Goal: Contribute content: Contribute content

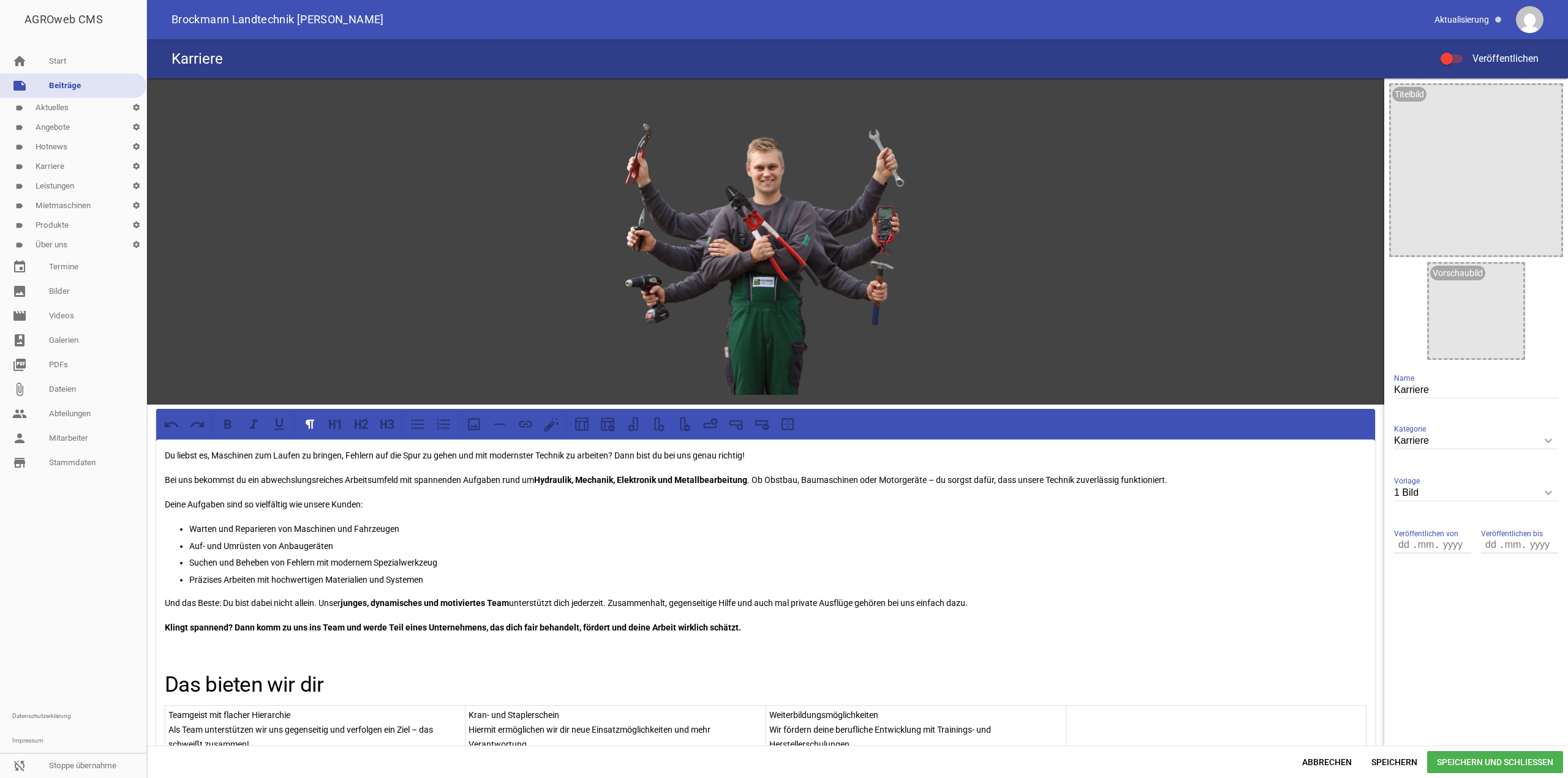
scroll to position [245, 0]
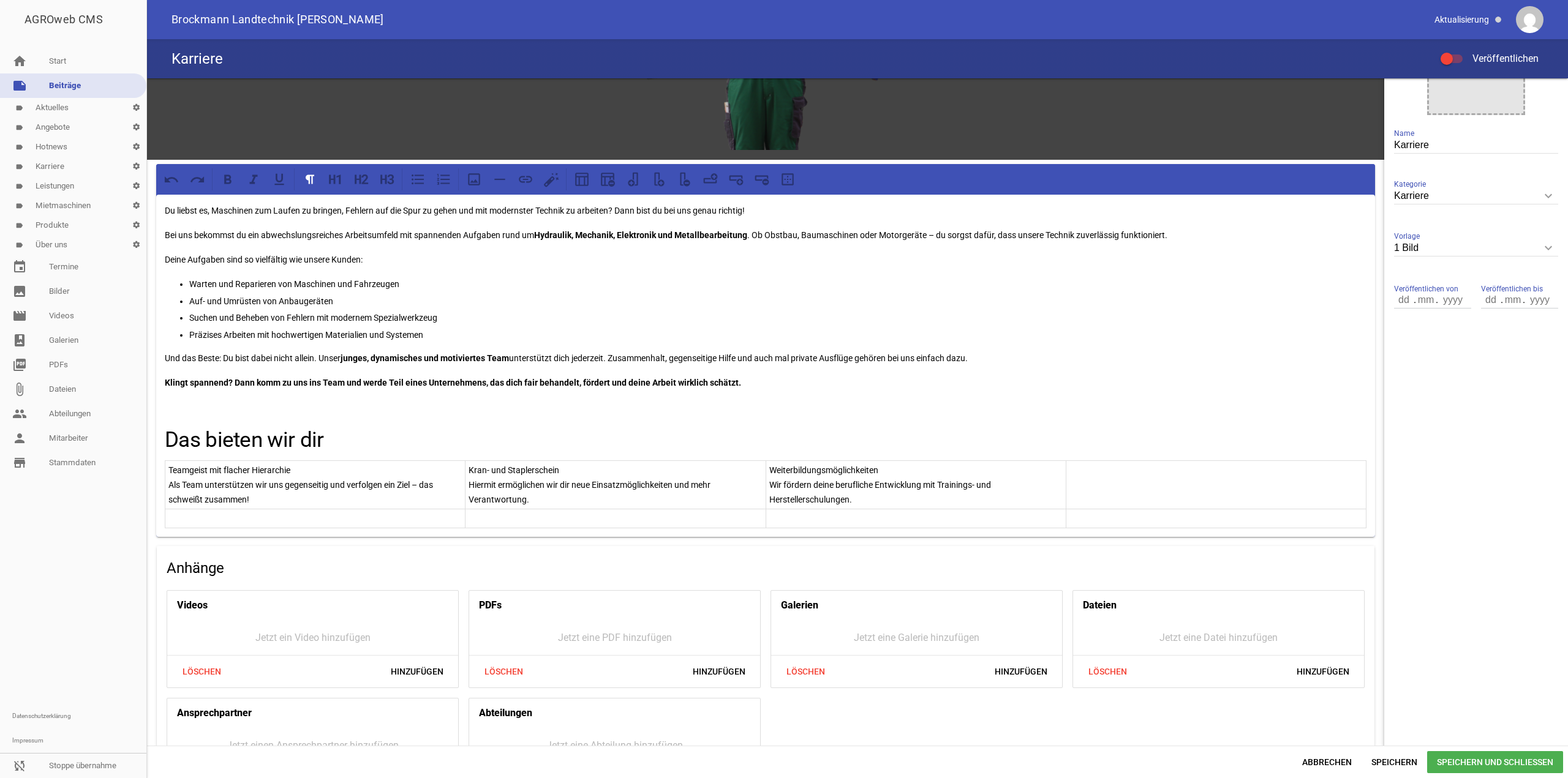
click at [1101, 497] on td at bounding box center [1216, 485] width 300 height 48
paste div
click at [1120, 467] on p "Unbefristete Arbeitsverträge" at bounding box center [1216, 470] width 293 height 15
click at [1184, 485] on p "Wir schaffen langfristige und stabile Perspektiven." at bounding box center [1216, 485] width 293 height 15
click at [319, 525] on td at bounding box center [315, 519] width 300 height 19
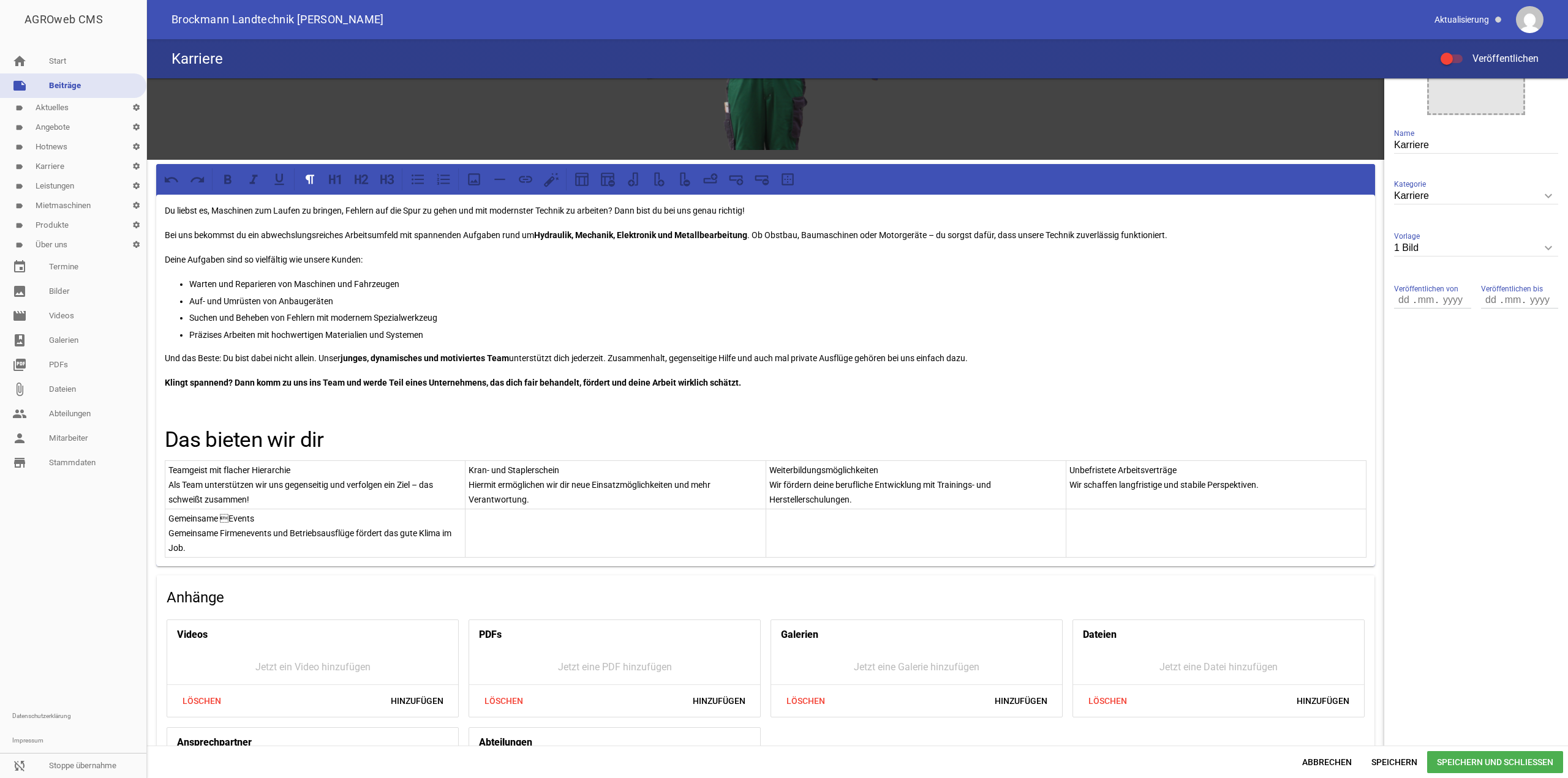
click at [224, 518] on p "Gemeinsame Events" at bounding box center [315, 519] width 293 height 15
click at [638, 540] on td at bounding box center [616, 534] width 300 height 48
click at [510, 519] on p "Modernes Arbeitsumfeld" at bounding box center [616, 519] width 293 height 15
click at [557, 532] on p "Arbeiten mit neuesten Werkzeugen, Maschinen und digitaler Technik." at bounding box center [616, 534] width 293 height 15
click at [668, 530] on p "Arbeiten mit neuesten Werkzeugen, Maschinen und digitaler Technik." at bounding box center [616, 534] width 293 height 15
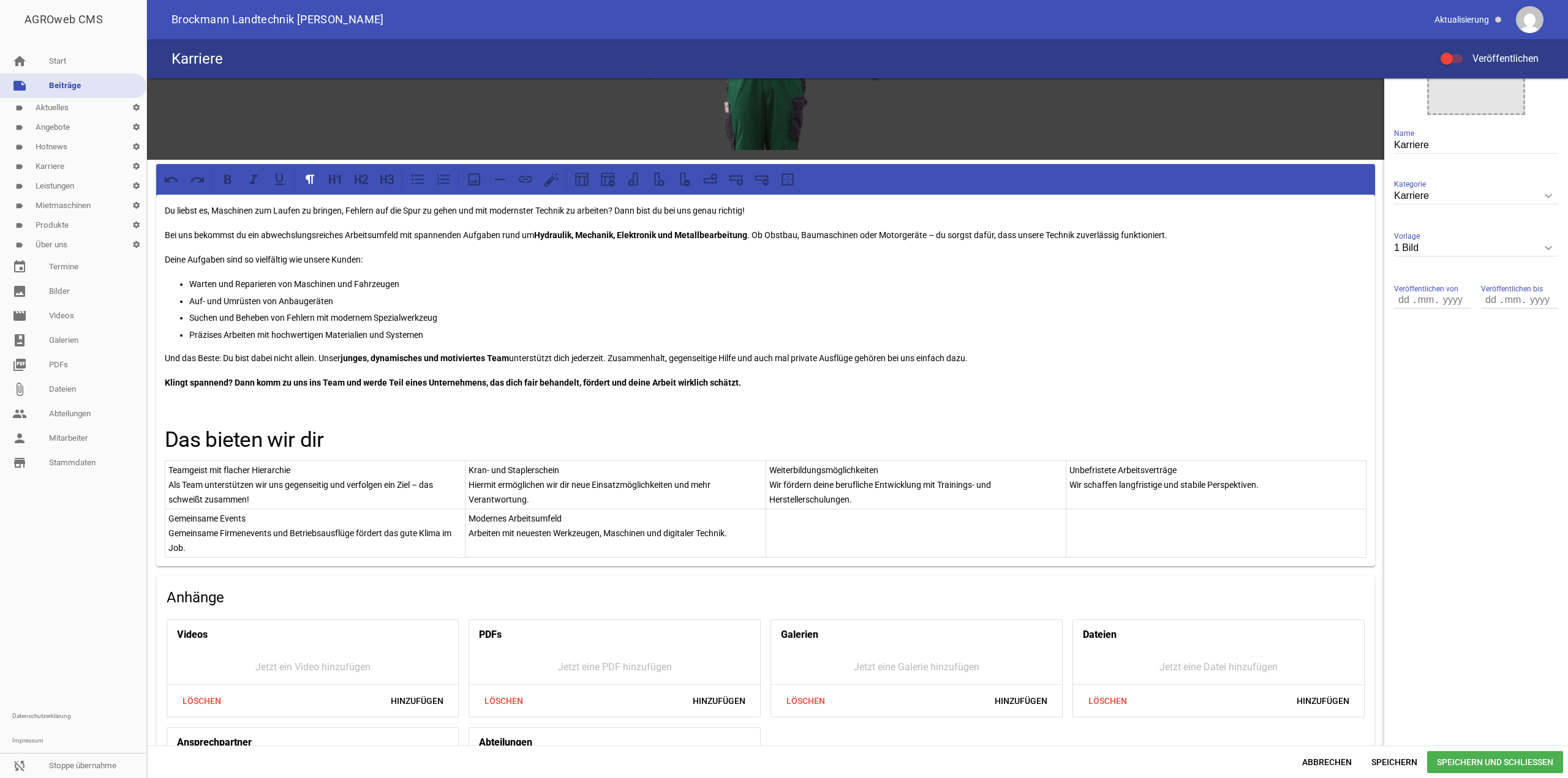
click at [984, 536] on td at bounding box center [916, 534] width 300 height 48
click at [810, 519] on p "Attraktive Vergütung" at bounding box center [916, 519] width 293 height 15
click at [989, 533] on p "Eine faire und leistungsgerechte Bezahlung zählt bei uns zur Arbeitsgrundlage." at bounding box center [916, 541] width 293 height 29
click at [766, 544] on td "Attraktive Vergütung Eine faire und leistungsgerechte Bezahlung zählt bei uns z…" at bounding box center [916, 534] width 300 height 48
click at [1107, 534] on td at bounding box center [1216, 534] width 300 height 48
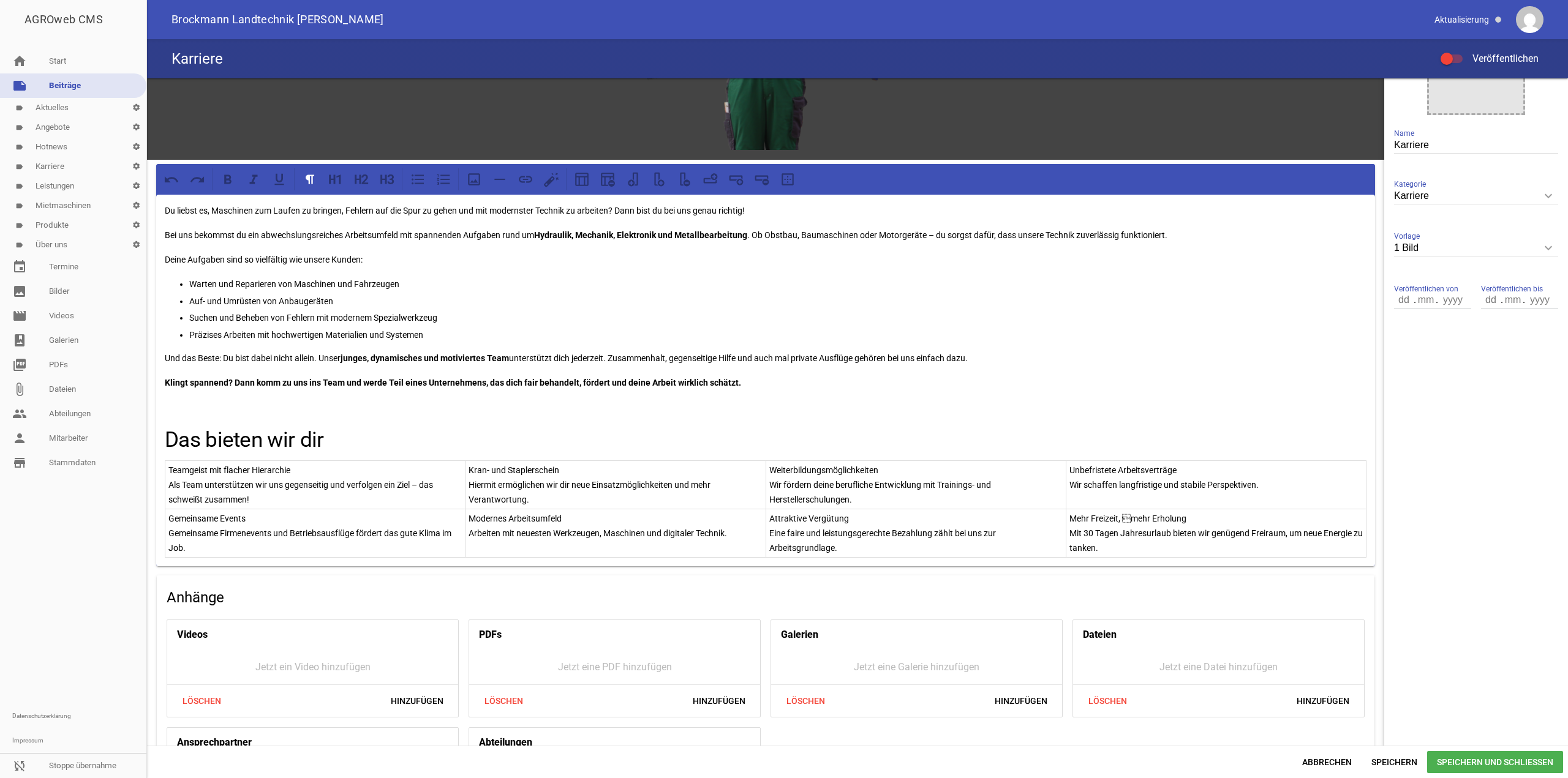
click at [1122, 516] on p "Mehr Freizeit, mehr Erholung" at bounding box center [1216, 519] width 293 height 15
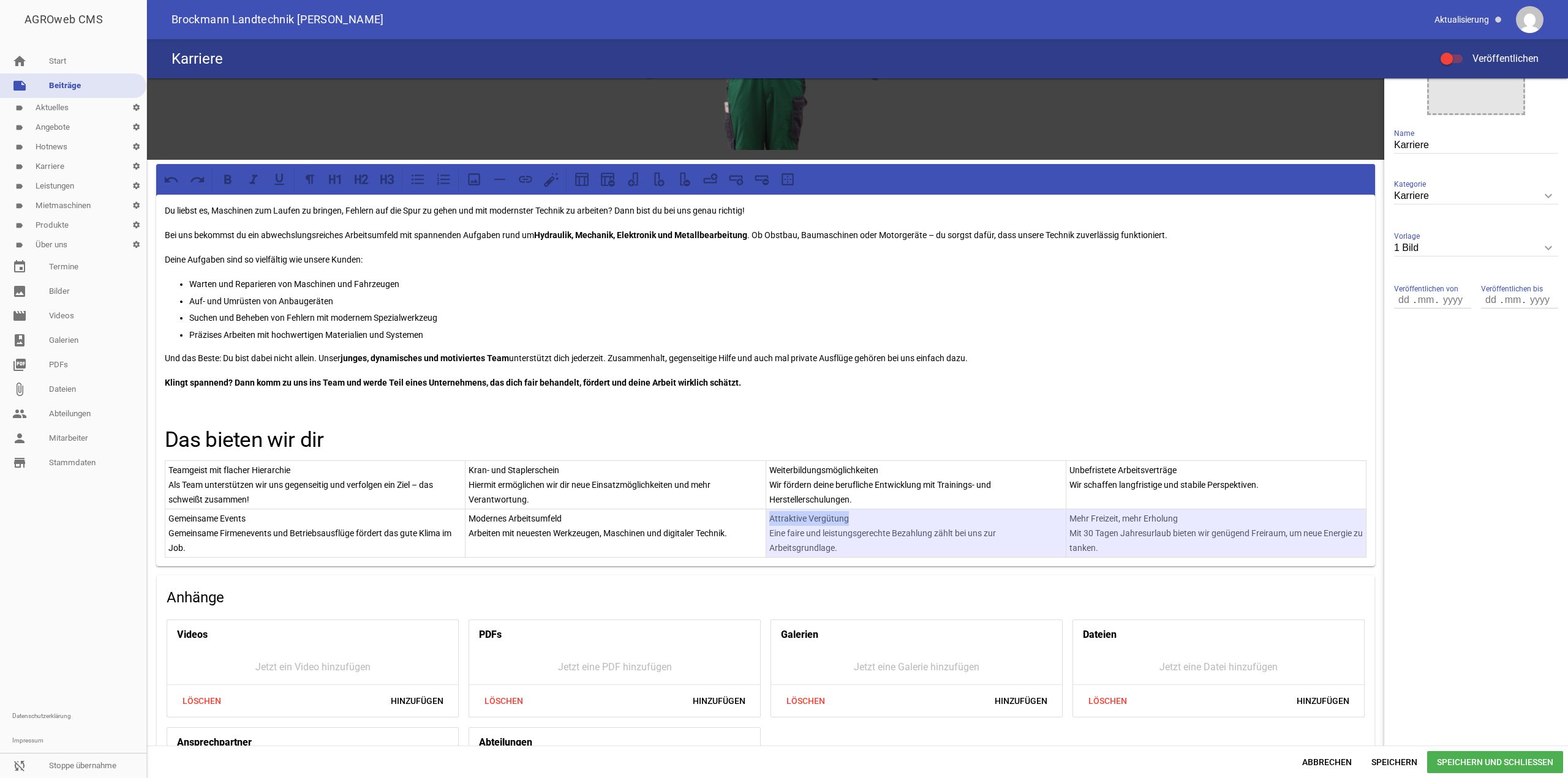
drag, startPoint x: 1195, startPoint y: 513, endPoint x: 1062, endPoint y: 521, distance: 133.2
click at [1058, 520] on tr "Gemeinsame Events Gemeinsame Firmenevents und Betriebsausflüge fördert das gute…" at bounding box center [766, 534] width 1201 height 48
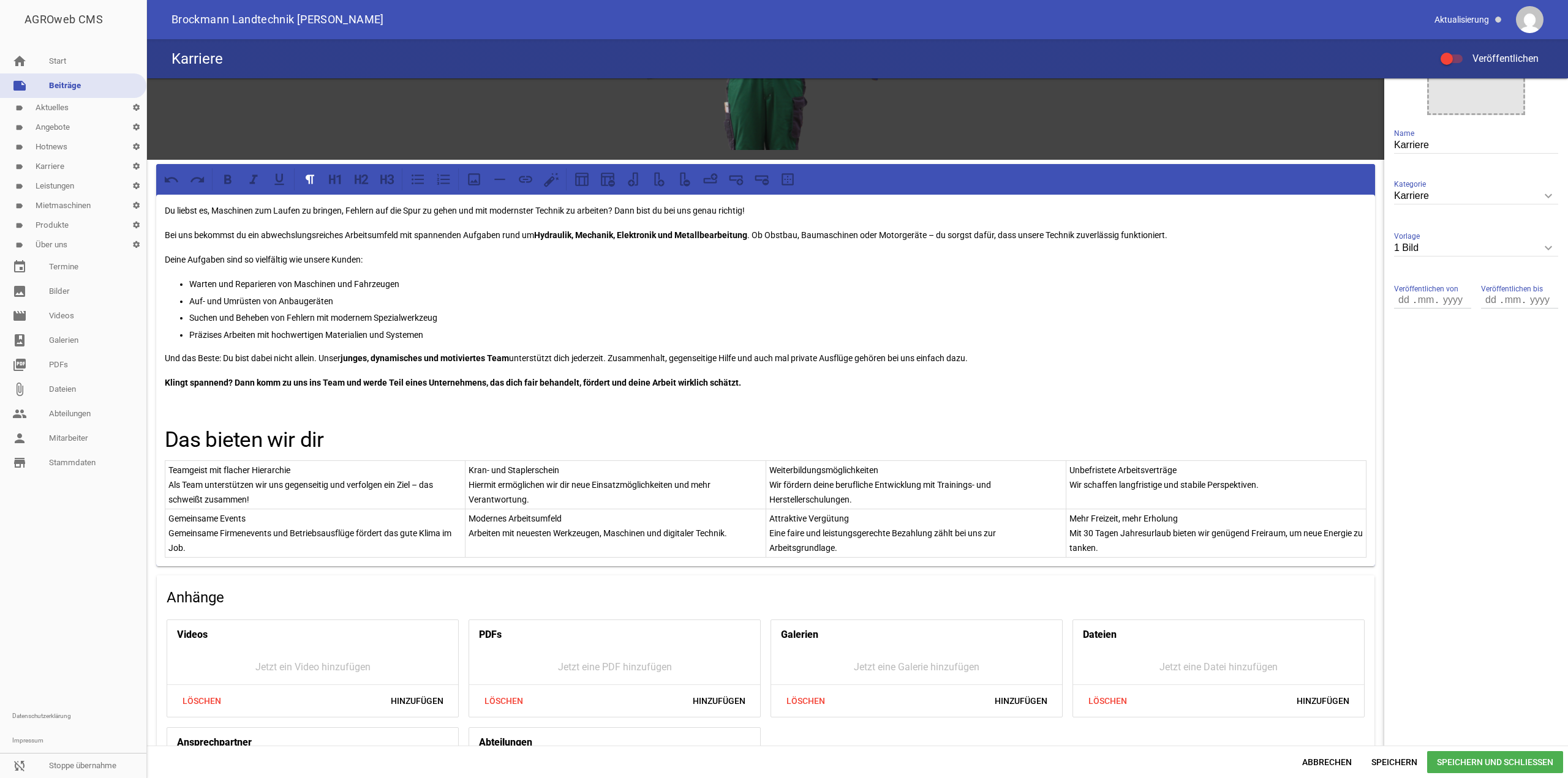
click at [1072, 521] on p "Mehr Freizeit, mehr Erholung" at bounding box center [1216, 519] width 293 height 15
drag, startPoint x: 1167, startPoint y: 512, endPoint x: 1127, endPoint y: 515, distance: 40.1
click at [1127, 515] on p "Mehr Freizeit, mehr Erholung" at bounding box center [1216, 519] width 293 height 15
drag, startPoint x: 1184, startPoint y: 514, endPoint x: 1069, endPoint y: 516, distance: 115.0
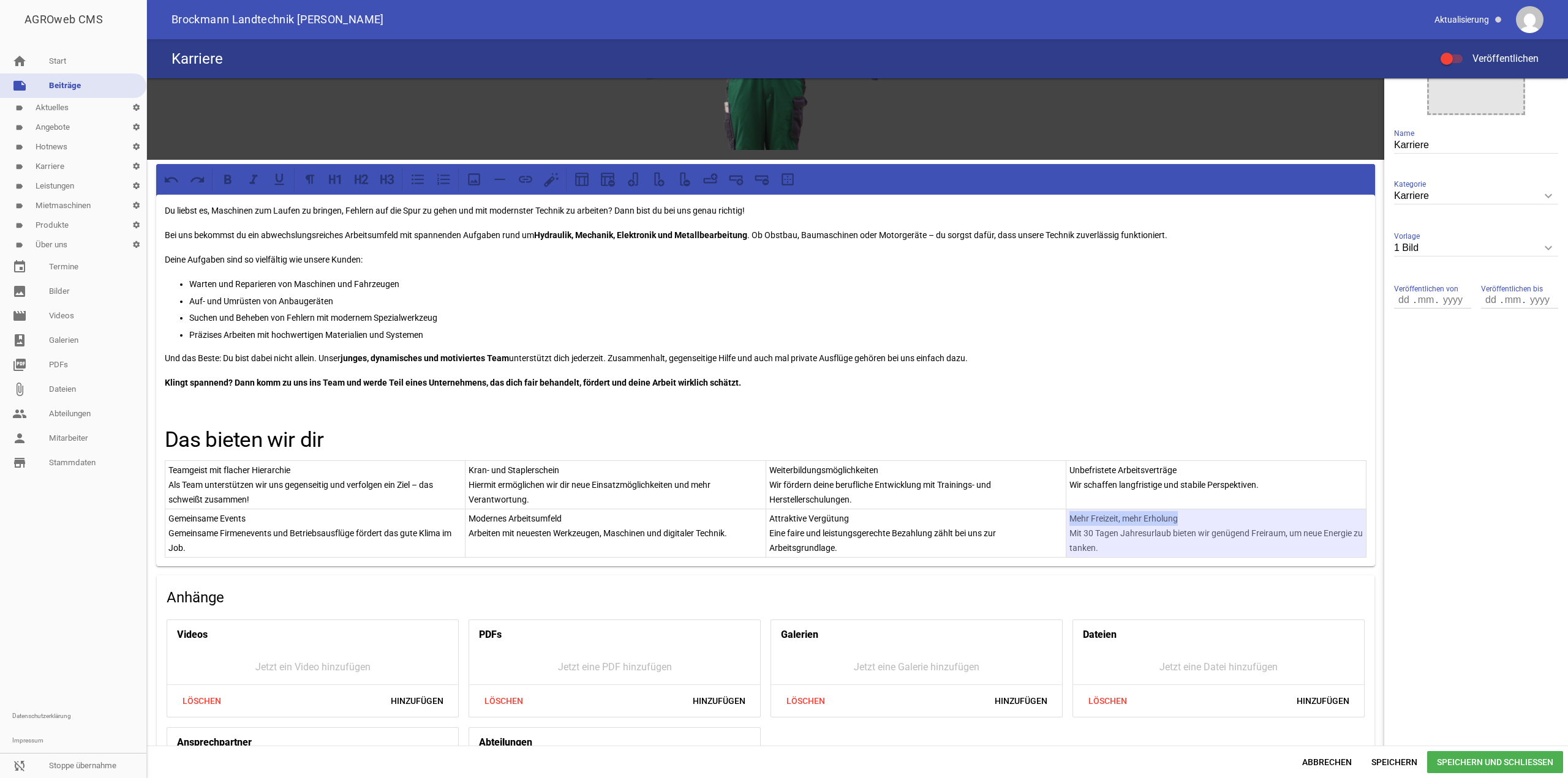
click at [1070, 516] on p "Mehr Freizeit, mehr Erholung" at bounding box center [1216, 519] width 293 height 15
click at [1073, 515] on p "Mehr Freizeit, mehr Erholung" at bounding box center [1216, 519] width 293 height 15
click at [381, 171] on icon at bounding box center [387, 179] width 16 height 16
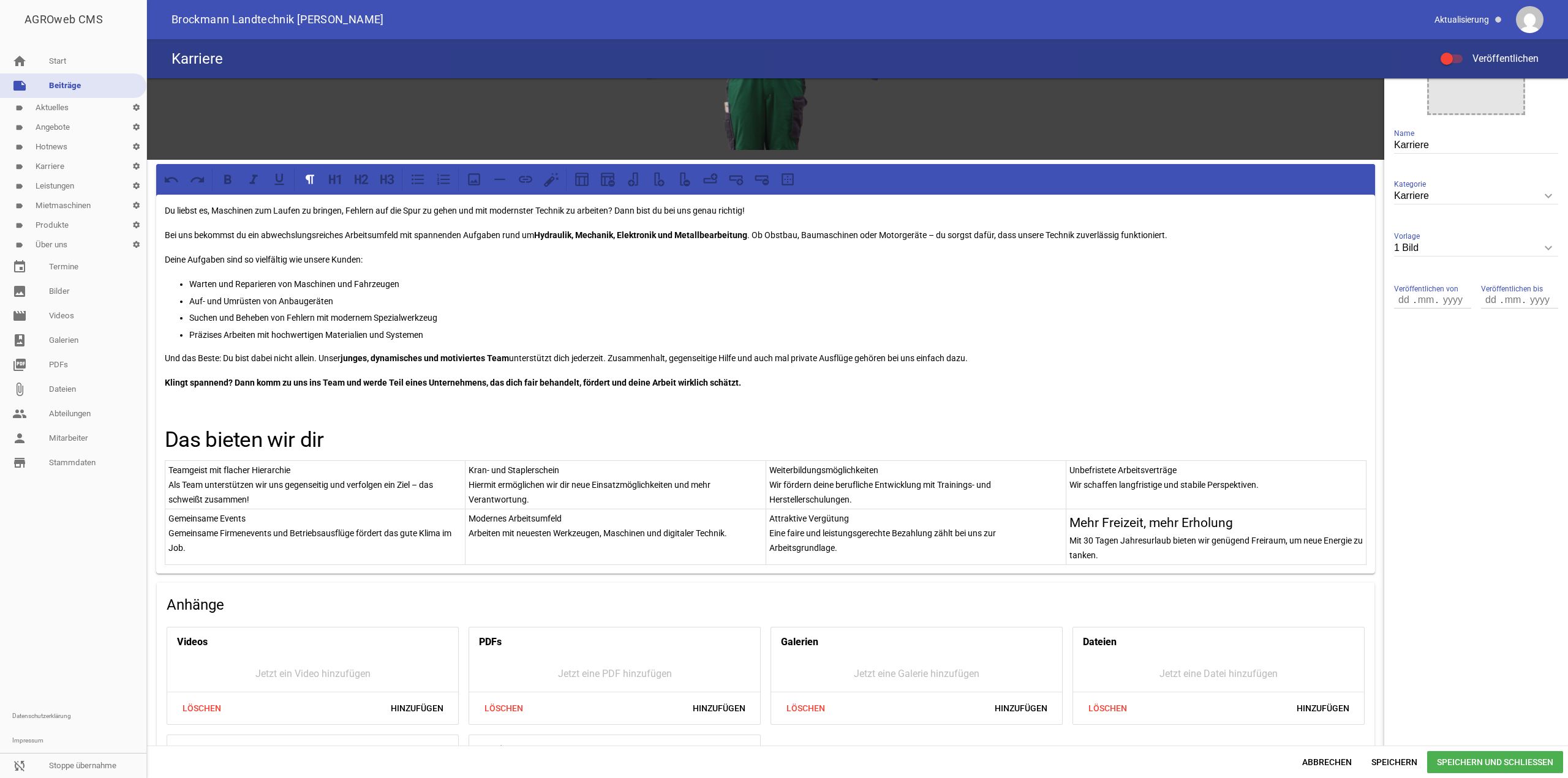
click at [835, 522] on p "Attraktive Vergütung" at bounding box center [916, 519] width 293 height 15
click at [842, 519] on p "Attraktive Vergütung" at bounding box center [916, 519] width 293 height 15
click at [384, 177] on icon at bounding box center [383, 179] width 6 height 9
click at [896, 525] on h3 "Attraktive Vergütung" at bounding box center [916, 523] width 293 height 19
click at [770, 539] on p "Eine faire und leistungsgerechte Bezahlung zählt bei uns zur Arbeitsgrundlage." at bounding box center [916, 548] width 293 height 29
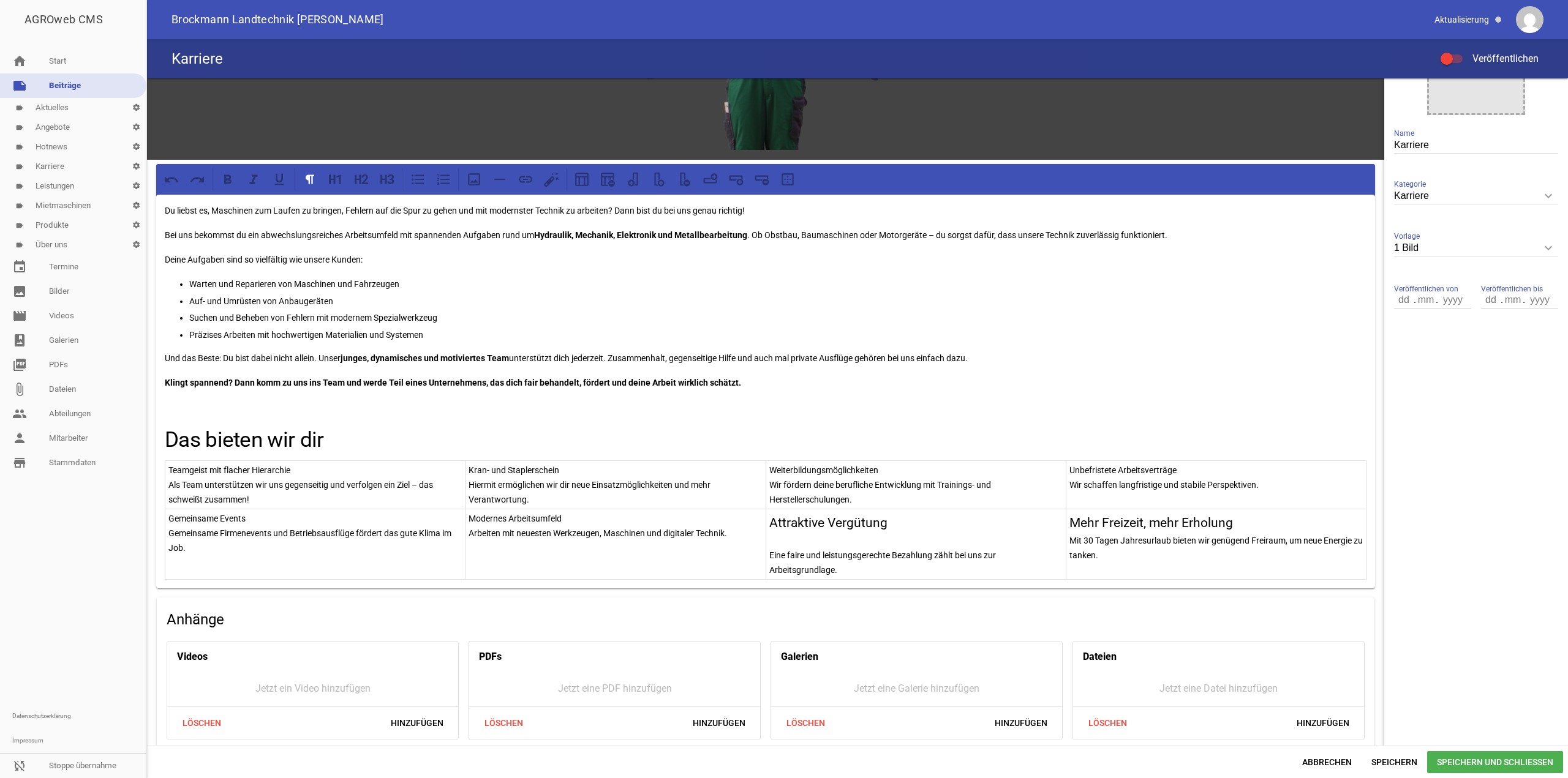
click at [1070, 539] on p "Mit 30 Tagen Jahresurlaub bieten wir genügend Freiraum, um neue Energie zu tank…" at bounding box center [1216, 548] width 293 height 29
click at [504, 518] on p "Modernes Arbeitsumfeld" at bounding box center [616, 519] width 293 height 15
click at [504, 517] on p "Modernes Arbeitsumfeld" at bounding box center [616, 519] width 293 height 15
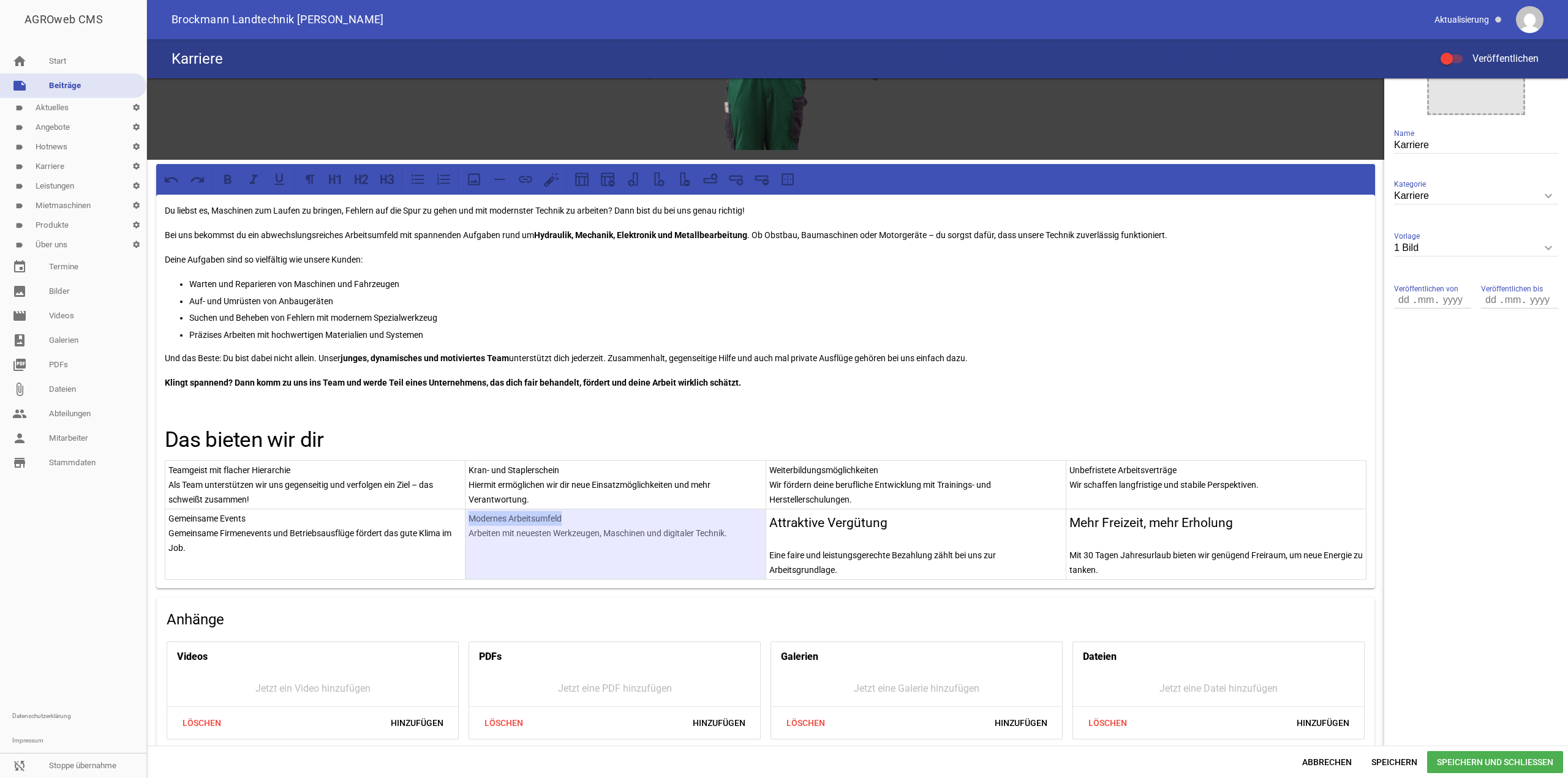
drag, startPoint x: 572, startPoint y: 514, endPoint x: 478, endPoint y: 518, distance: 94.1
click at [475, 518] on p "Modernes Arbeitsumfeld" at bounding box center [616, 519] width 293 height 15
click at [480, 518] on p "Modernes Arbeitsumfeld" at bounding box center [616, 519] width 293 height 15
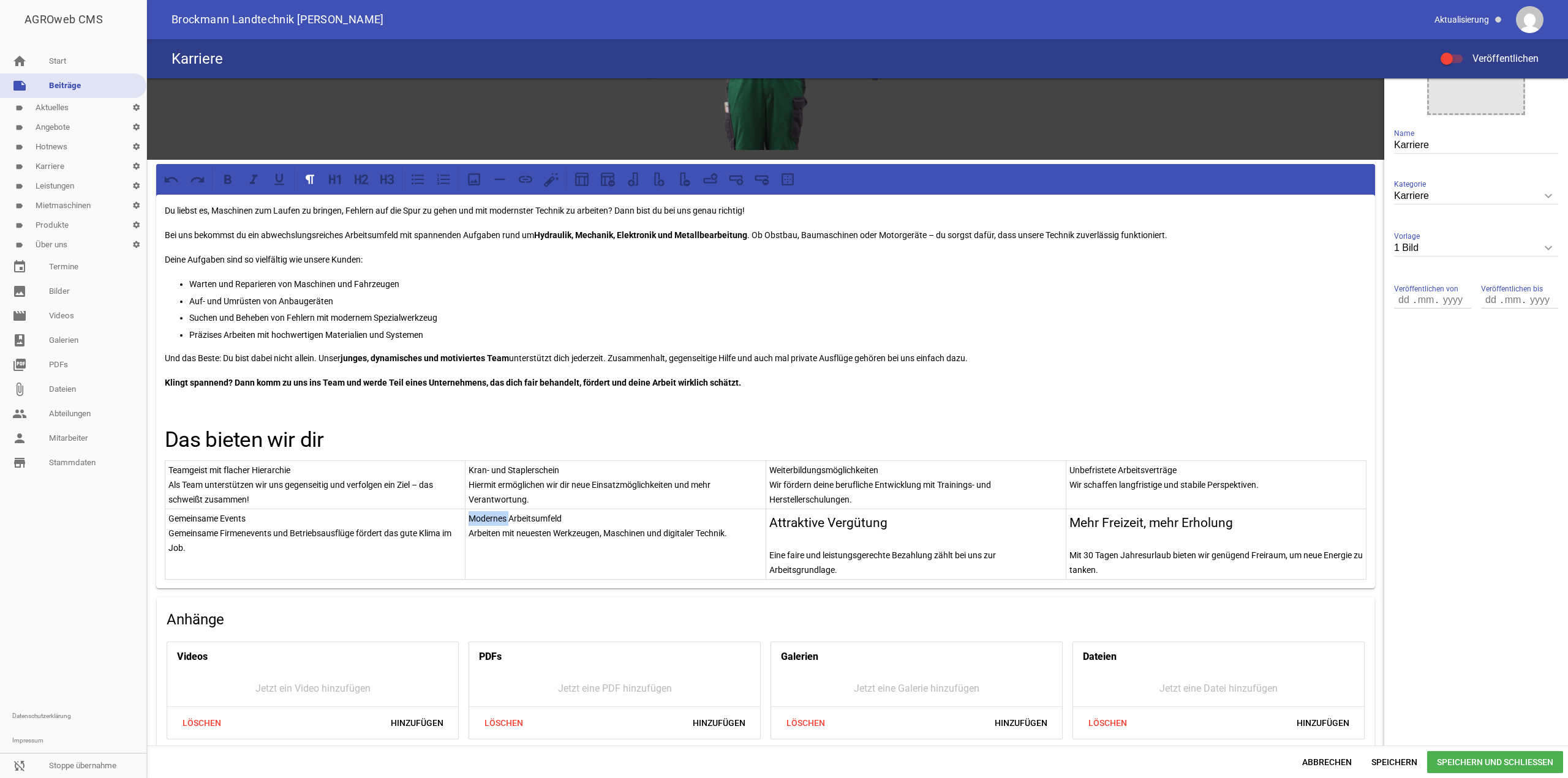
click at [480, 518] on p "Modernes Arbeitsumfeld" at bounding box center [616, 519] width 293 height 15
click at [390, 183] on icon at bounding box center [387, 179] width 16 height 16
click at [605, 544] on h3 "Arbeiten mit neuesten Werkzeugen, Maschinen und digitaler Technik." at bounding box center [616, 555] width 293 height 39
click at [469, 541] on h3 "Arbeiten mit neuesten Werkzeugen, Maschinen und digitaler Technik." at bounding box center [616, 555] width 293 height 39
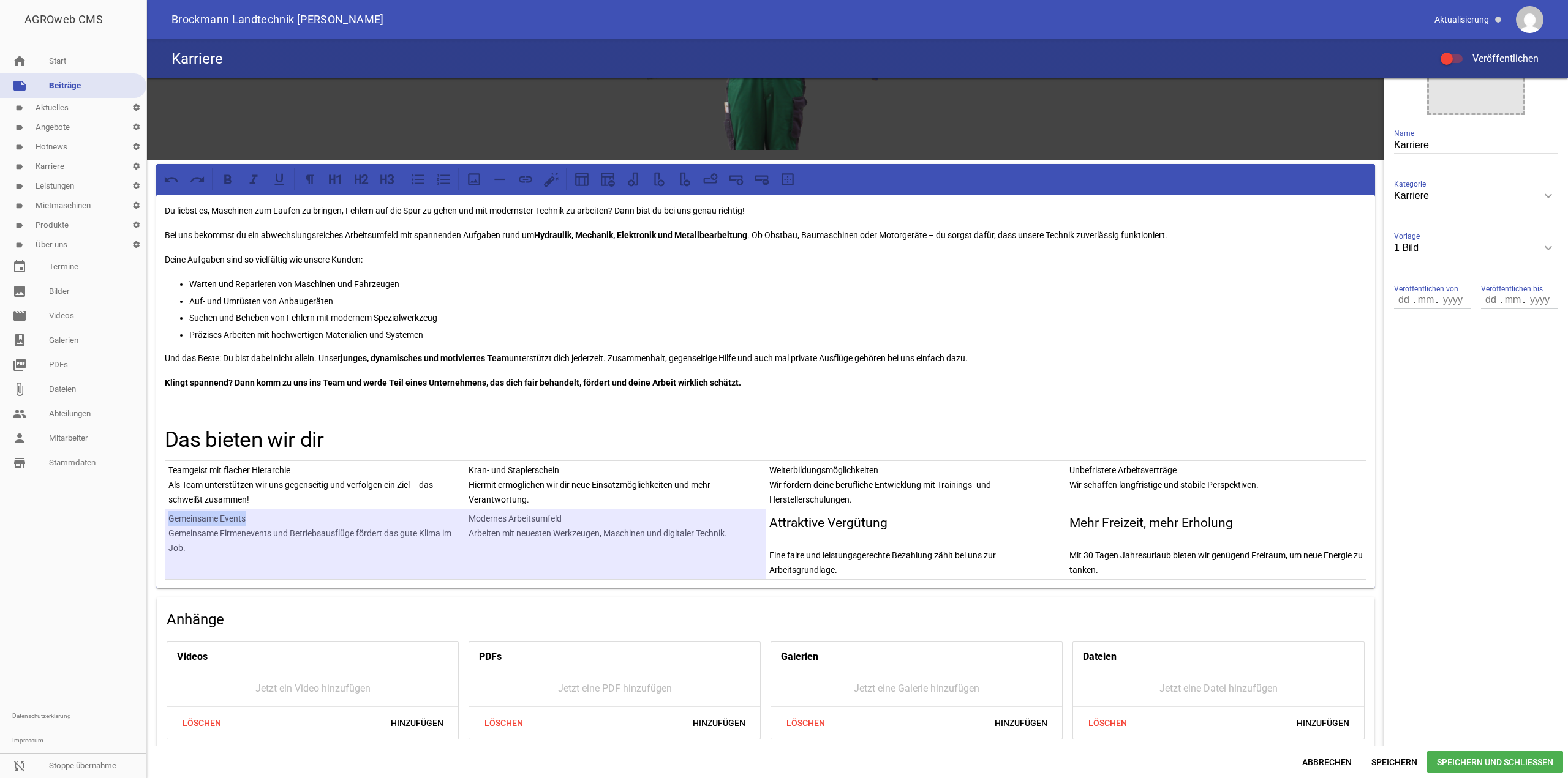
drag, startPoint x: 567, startPoint y: 514, endPoint x: 455, endPoint y: 517, distance: 112.0
click at [444, 516] on tr "Gemeinsame Events Gemeinsame Firmenevents und Betriebsausflüge fördert das gute…" at bounding box center [766, 544] width 1201 height 70
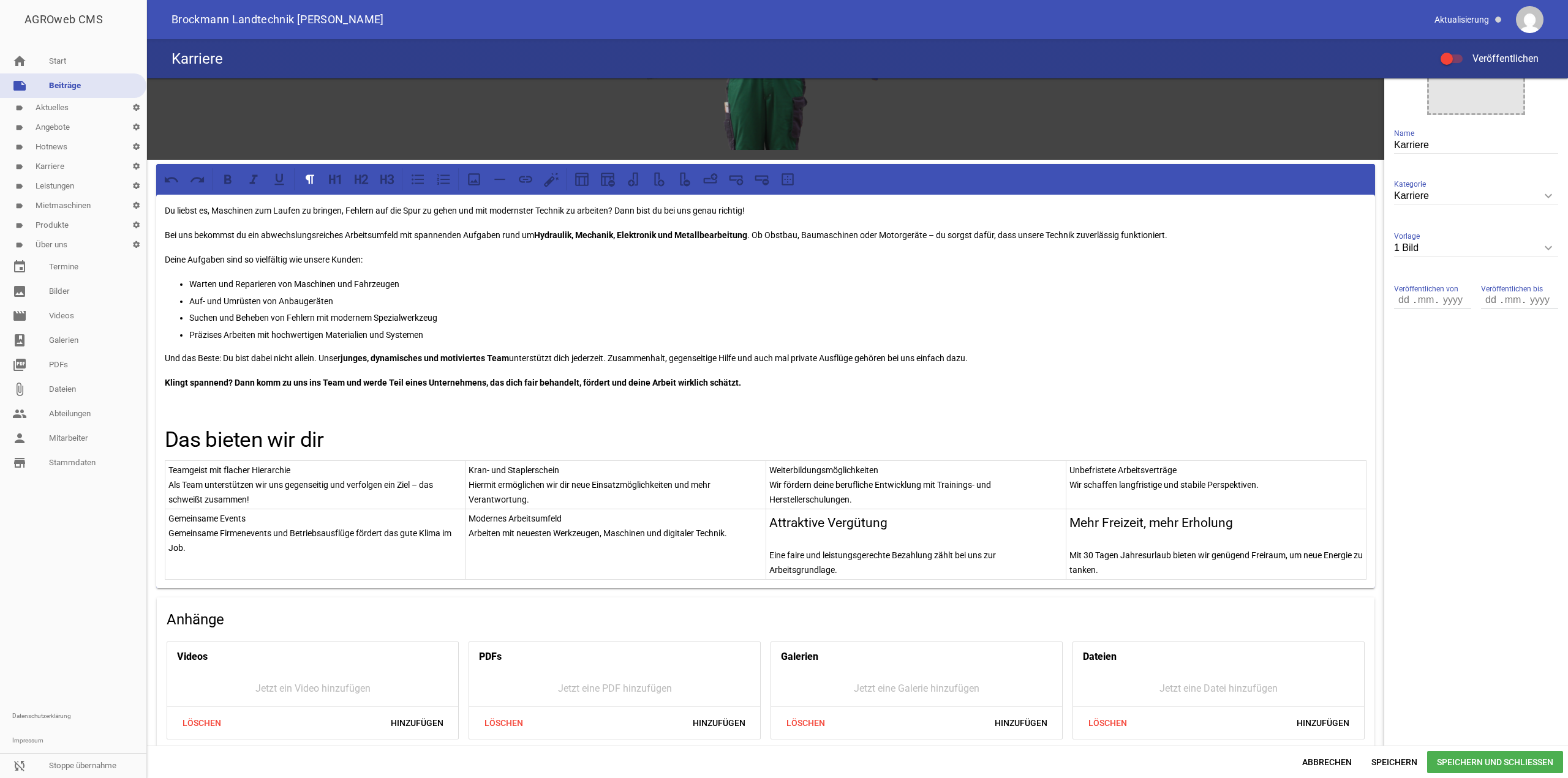
click at [497, 518] on p "Modernes Arbeitsumfeld" at bounding box center [616, 519] width 293 height 15
click at [383, 183] on icon at bounding box center [387, 179] width 16 height 16
click at [474, 536] on p "Arbeiten mit neuesten Werkzeugen, Maschinen und digitaler Technik." at bounding box center [616, 541] width 293 height 15
click at [472, 536] on p "Arbeiten mit neuesten Werkzeugen, Maschinen und digitaler Technik." at bounding box center [616, 541] width 293 height 15
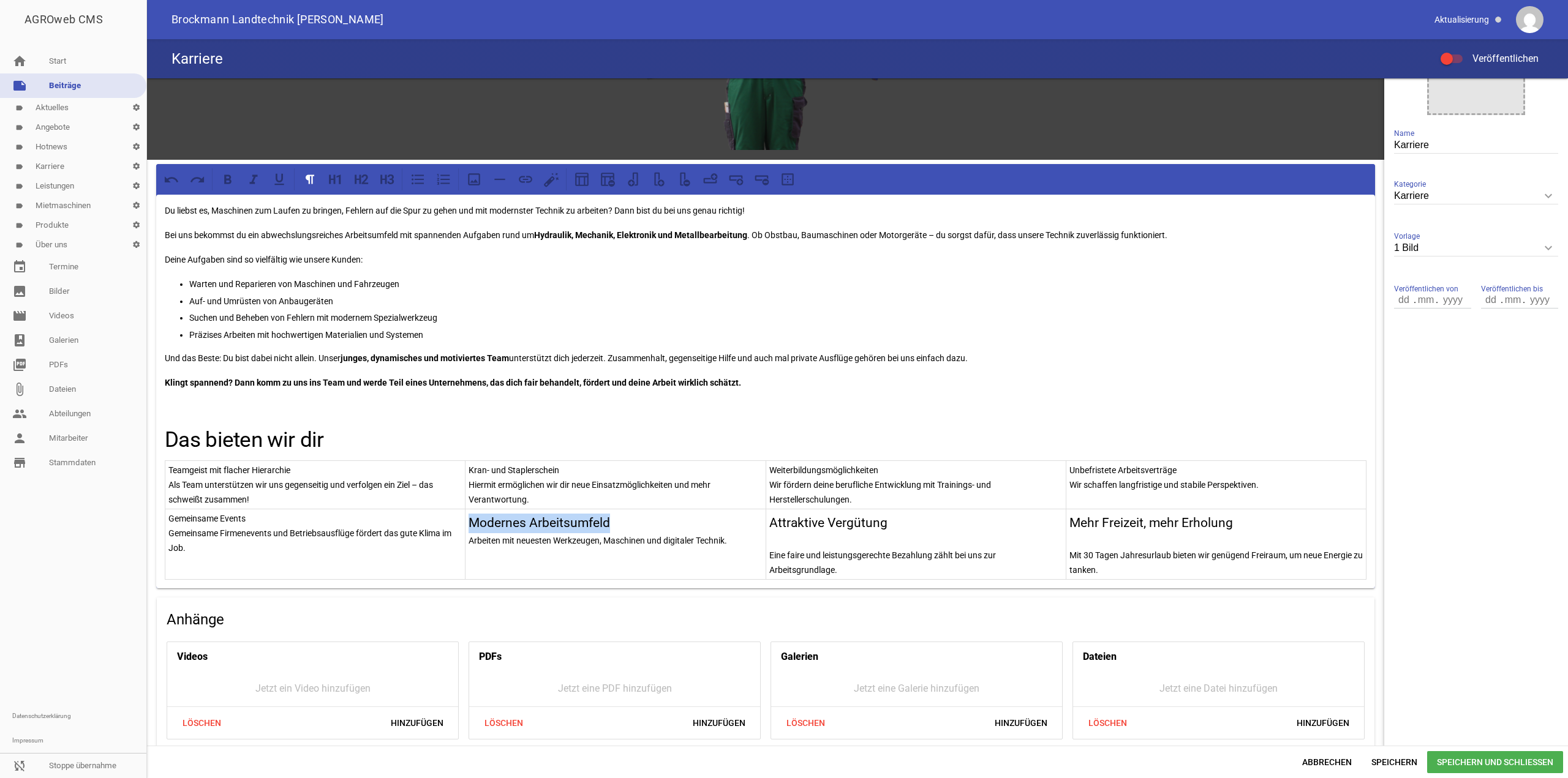
click at [469, 540] on p "Arbeiten mit neuesten Werkzeugen, Maschinen und digitaler Technik." at bounding box center [616, 541] width 293 height 15
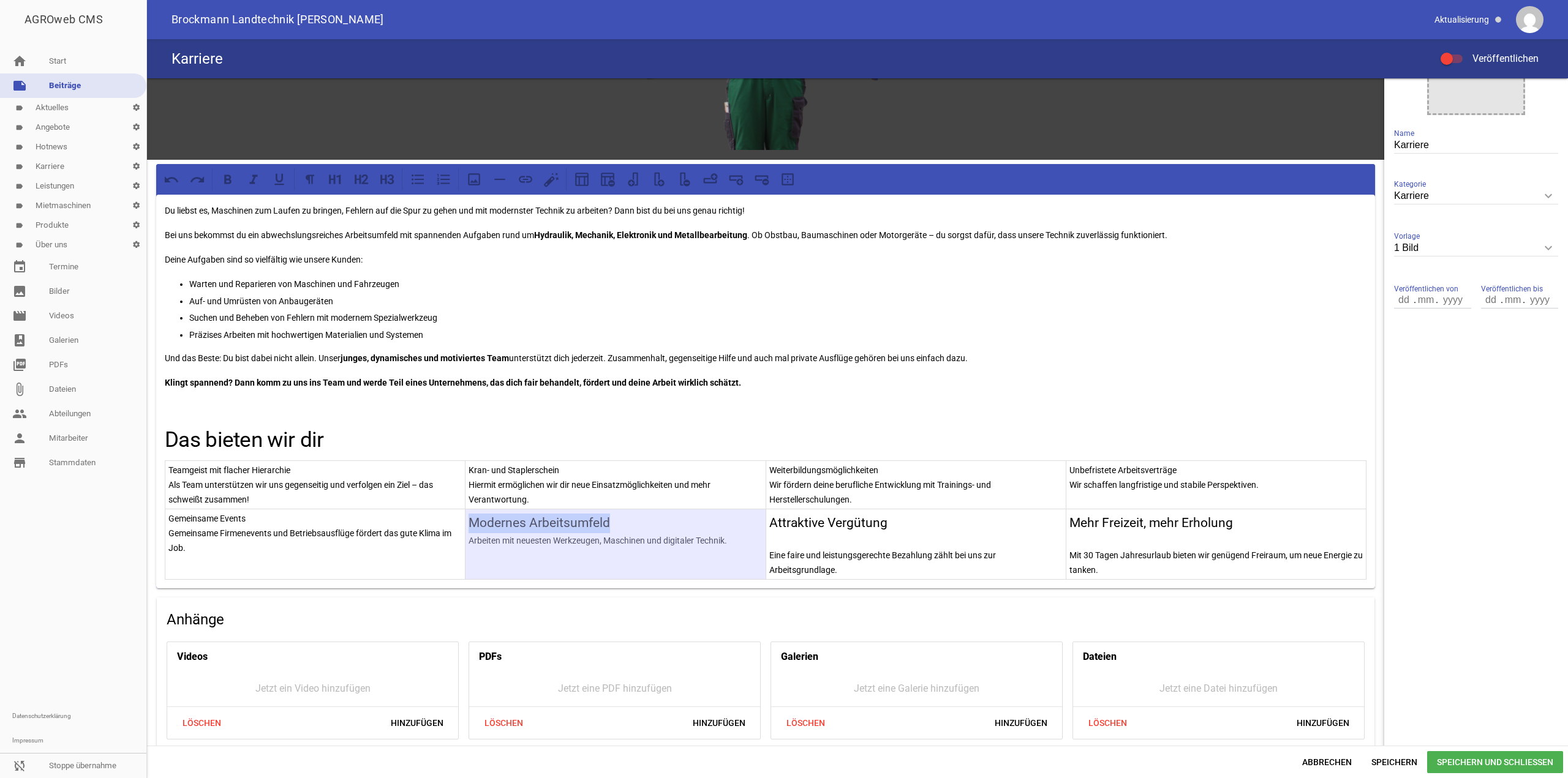
click at [476, 540] on p "Arbeiten mit neuesten Werkzeugen, Maschinen und digitaler Technik." at bounding box center [616, 541] width 293 height 15
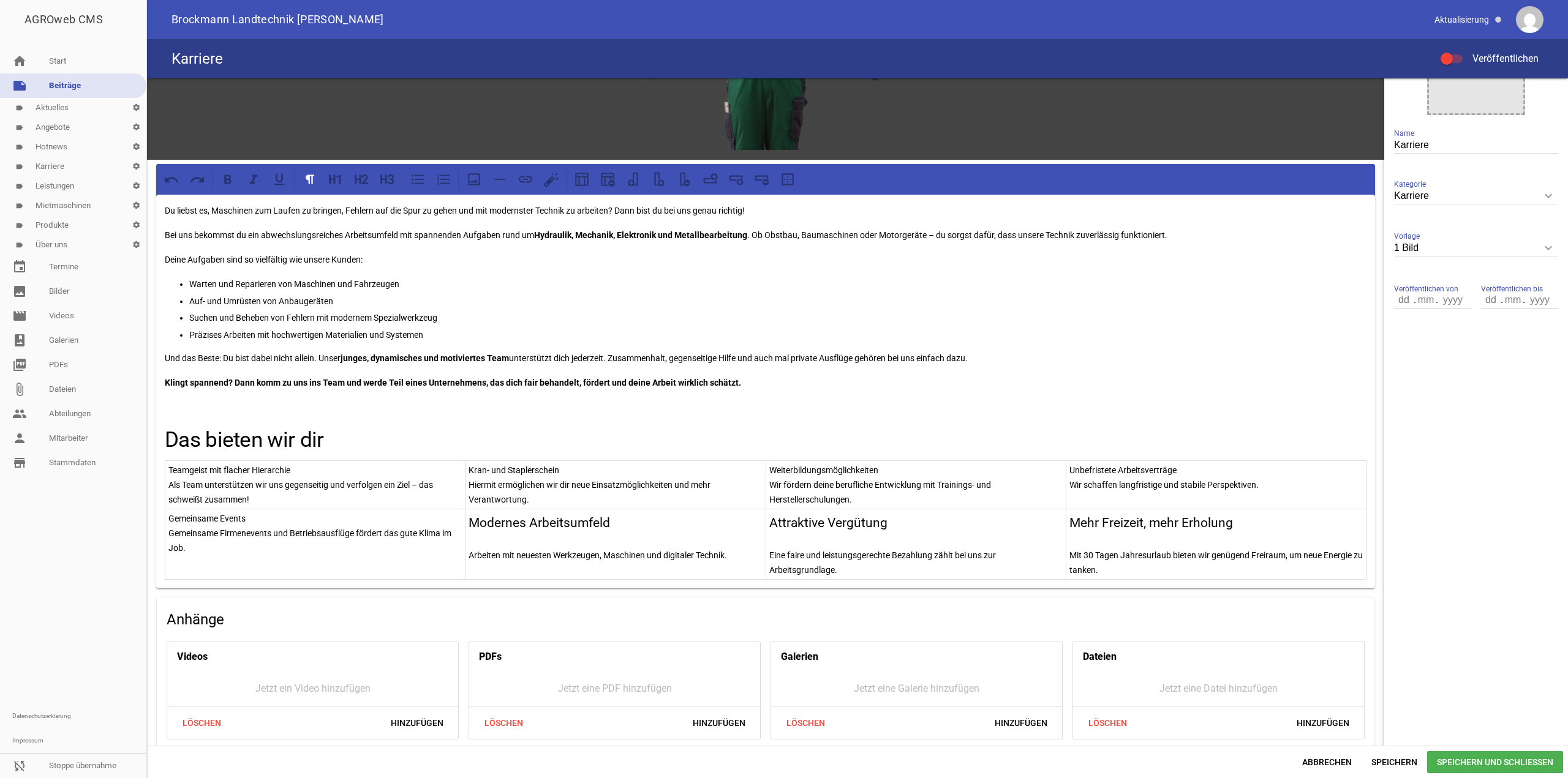
click at [261, 520] on p "Gemeinsame Events" at bounding box center [315, 519] width 293 height 15
click at [390, 180] on icon at bounding box center [387, 179] width 16 height 16
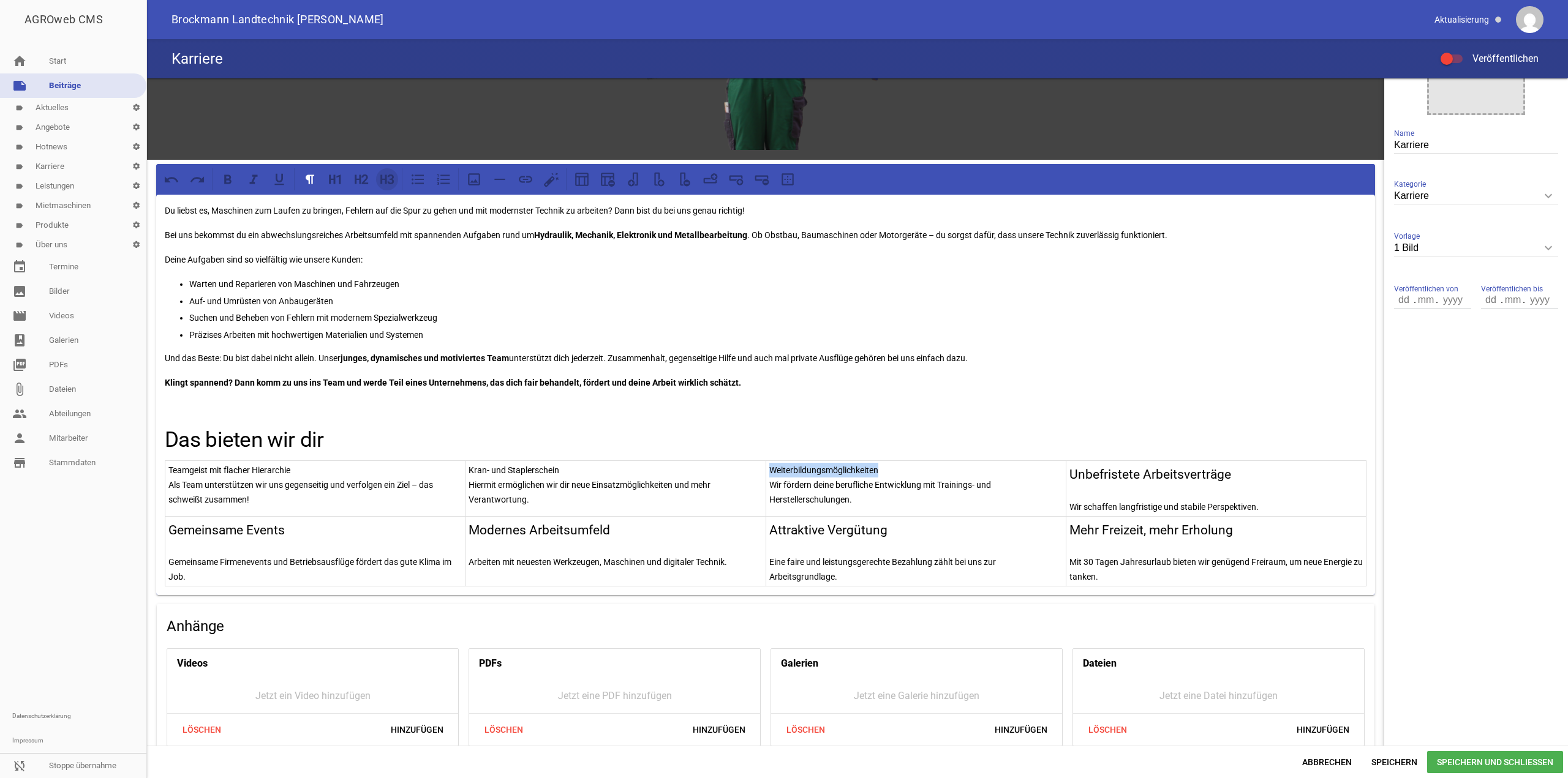
click at [390, 180] on icon at bounding box center [387, 179] width 16 height 16
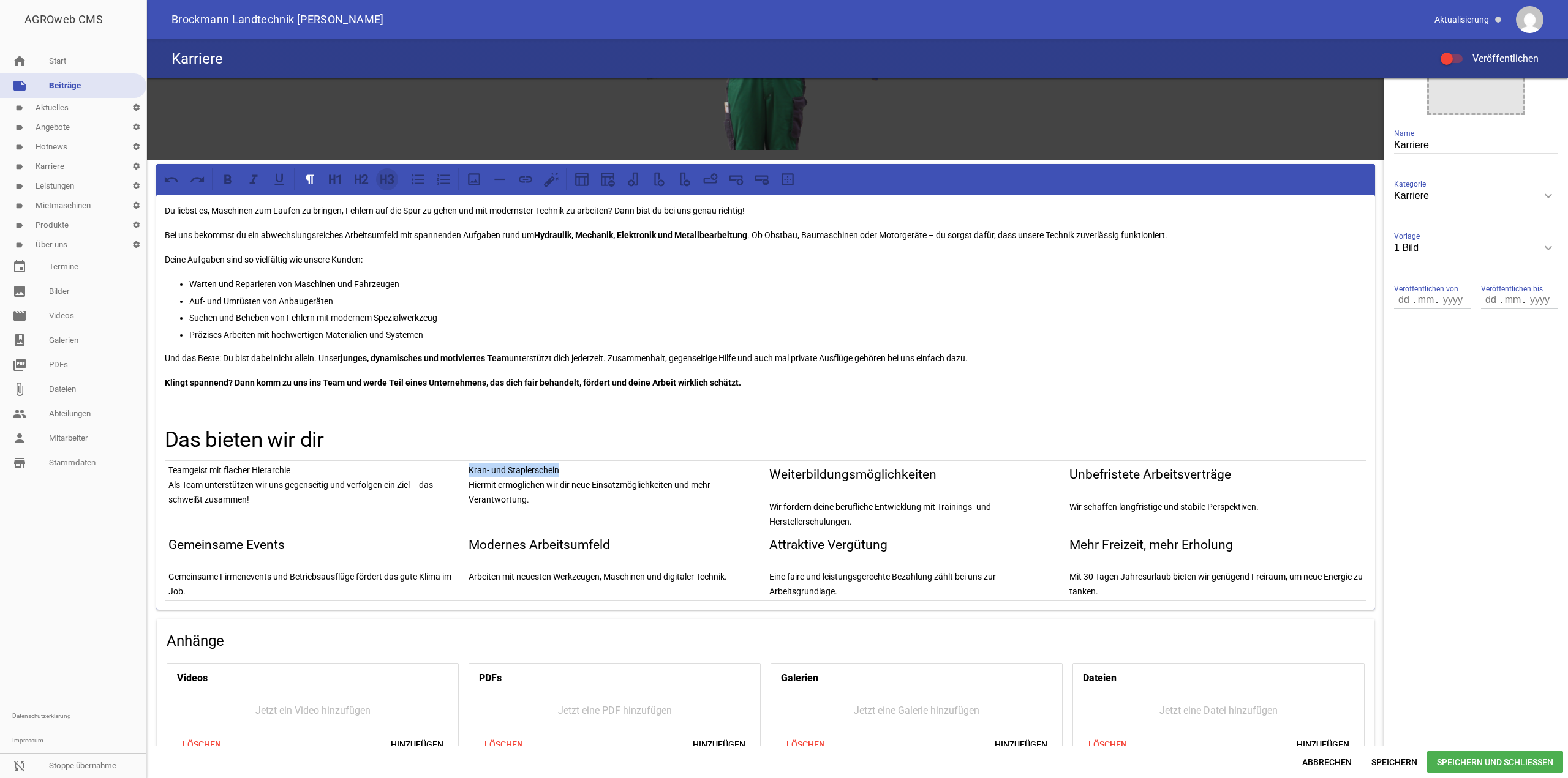
click at [390, 180] on icon at bounding box center [387, 179] width 16 height 16
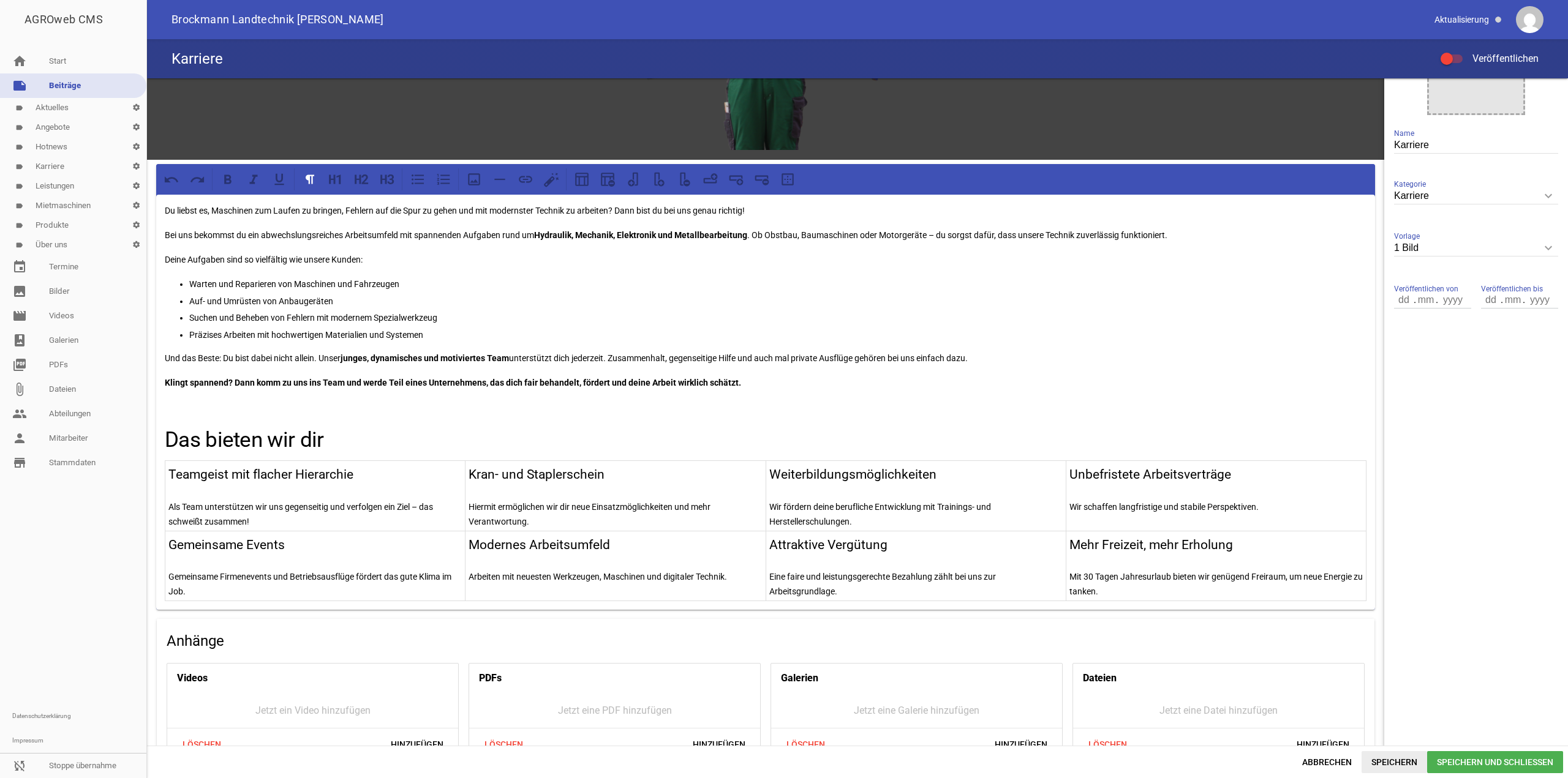
click at [1406, 761] on span "Speichern" at bounding box center [1395, 762] width 66 height 22
click at [169, 478] on h3 "Teamgeist mit flacher Hierarchie" at bounding box center [315, 475] width 293 height 19
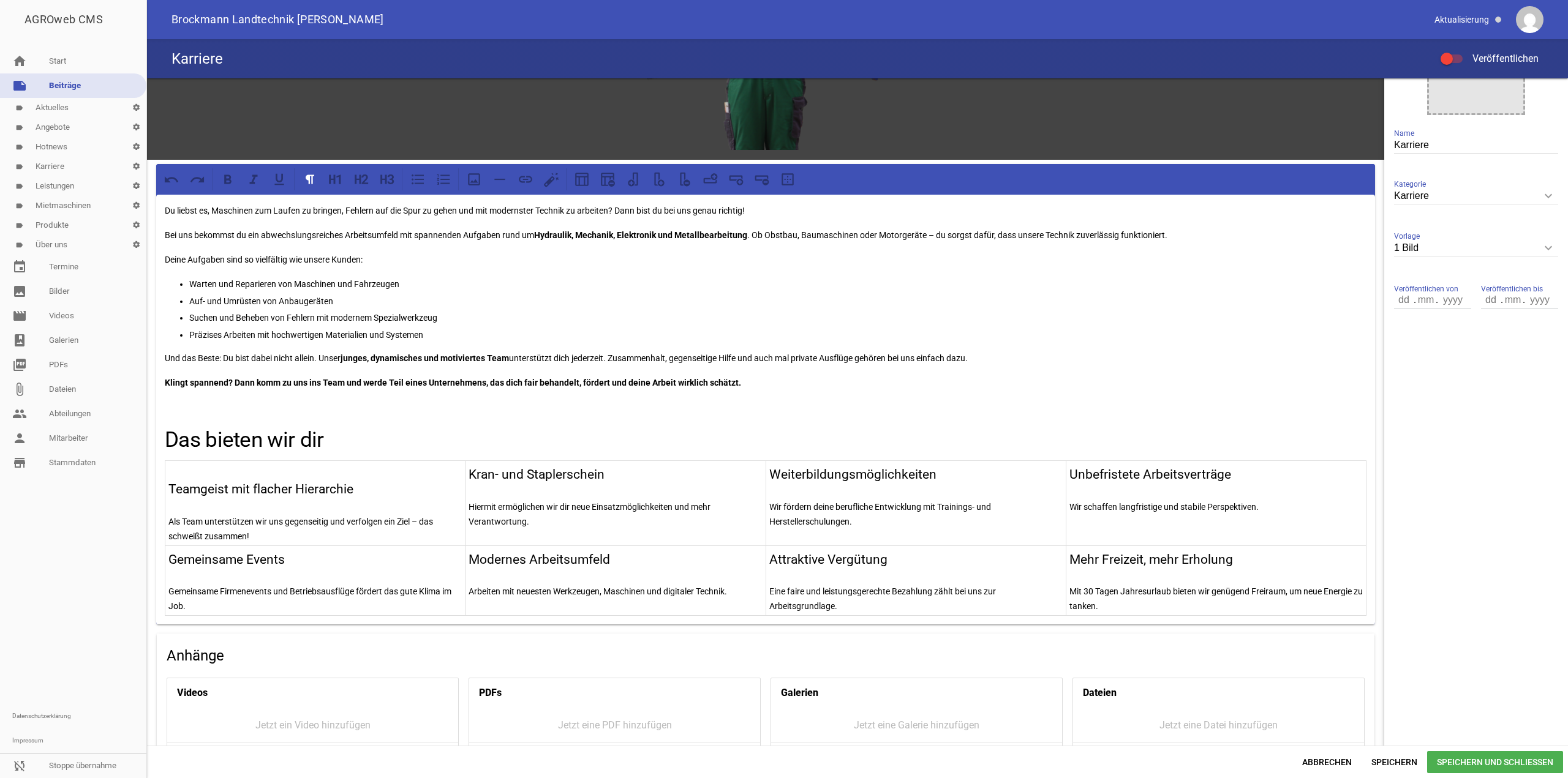
click at [236, 469] on p at bounding box center [315, 470] width 293 height 15
click at [481, 175] on icon at bounding box center [474, 179] width 16 height 16
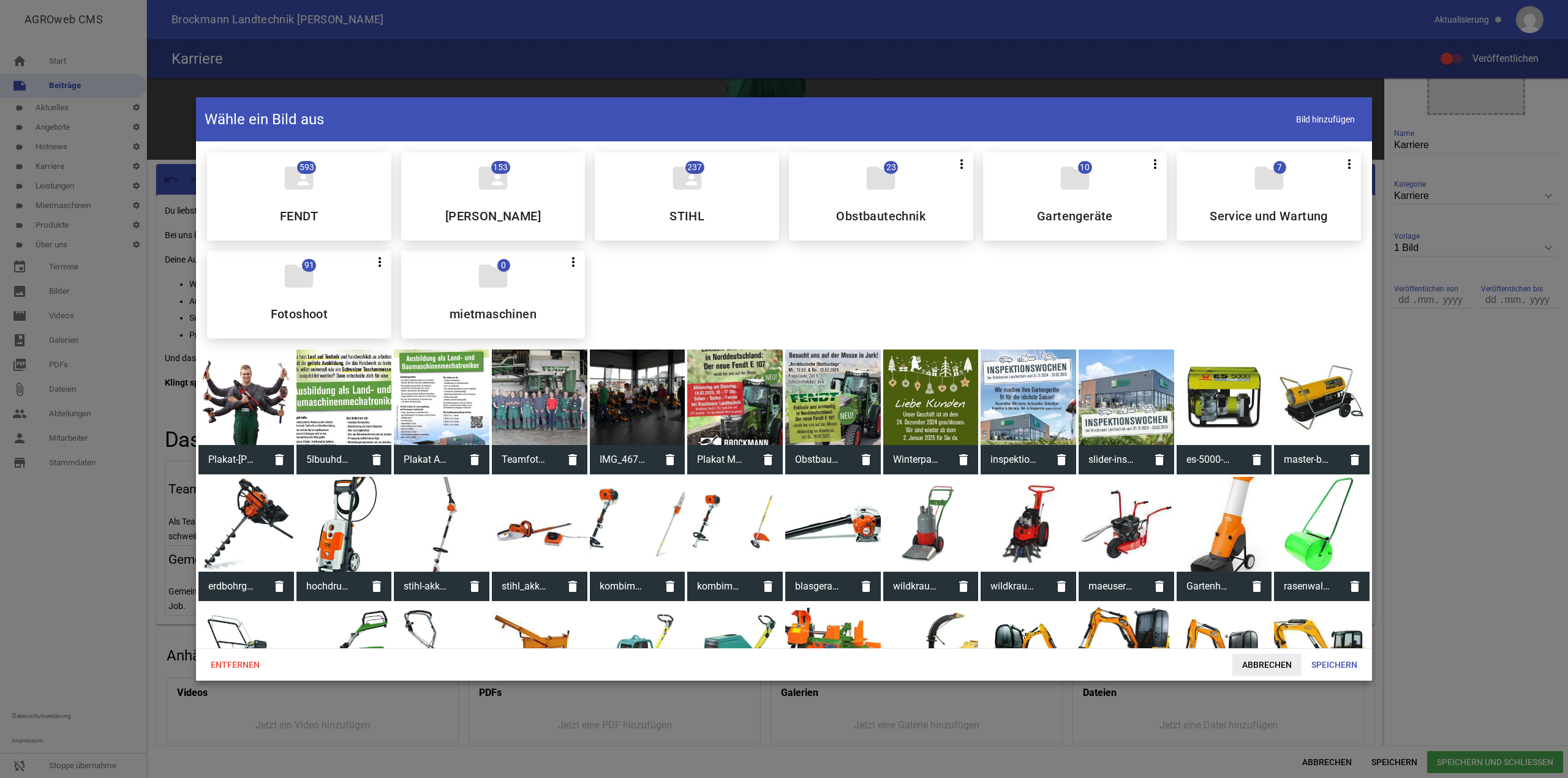
click at [1285, 664] on span "Abbrechen" at bounding box center [1267, 665] width 69 height 22
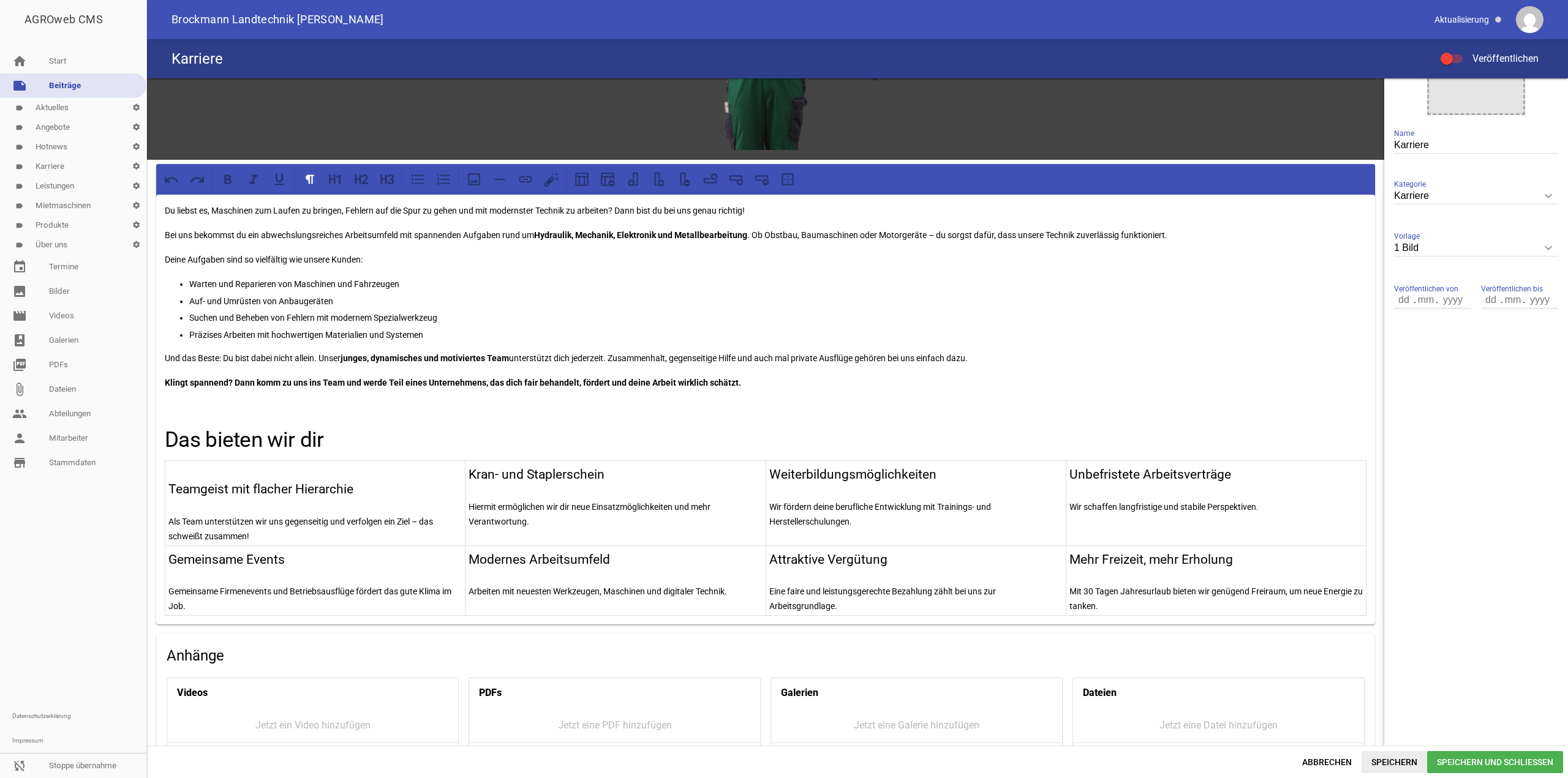
click at [1377, 756] on span "Speichern" at bounding box center [1395, 762] width 66 height 22
click at [75, 295] on link "image Bilder" at bounding box center [73, 291] width 147 height 25
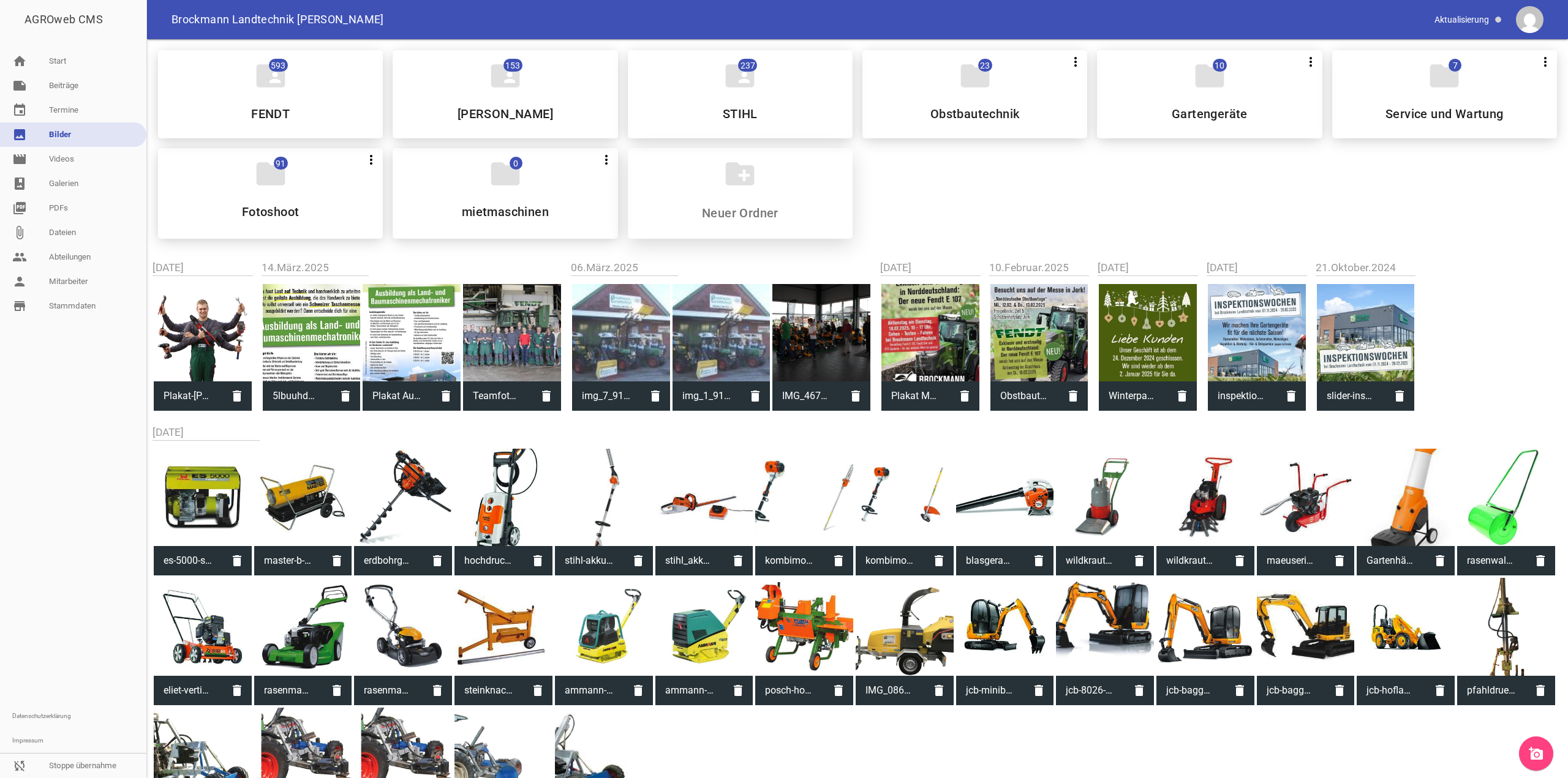
click at [764, 218] on input at bounding box center [740, 213] width 145 height 15
type input "icons"
click at [750, 175] on icon "folder" at bounding box center [739, 173] width 34 height 34
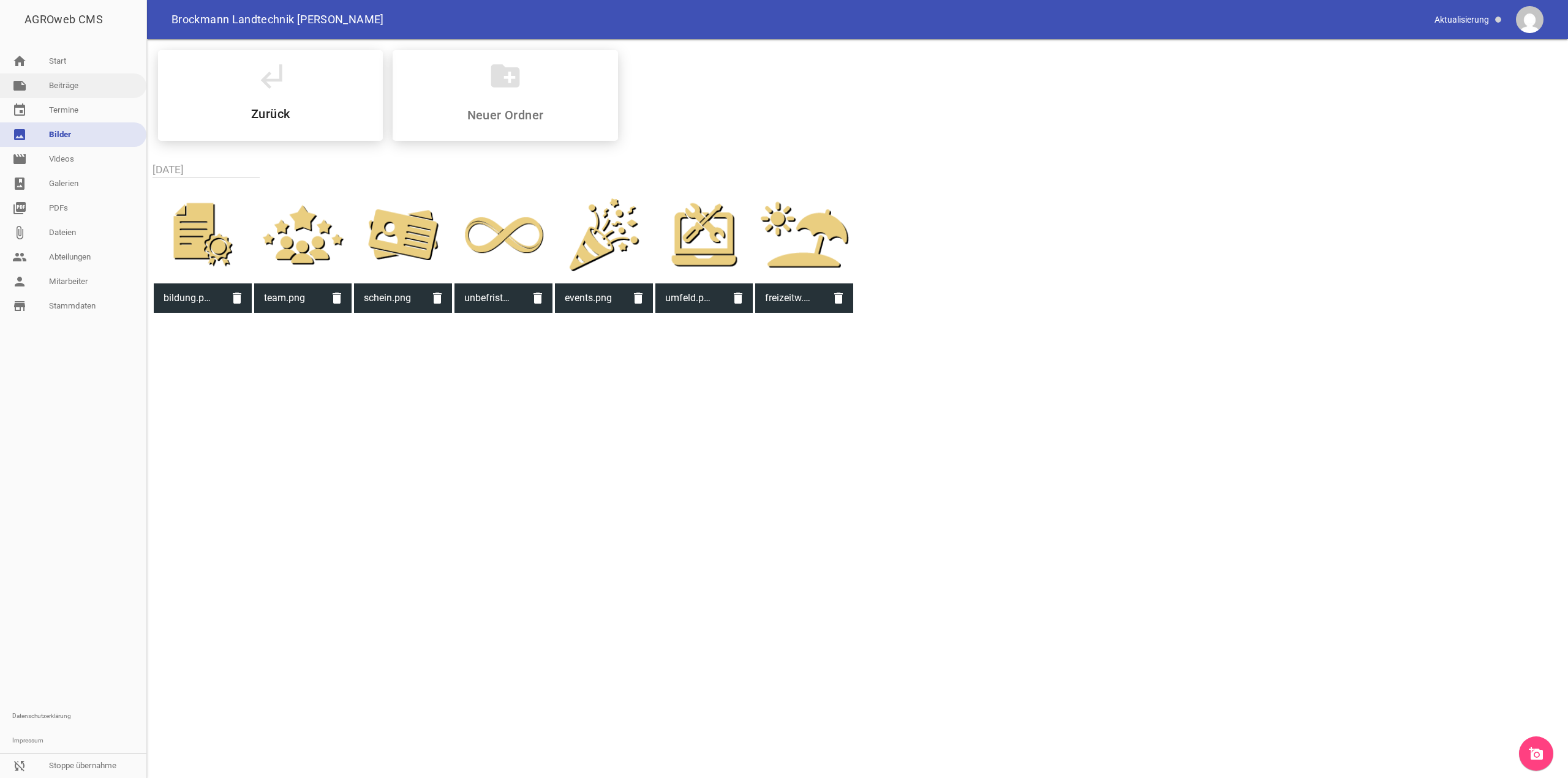
click at [66, 88] on link "note Beiträge" at bounding box center [73, 86] width 147 height 25
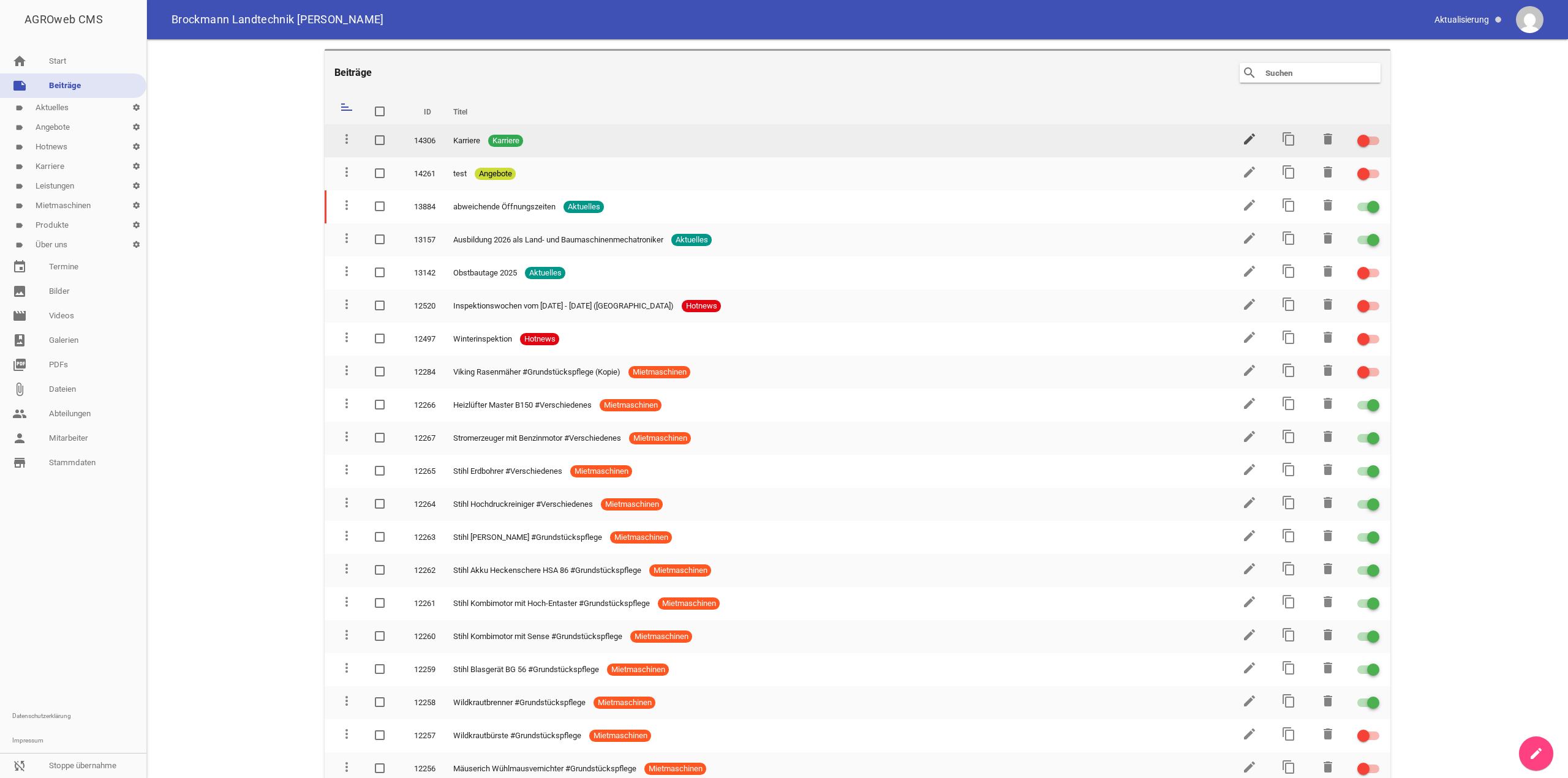
click at [1244, 140] on icon "edit" at bounding box center [1250, 139] width 15 height 15
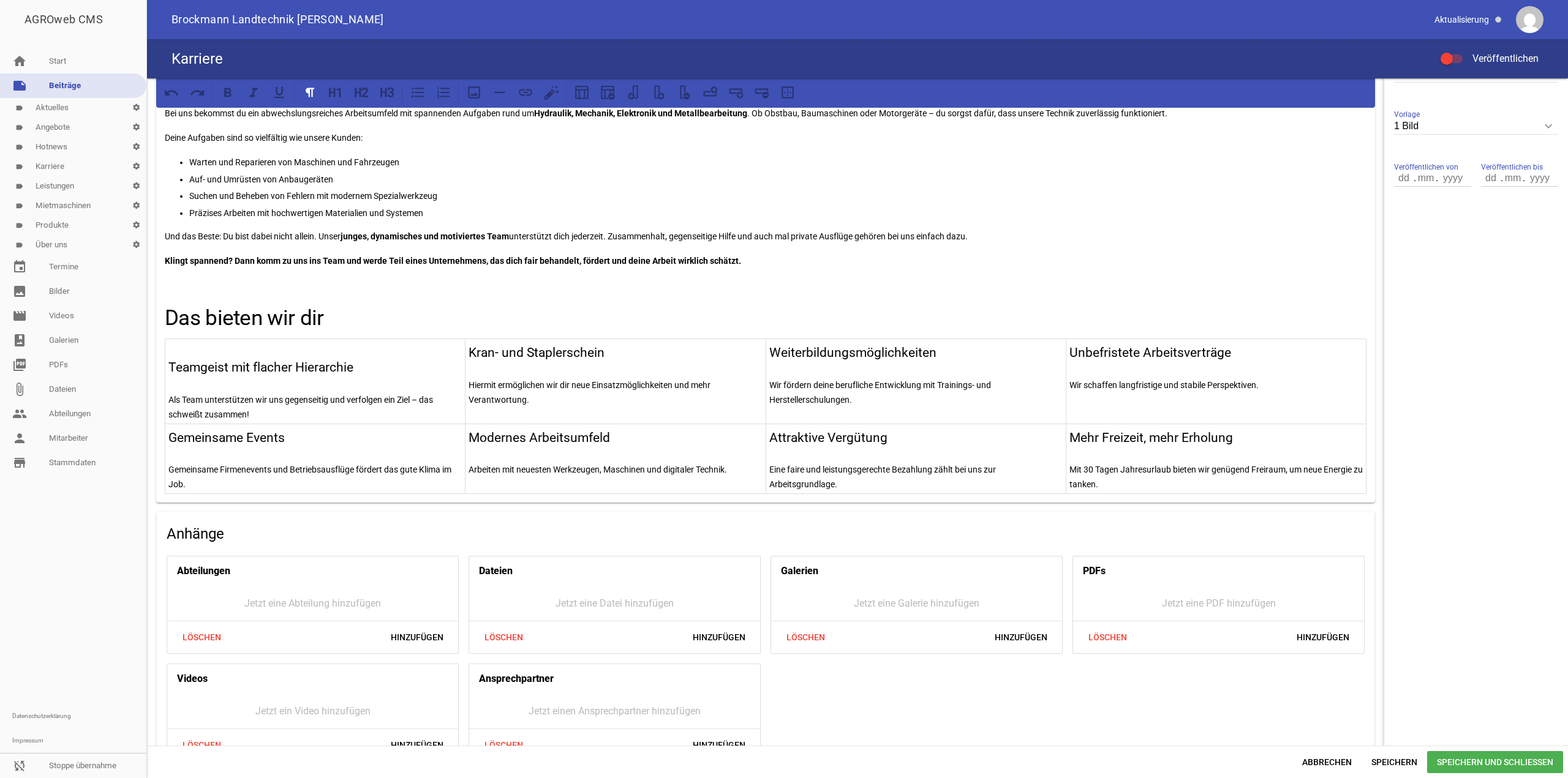
scroll to position [396, 0]
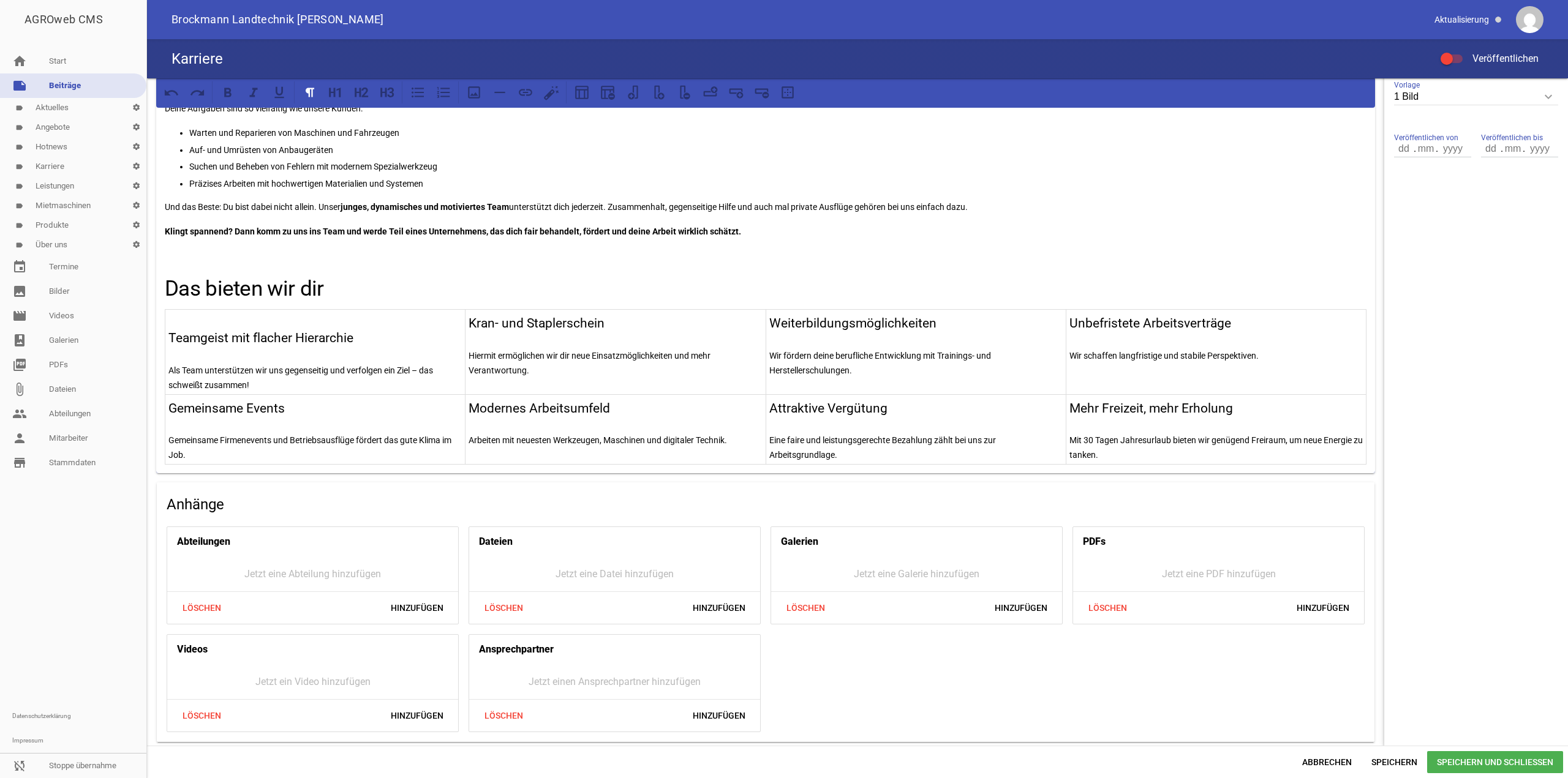
click at [274, 317] on p at bounding box center [315, 319] width 293 height 15
click at [483, 90] on button at bounding box center [474, 92] width 22 height 22
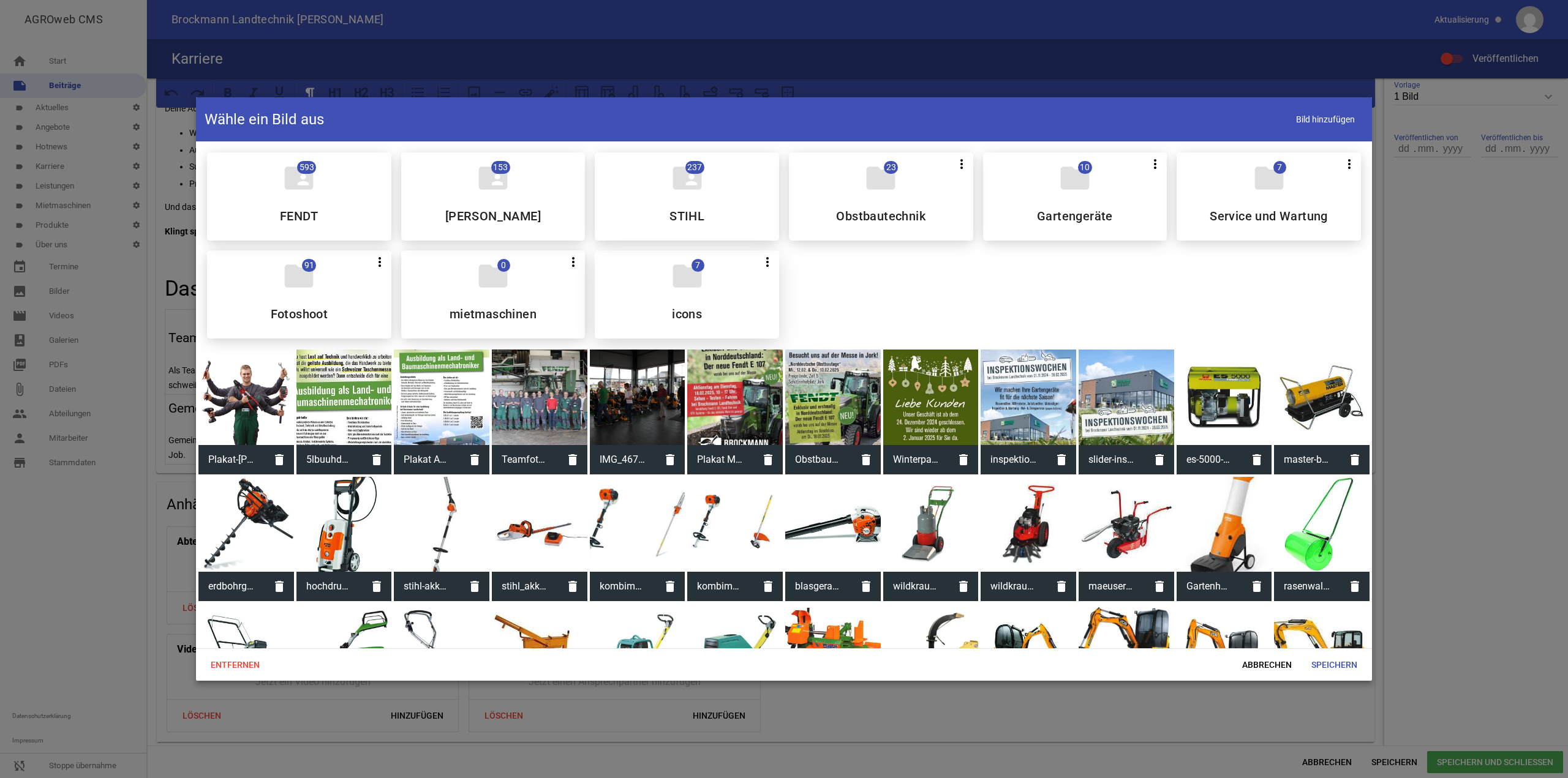
click at [703, 279] on div "folder 7 more_vert Teilen Bearbeiten Löschen icons" at bounding box center [687, 295] width 184 height 88
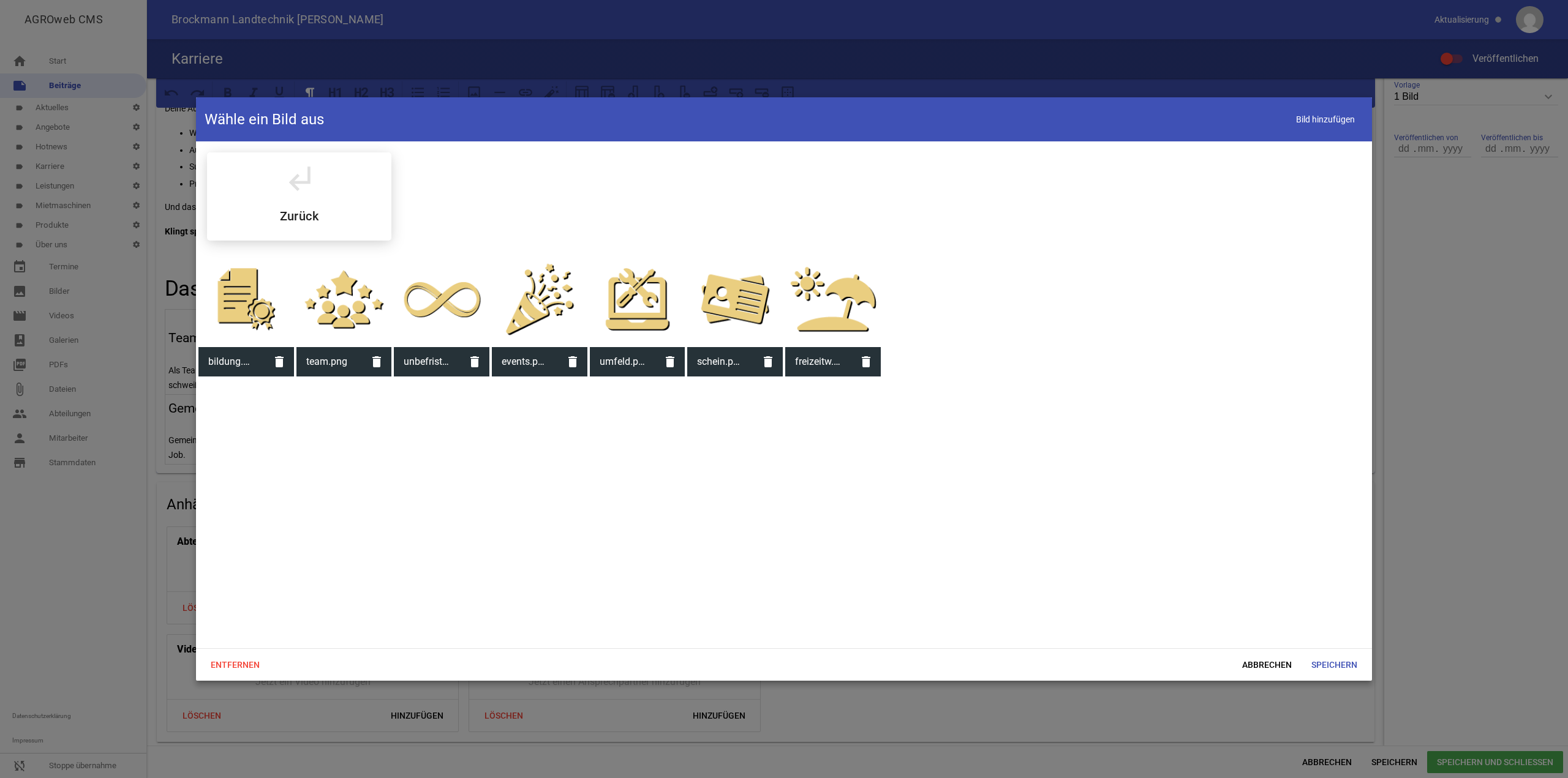
drag, startPoint x: 599, startPoint y: 120, endPoint x: 703, endPoint y: 110, distance: 104.5
click at [699, 109] on header "Wähle ein Bild aus Bild hinzufügen" at bounding box center [784, 119] width 1176 height 44
click at [368, 305] on div at bounding box center [344, 299] width 96 height 96
drag, startPoint x: 1350, startPoint y: 670, endPoint x: 1331, endPoint y: 662, distance: 20.6
click at [1350, 670] on span "Speichern" at bounding box center [1334, 665] width 66 height 22
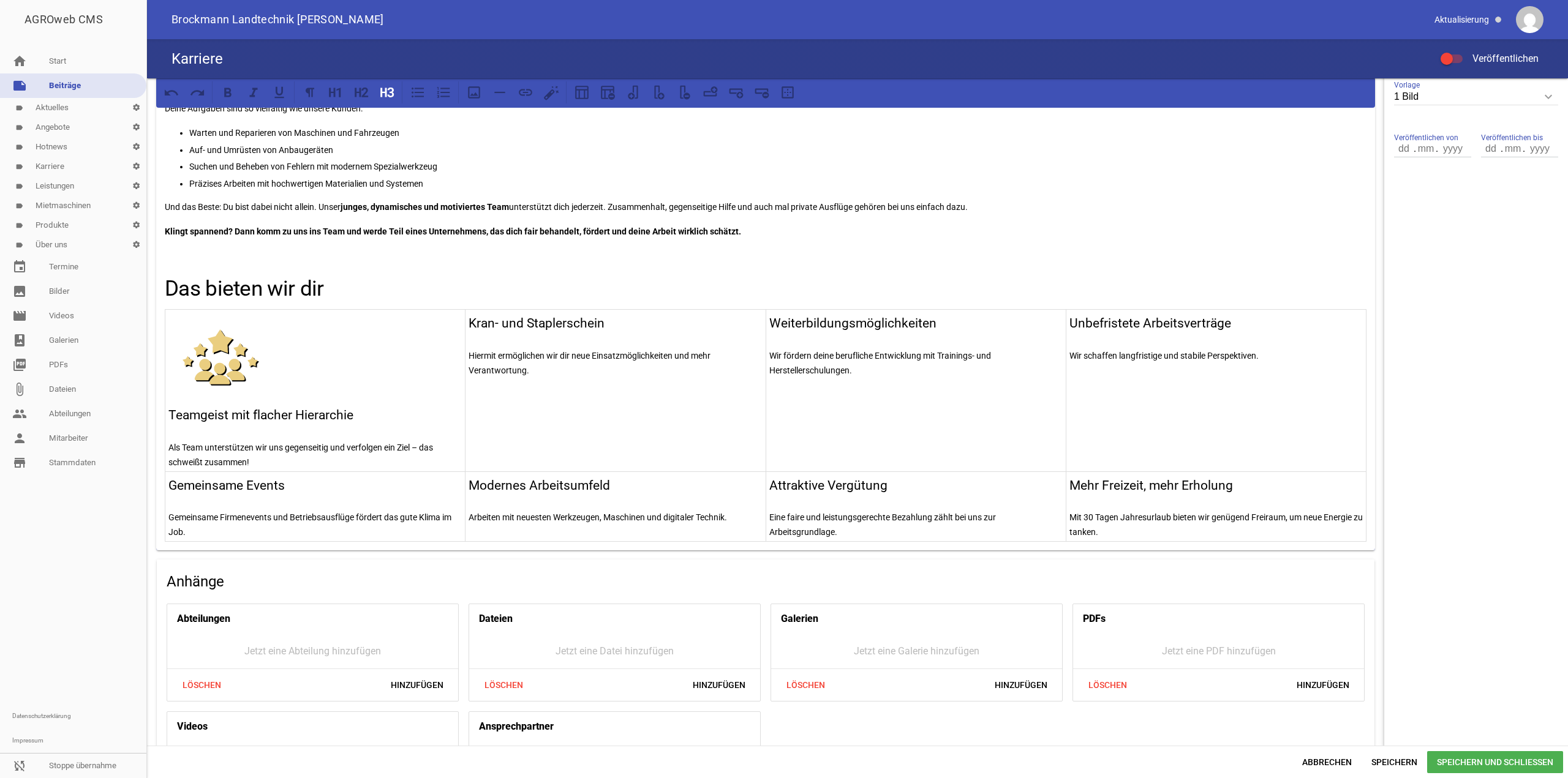
click at [469, 326] on h3 "Kran- und Staplerschein" at bounding box center [616, 323] width 293 height 19
click at [547, 319] on p at bounding box center [616, 319] width 293 height 15
click at [479, 90] on icon at bounding box center [474, 92] width 16 height 16
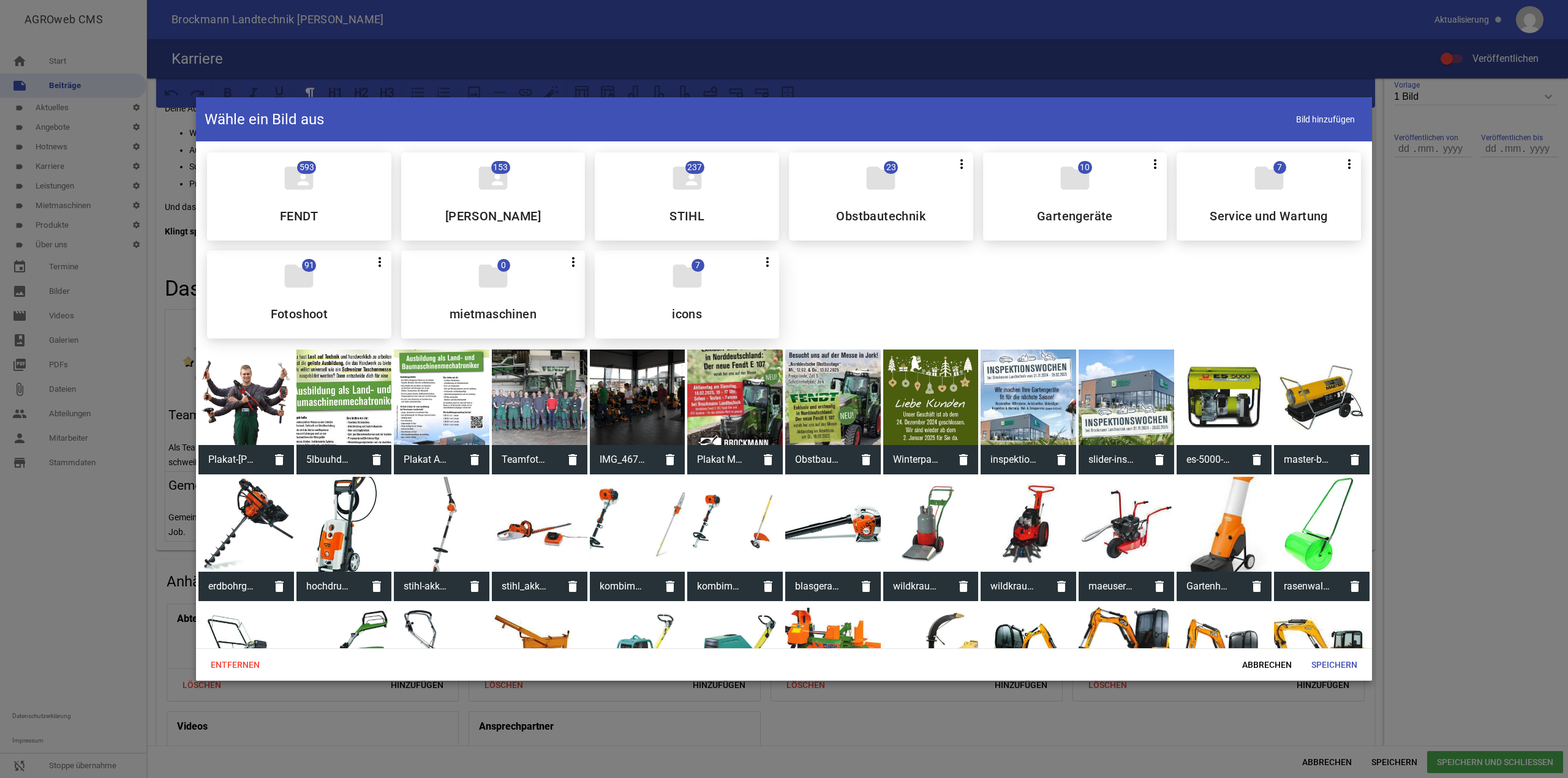
click at [649, 268] on div "folder 7 more_vert Teilen Bearbeiten Löschen icons" at bounding box center [687, 295] width 184 height 88
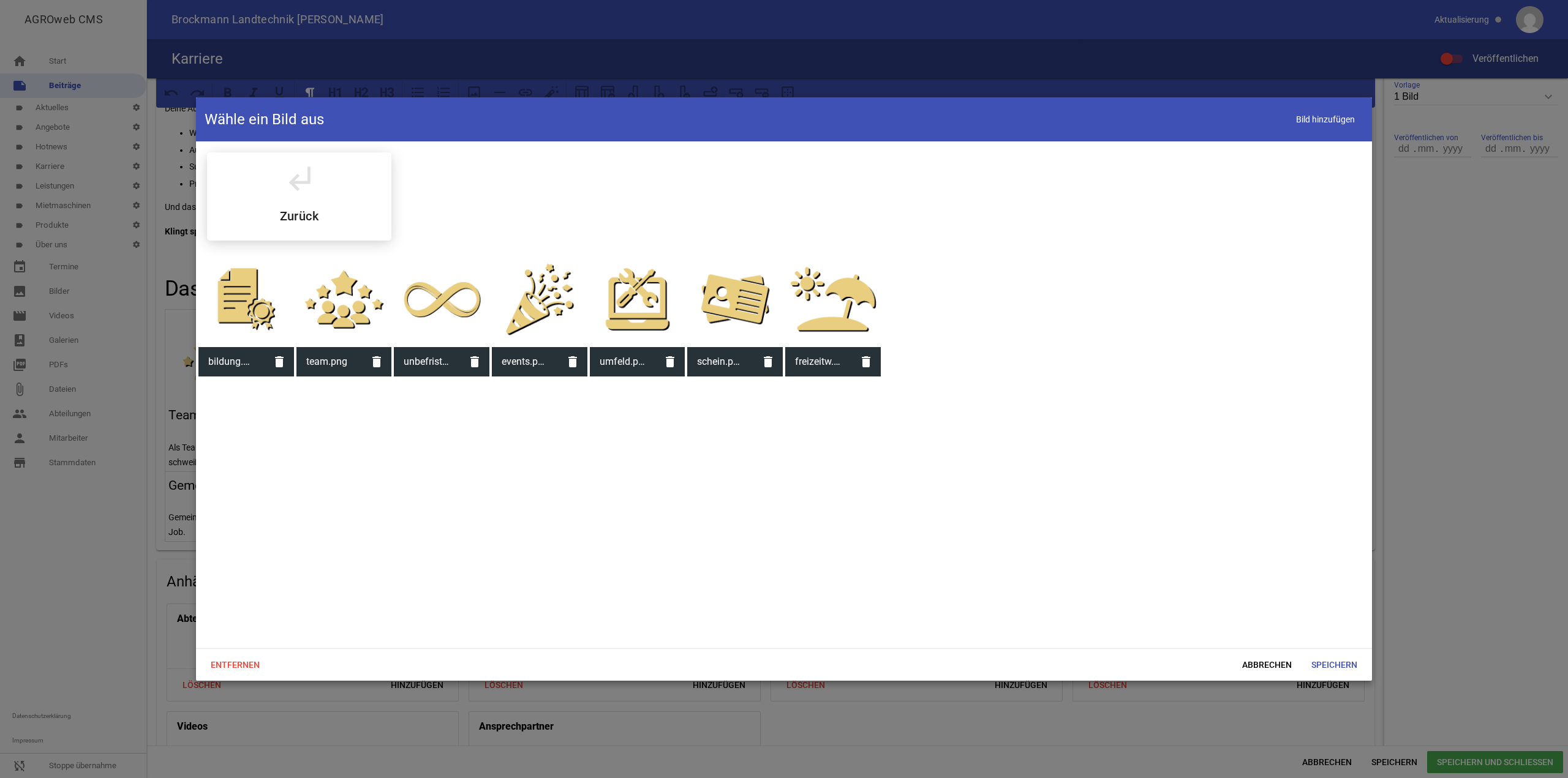
click at [727, 310] on div at bounding box center [735, 299] width 96 height 96
click at [1321, 655] on span "Speichern" at bounding box center [1334, 665] width 66 height 22
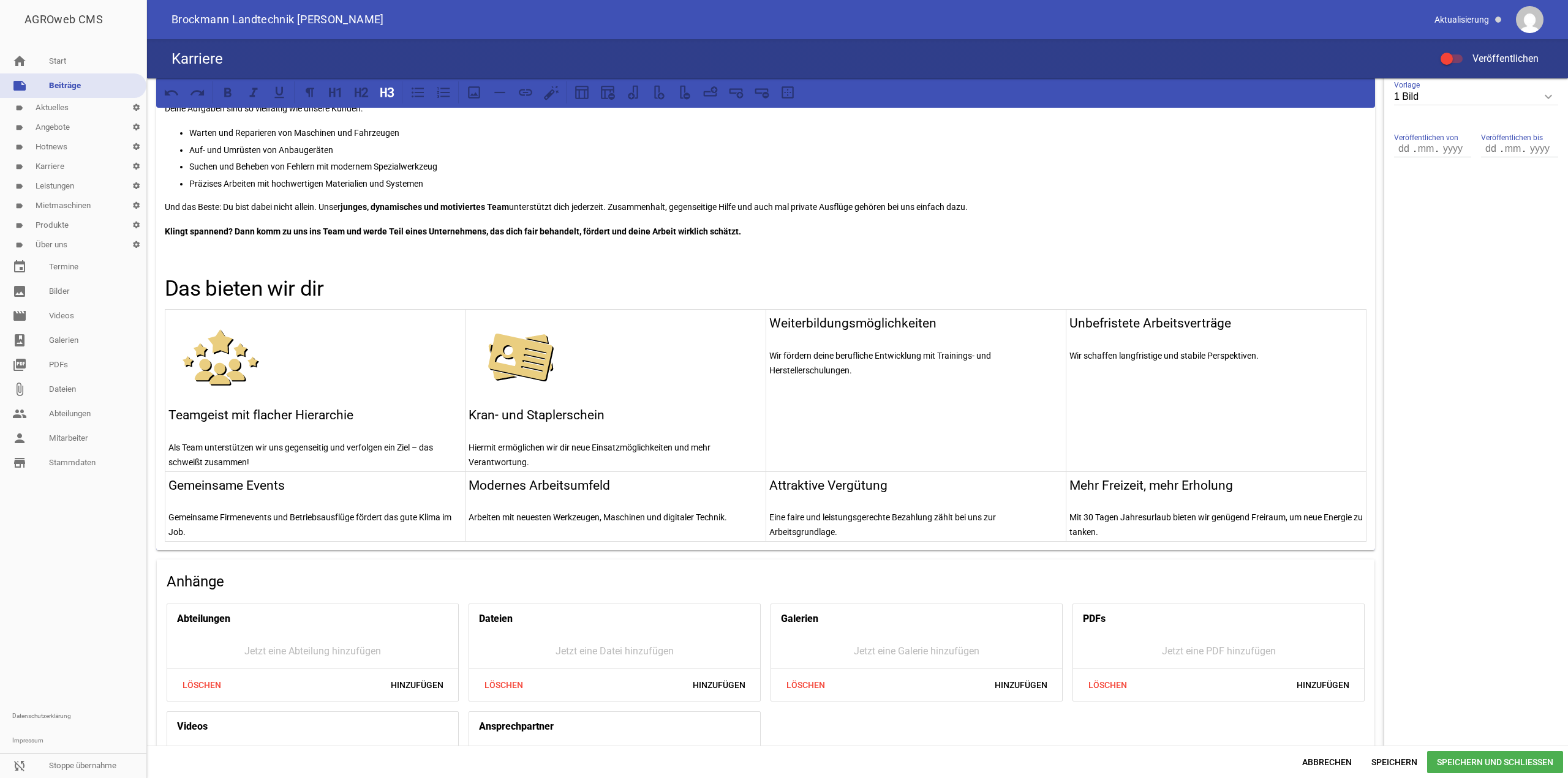
click at [771, 321] on h3 "Weiterbildungsmöglichkeiten" at bounding box center [916, 323] width 293 height 19
click at [857, 315] on p at bounding box center [916, 319] width 293 height 15
click at [479, 96] on icon at bounding box center [474, 92] width 12 height 12
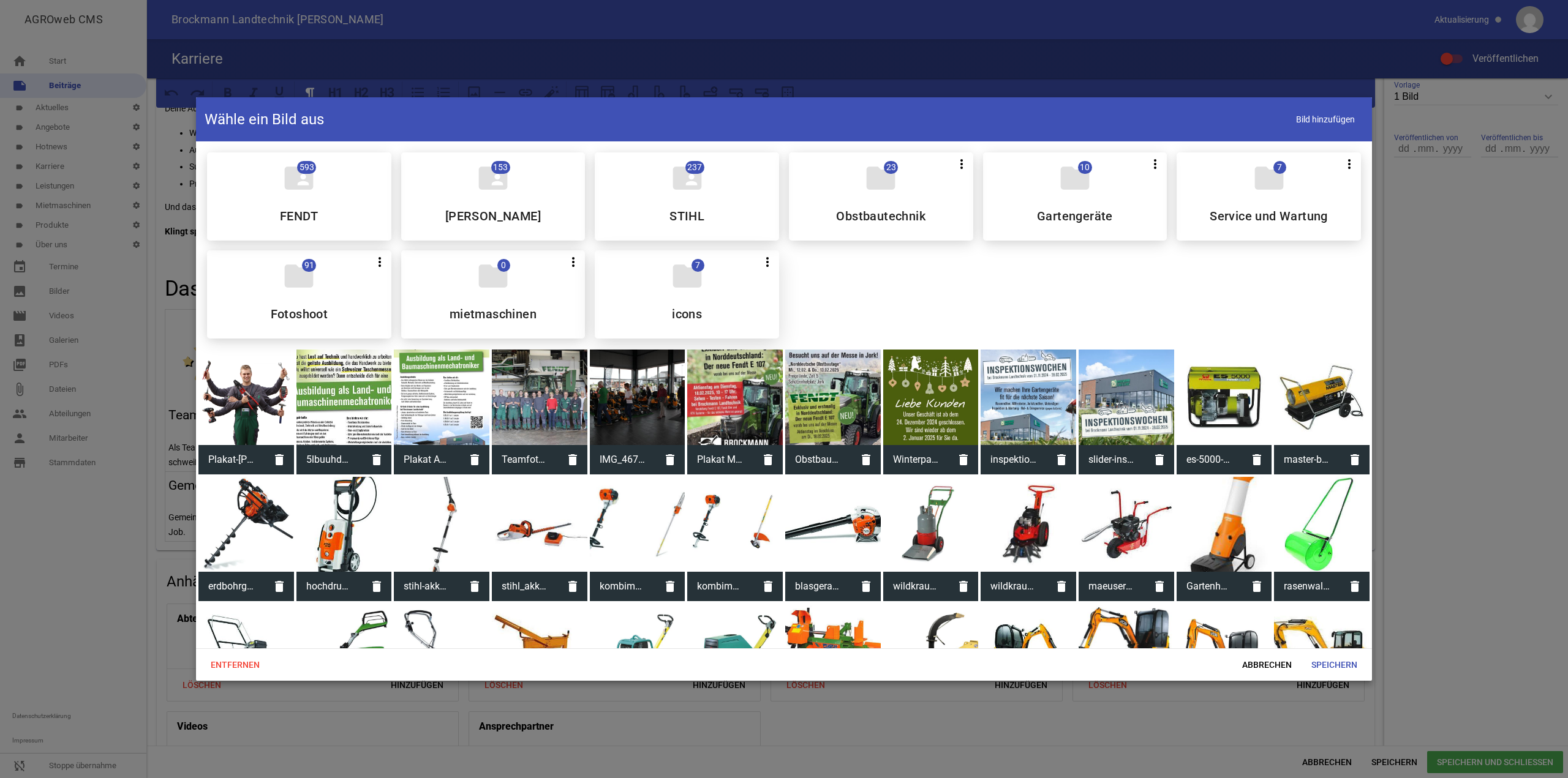
click at [660, 259] on div "folder 7 more_vert Teilen Bearbeiten Löschen icons" at bounding box center [687, 295] width 184 height 88
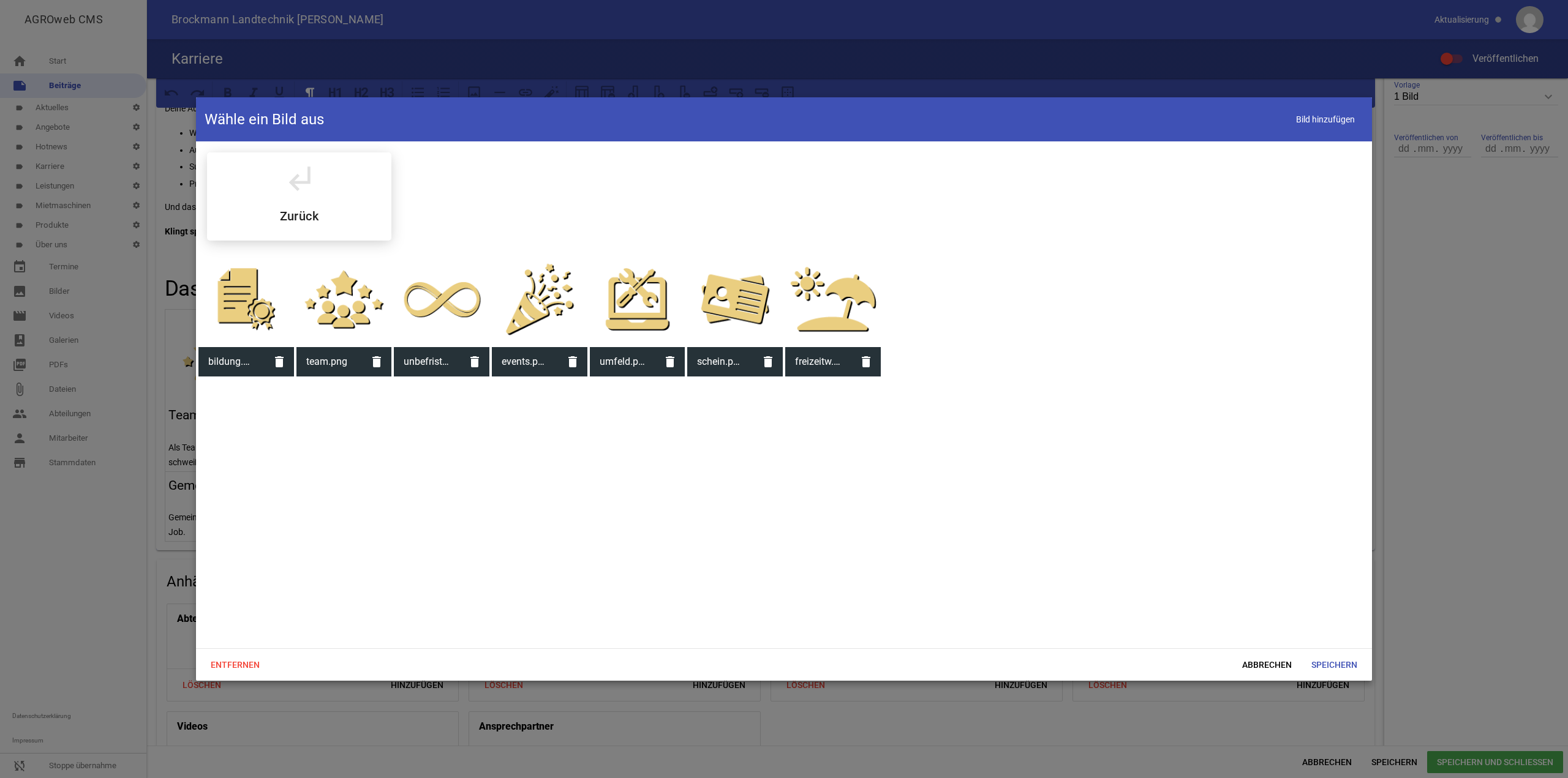
click at [257, 323] on div at bounding box center [246, 299] width 96 height 96
click at [1319, 657] on span "Speichern" at bounding box center [1334, 665] width 66 height 22
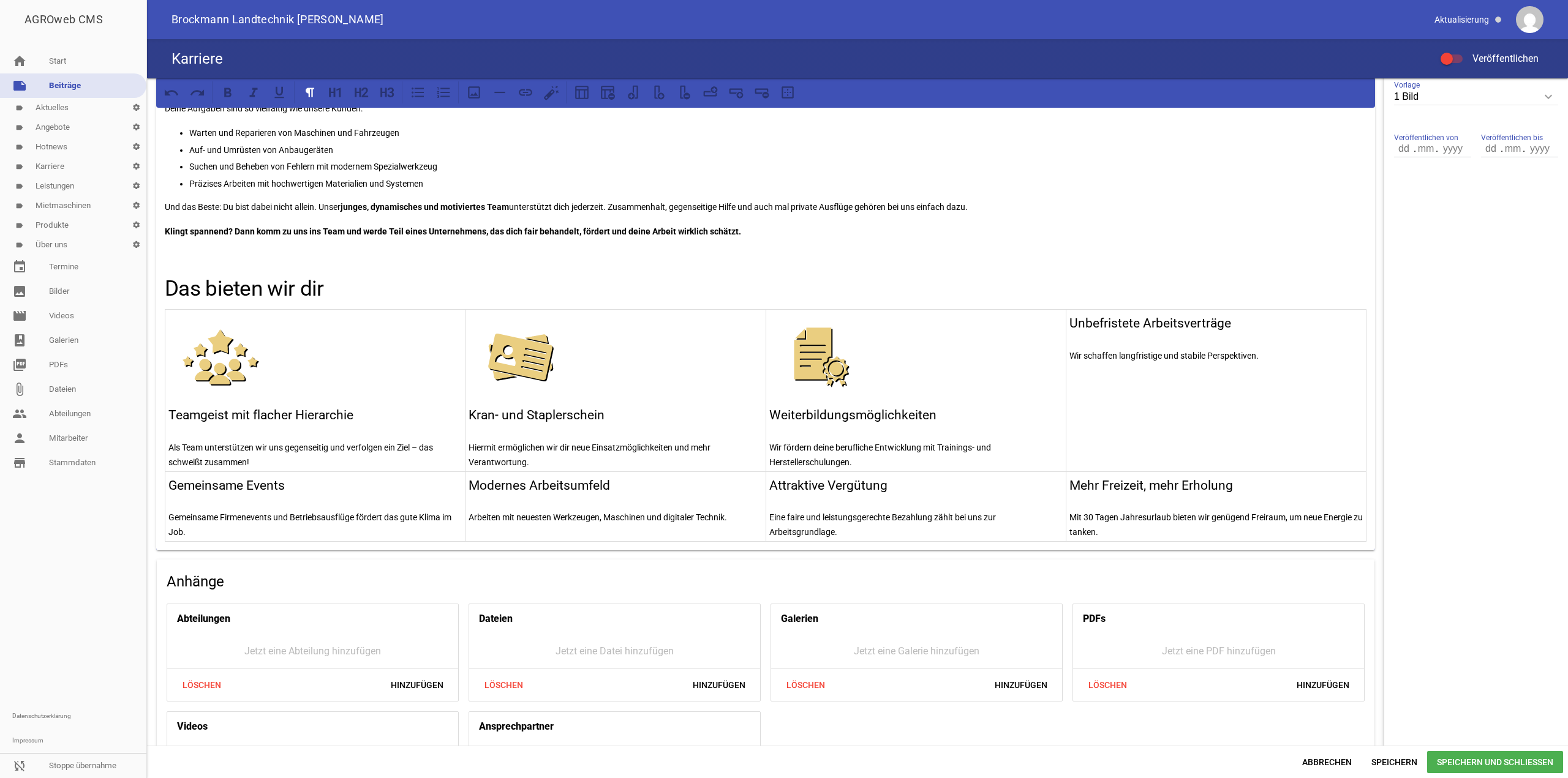
click at [1066, 315] on td "Unbefristete Arbeitsverträge Wir schaffen langfristige und stabile Perspektiven." at bounding box center [1216, 391] width 300 height 162
click at [1073, 319] on p at bounding box center [1216, 319] width 293 height 15
click at [473, 106] on div at bounding box center [766, 92] width 1219 height 31
click at [473, 104] on div at bounding box center [766, 92] width 1219 height 31
click at [474, 96] on icon at bounding box center [474, 92] width 12 height 12
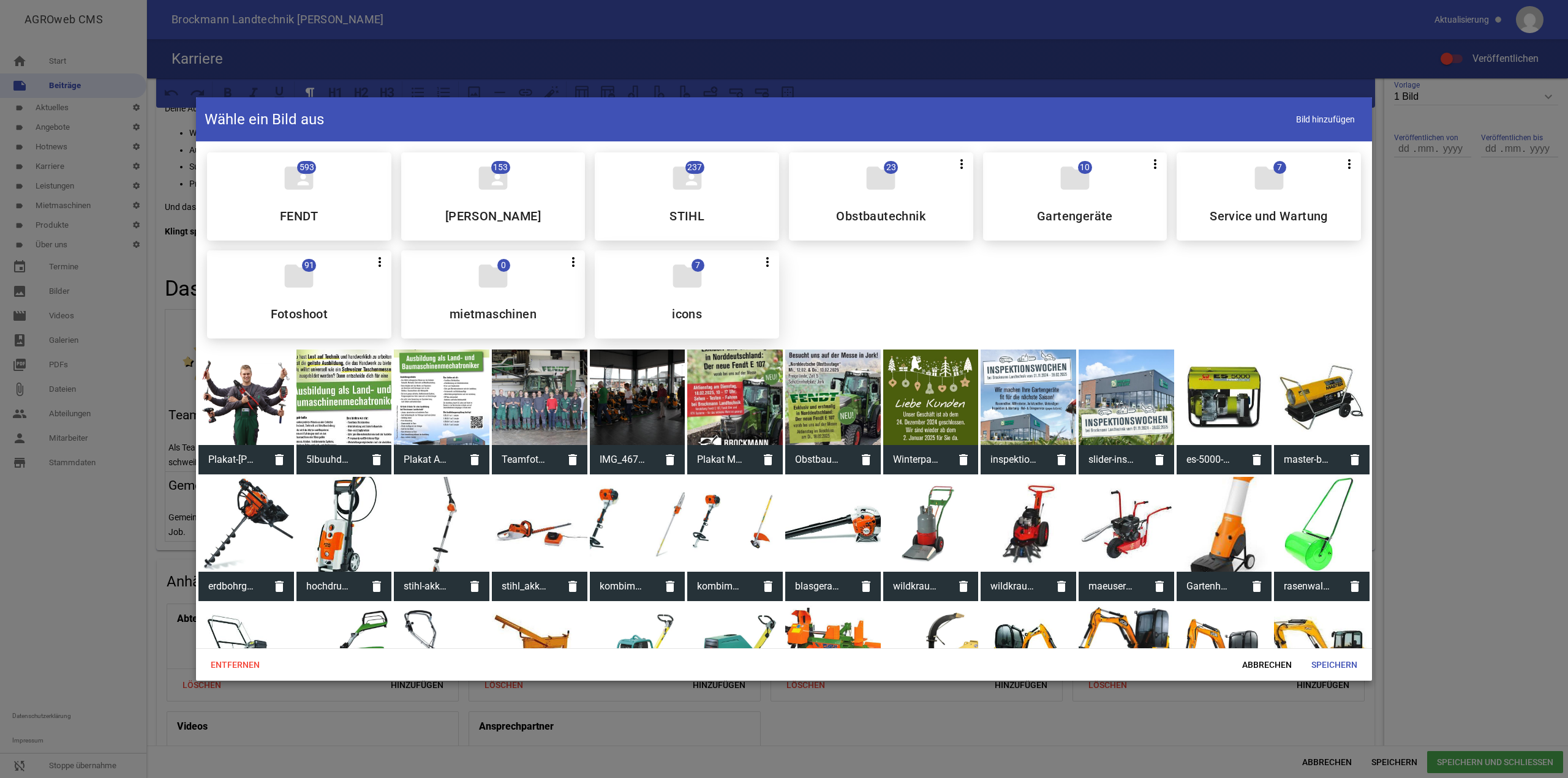
click at [685, 299] on div "folder 7 more_vert Teilen Bearbeiten Löschen icons" at bounding box center [687, 295] width 184 height 88
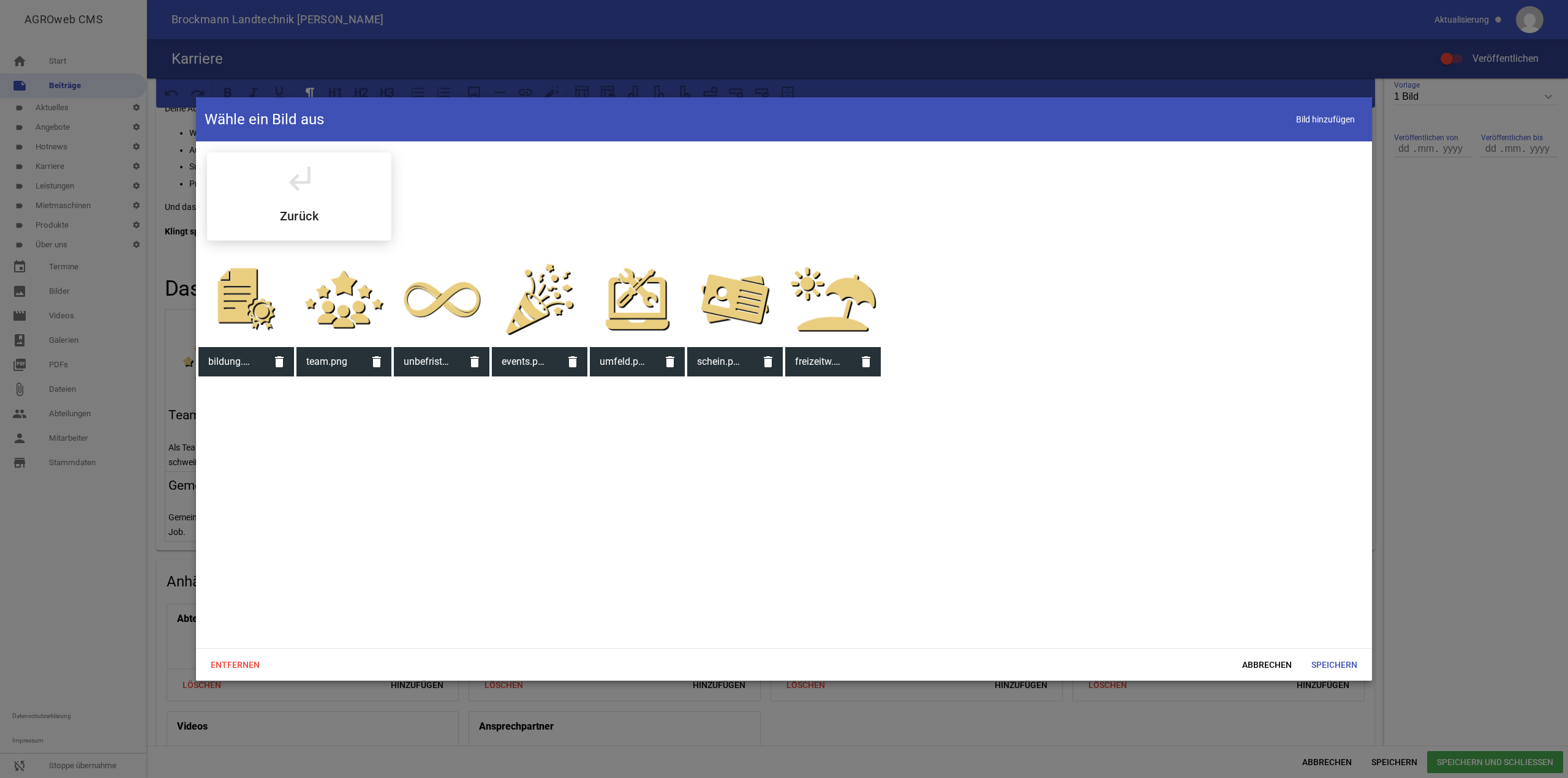
click at [448, 319] on div at bounding box center [441, 299] width 96 height 96
click at [1358, 659] on span "Speichern" at bounding box center [1334, 665] width 66 height 22
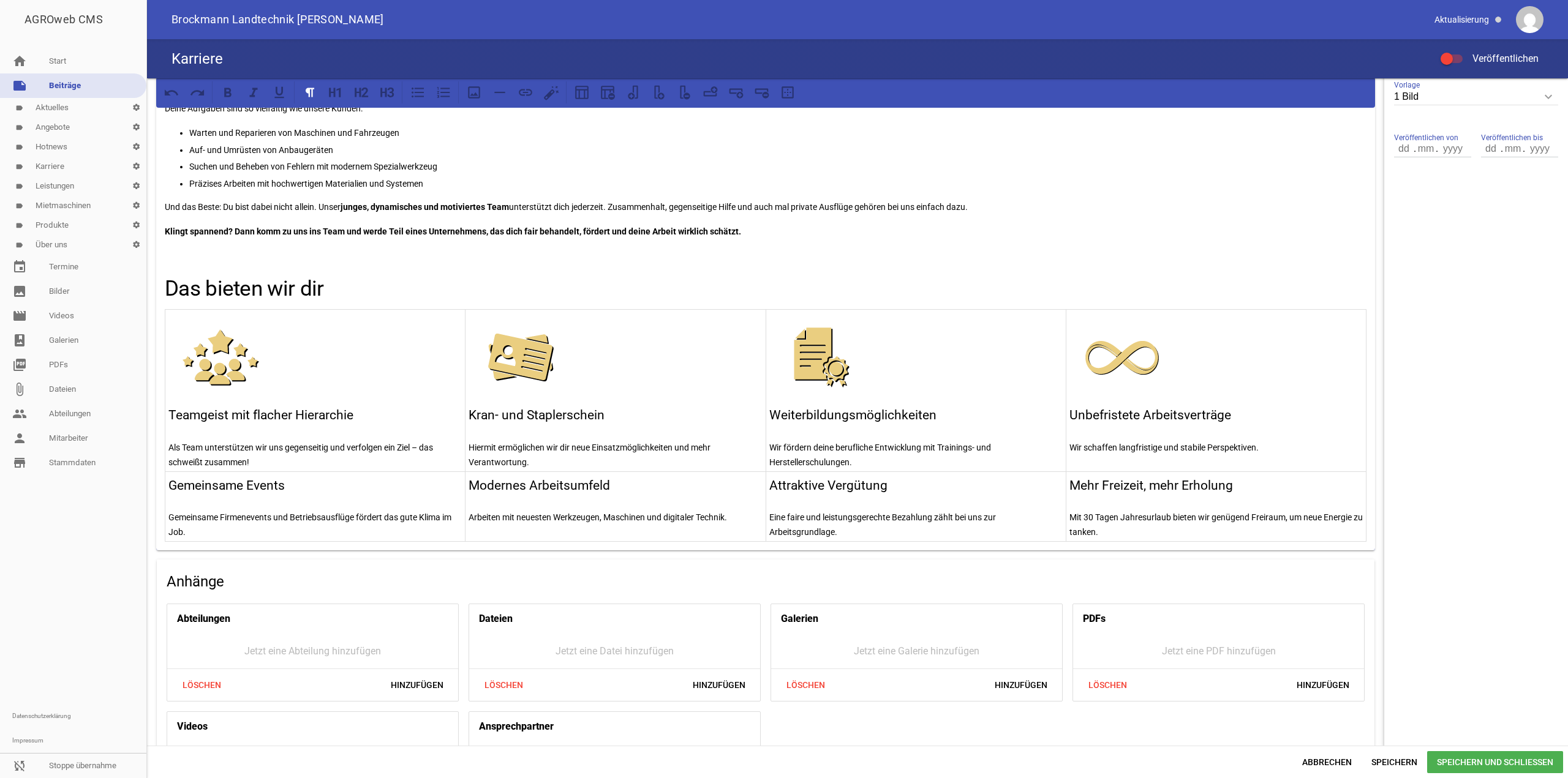
click at [172, 479] on h3 "Gemeinsame Events" at bounding box center [315, 485] width 293 height 19
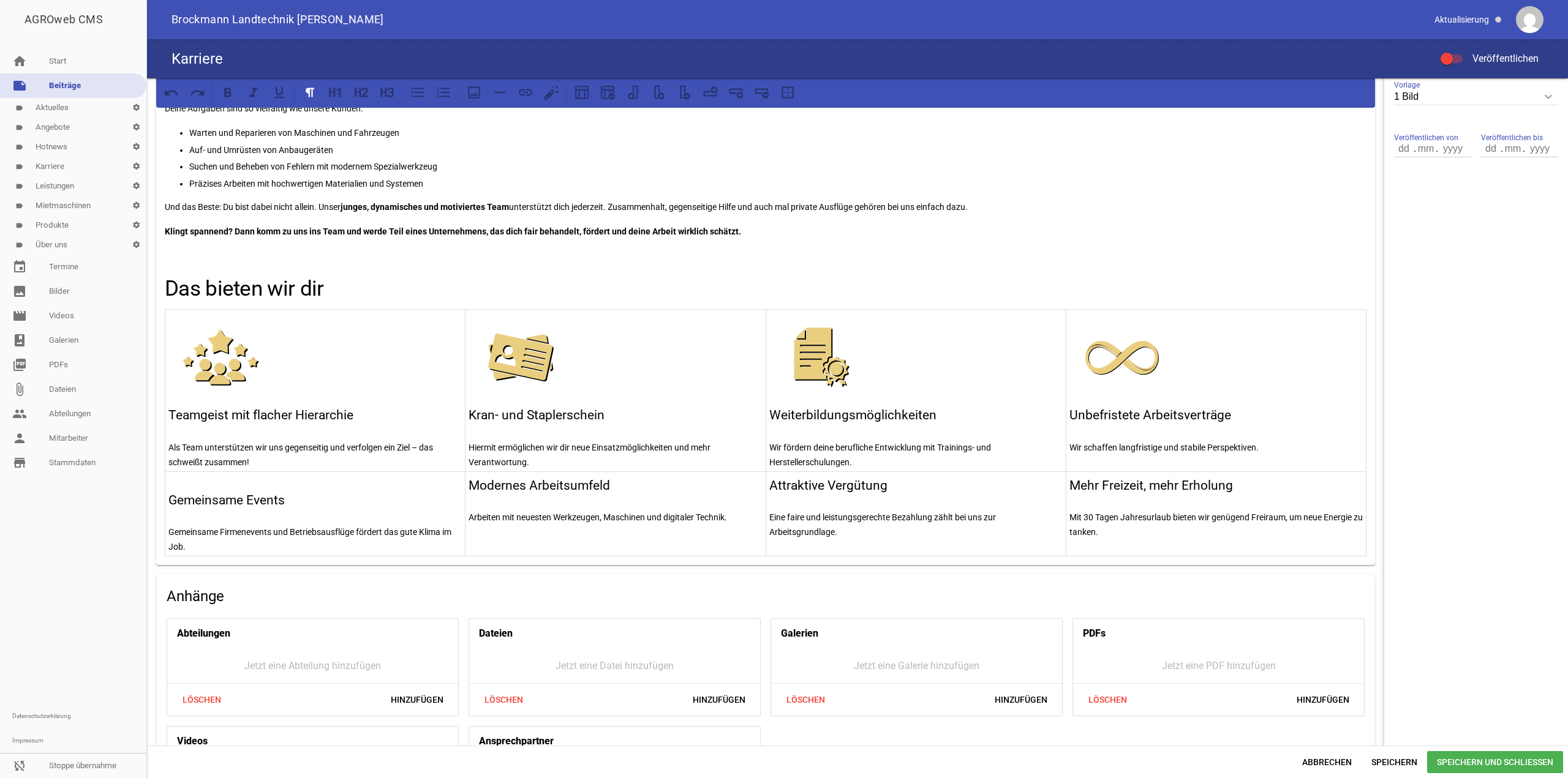
click at [239, 482] on p at bounding box center [315, 481] width 293 height 15
click at [476, 87] on icon at bounding box center [474, 92] width 12 height 12
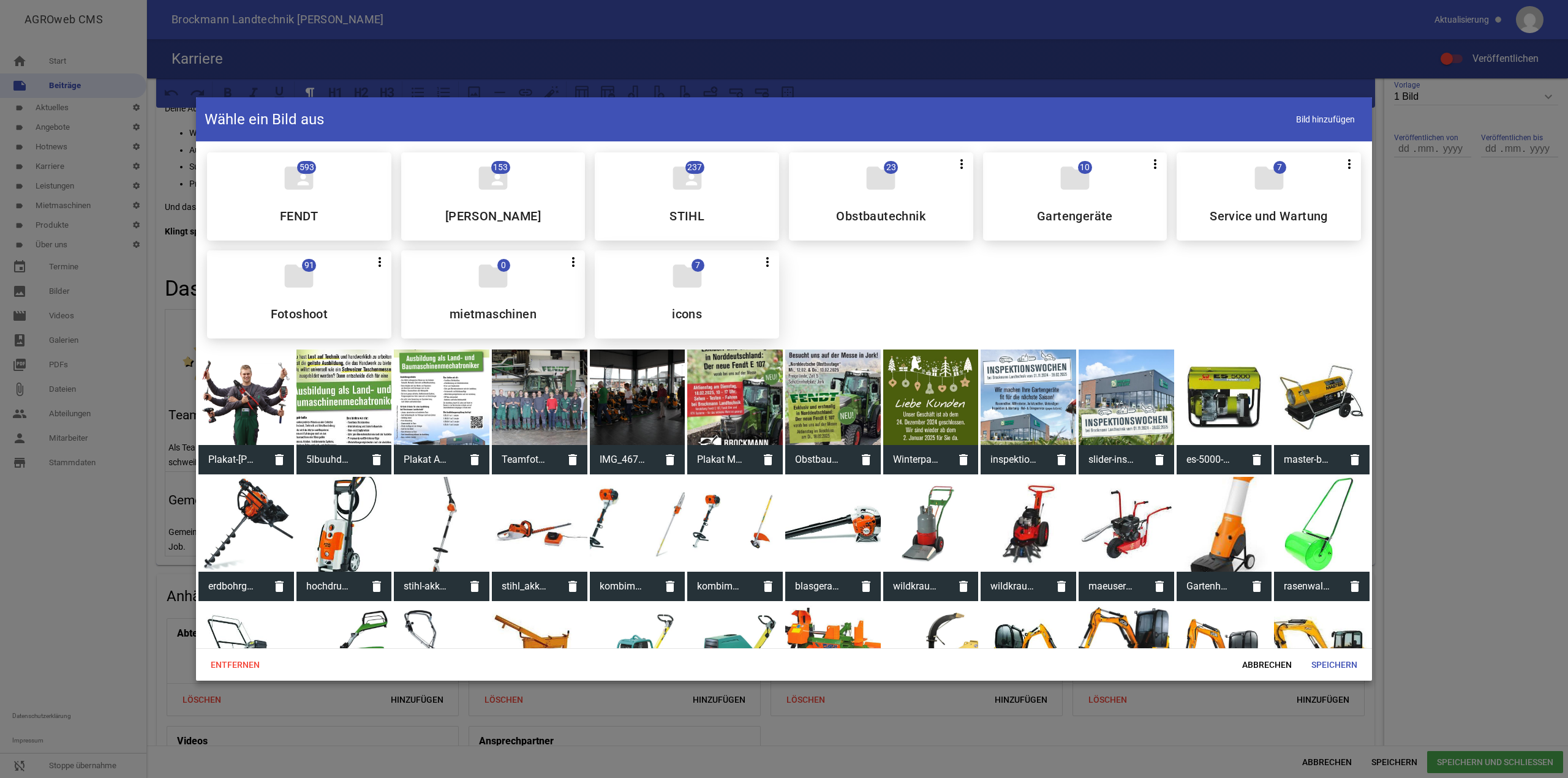
click at [720, 299] on div "folder 7 more_vert Teilen Bearbeiten Löschen icons" at bounding box center [687, 295] width 184 height 88
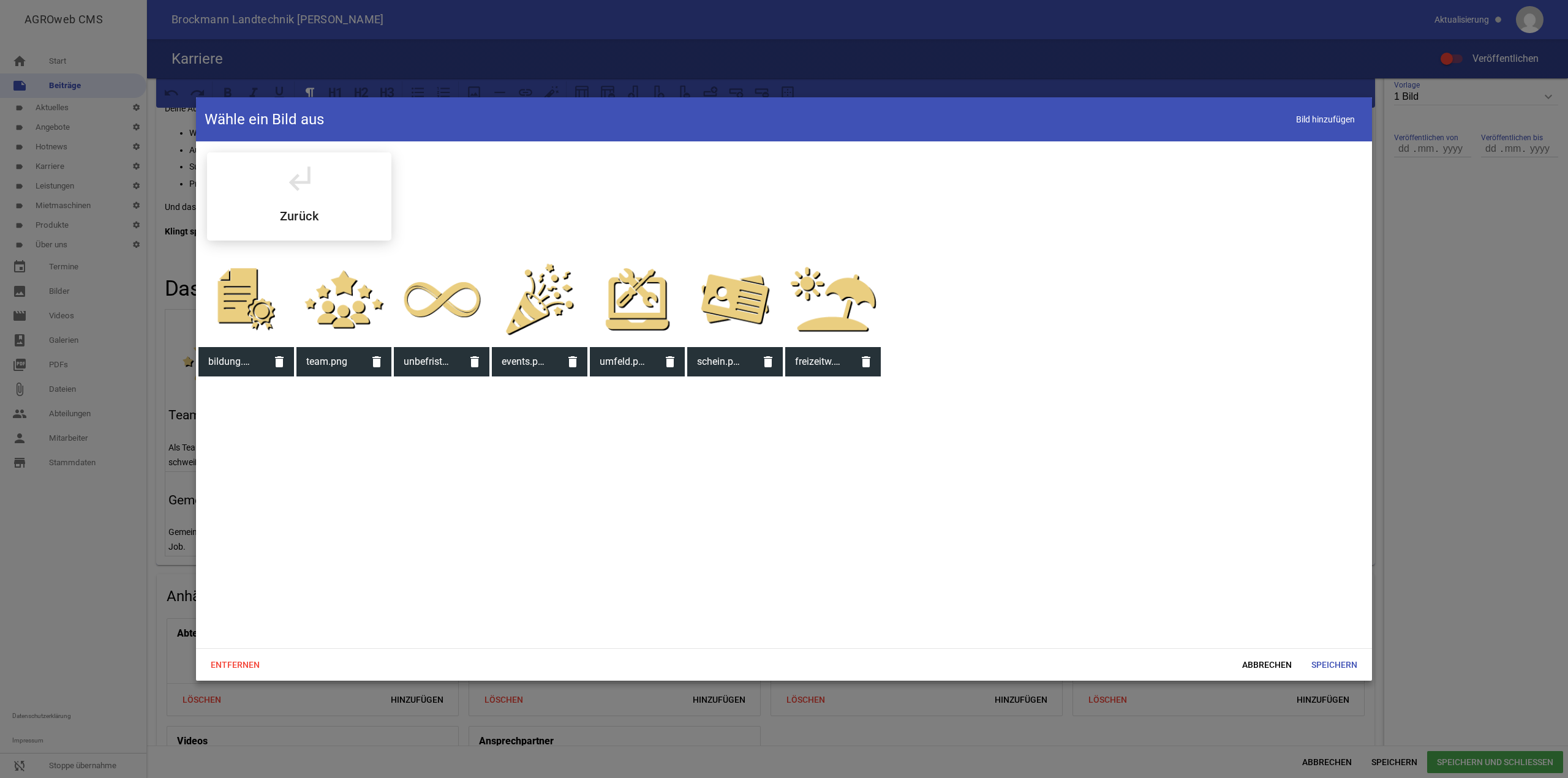
click at [541, 309] on div at bounding box center [539, 299] width 96 height 96
click at [1327, 661] on span "Speichern" at bounding box center [1334, 665] width 66 height 22
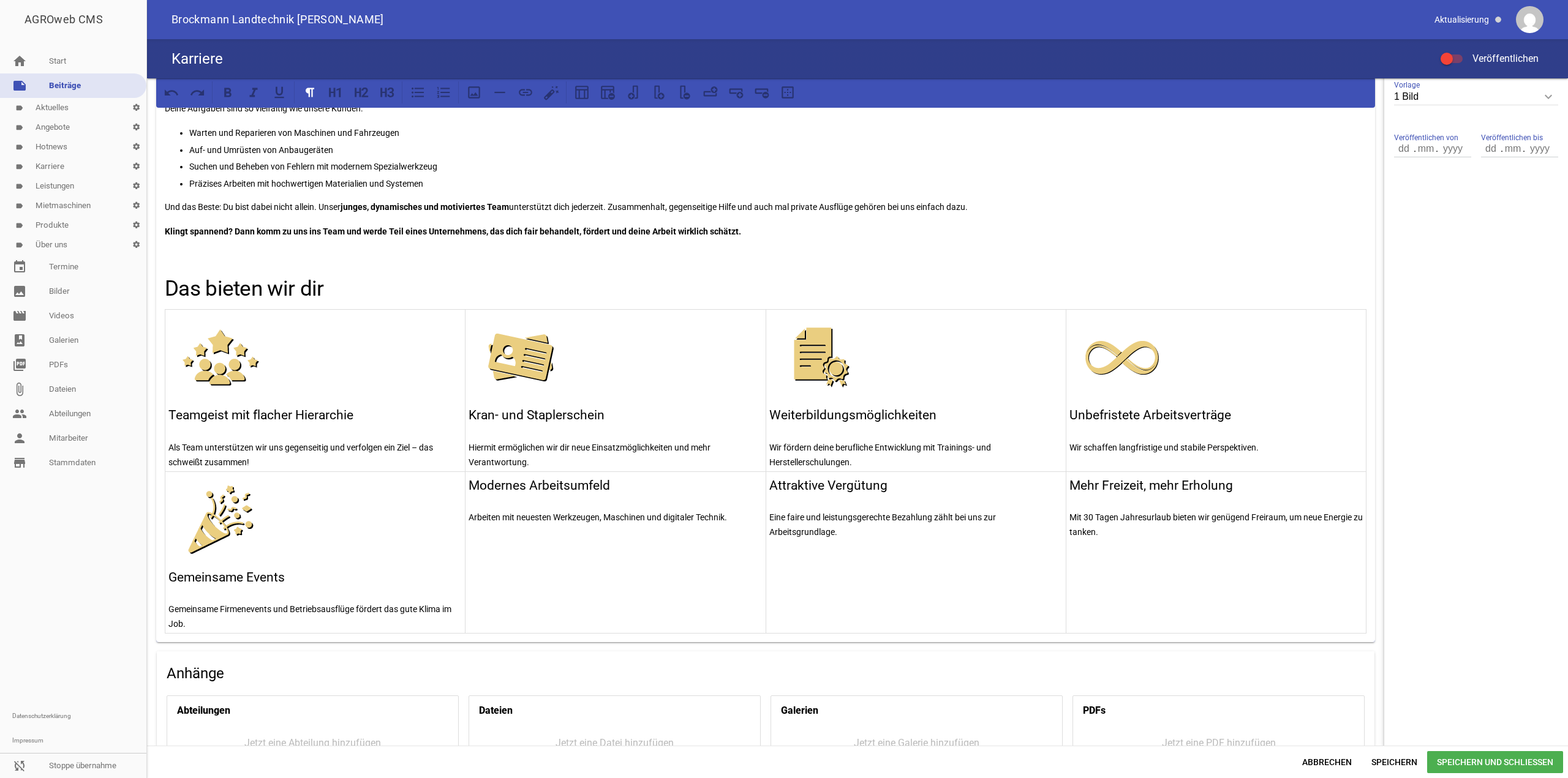
click at [470, 484] on h3 "Modernes Arbeitsumfeld" at bounding box center [616, 485] width 293 height 19
click at [555, 487] on p at bounding box center [616, 481] width 293 height 15
click at [482, 88] on icon at bounding box center [474, 92] width 16 height 16
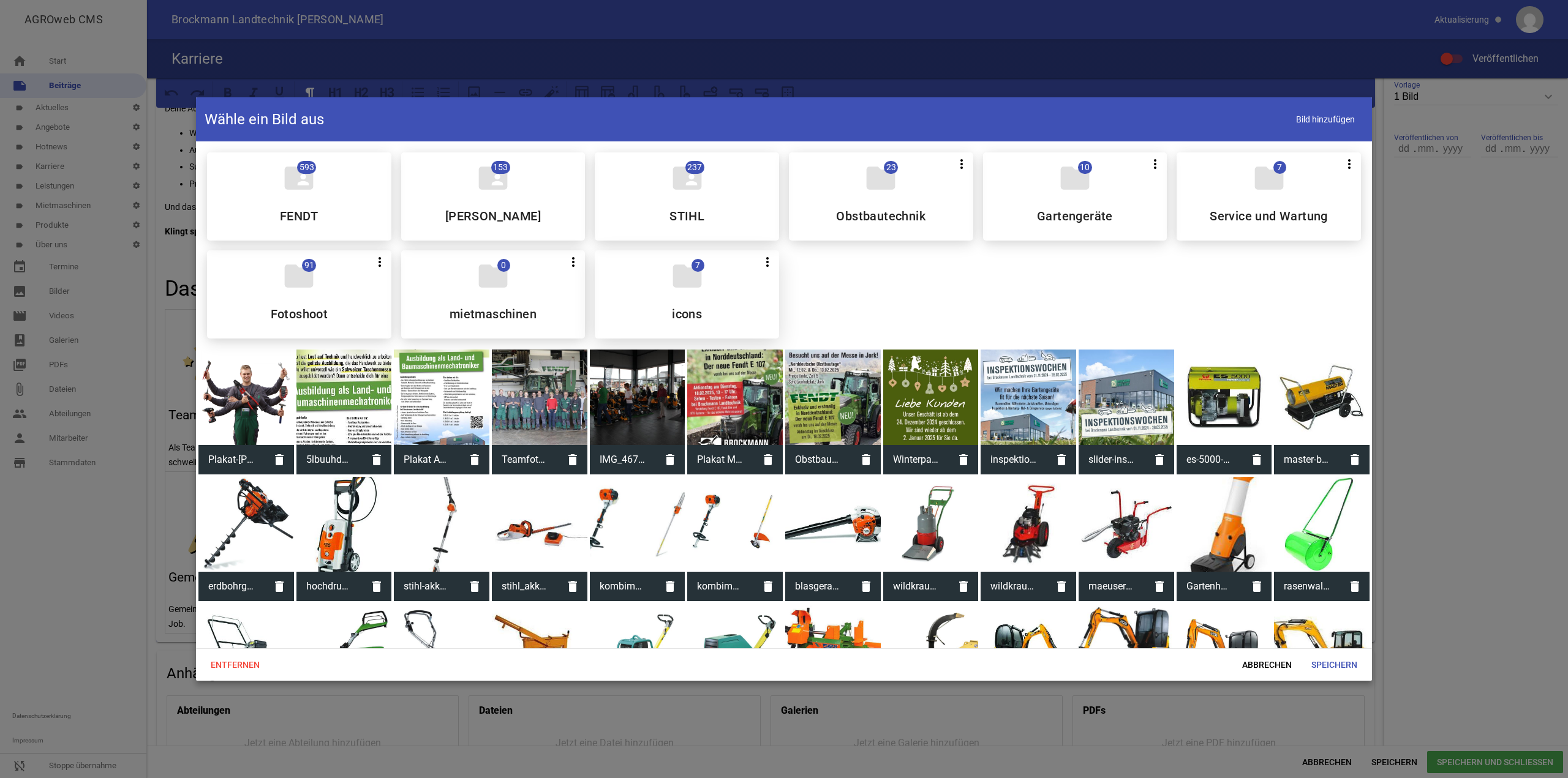
click at [703, 302] on div "folder 7 more_vert Teilen Bearbeiten Löschen icons" at bounding box center [687, 295] width 184 height 88
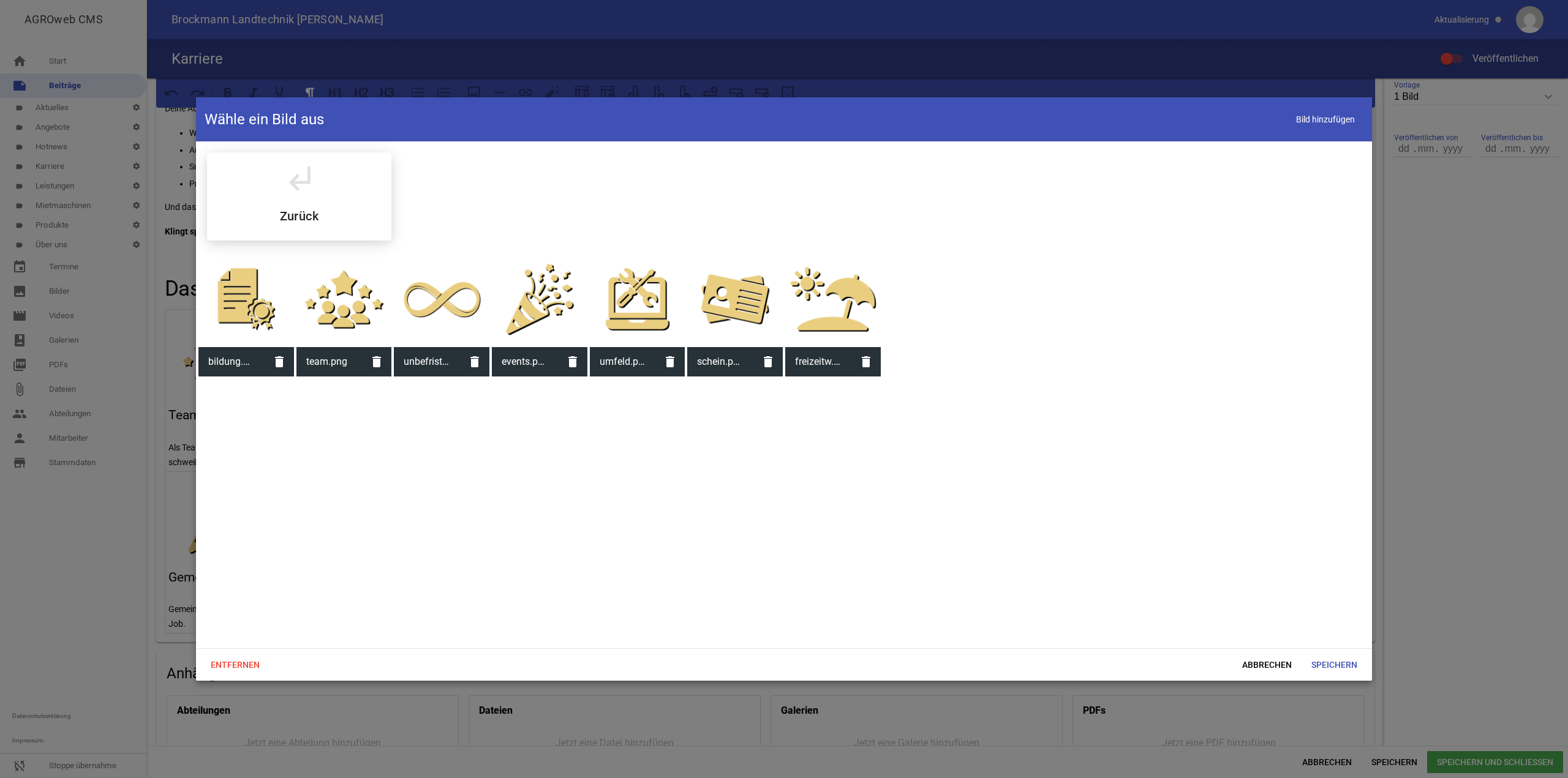
click at [642, 319] on div at bounding box center [638, 299] width 96 height 96
click at [1351, 661] on span "Speichern" at bounding box center [1334, 665] width 66 height 22
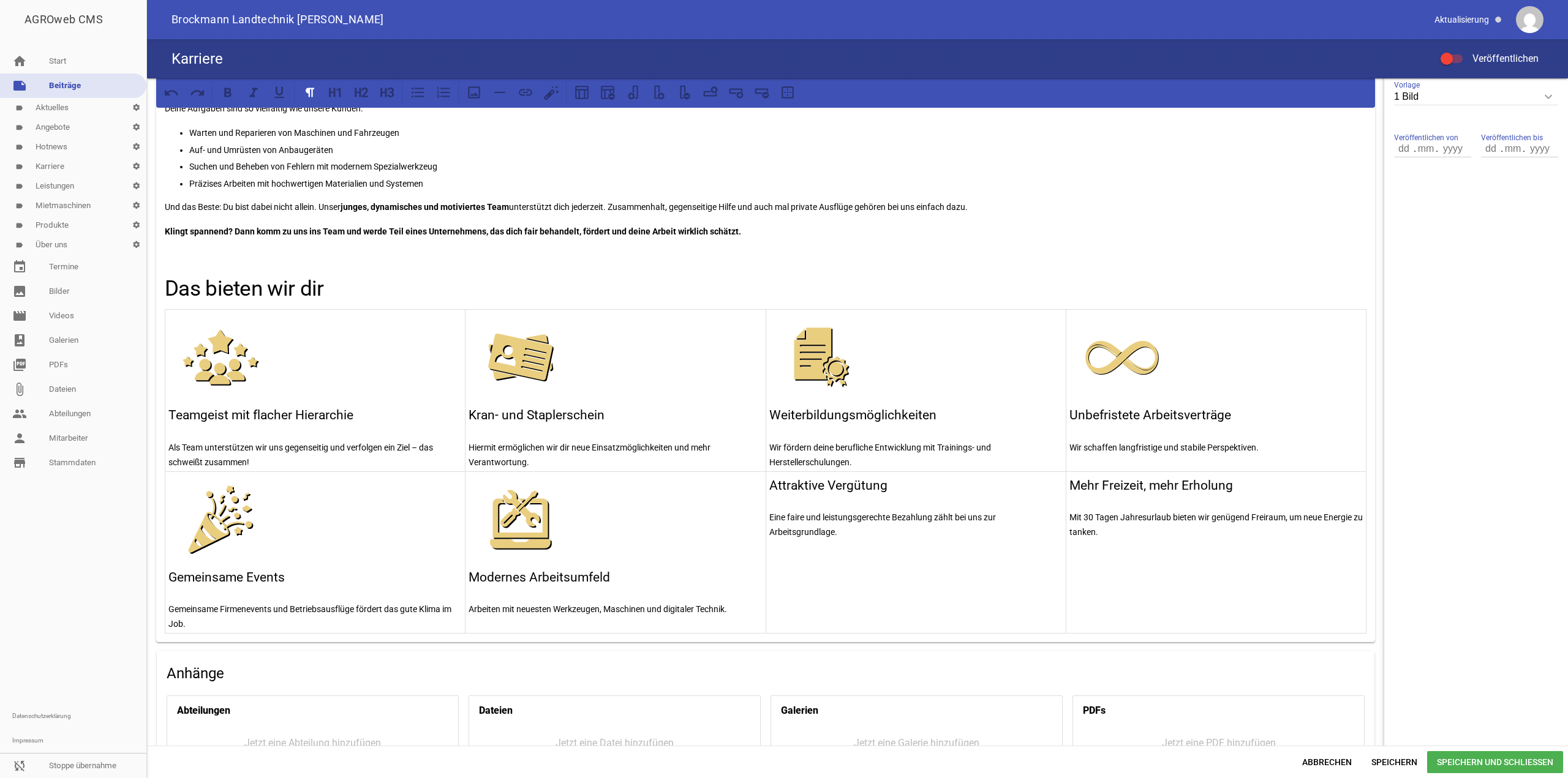
click at [770, 476] on h3 "Attraktive Vergütung" at bounding box center [916, 485] width 293 height 19
click at [778, 478] on p at bounding box center [916, 481] width 293 height 15
click at [467, 94] on icon at bounding box center [474, 92] width 16 height 16
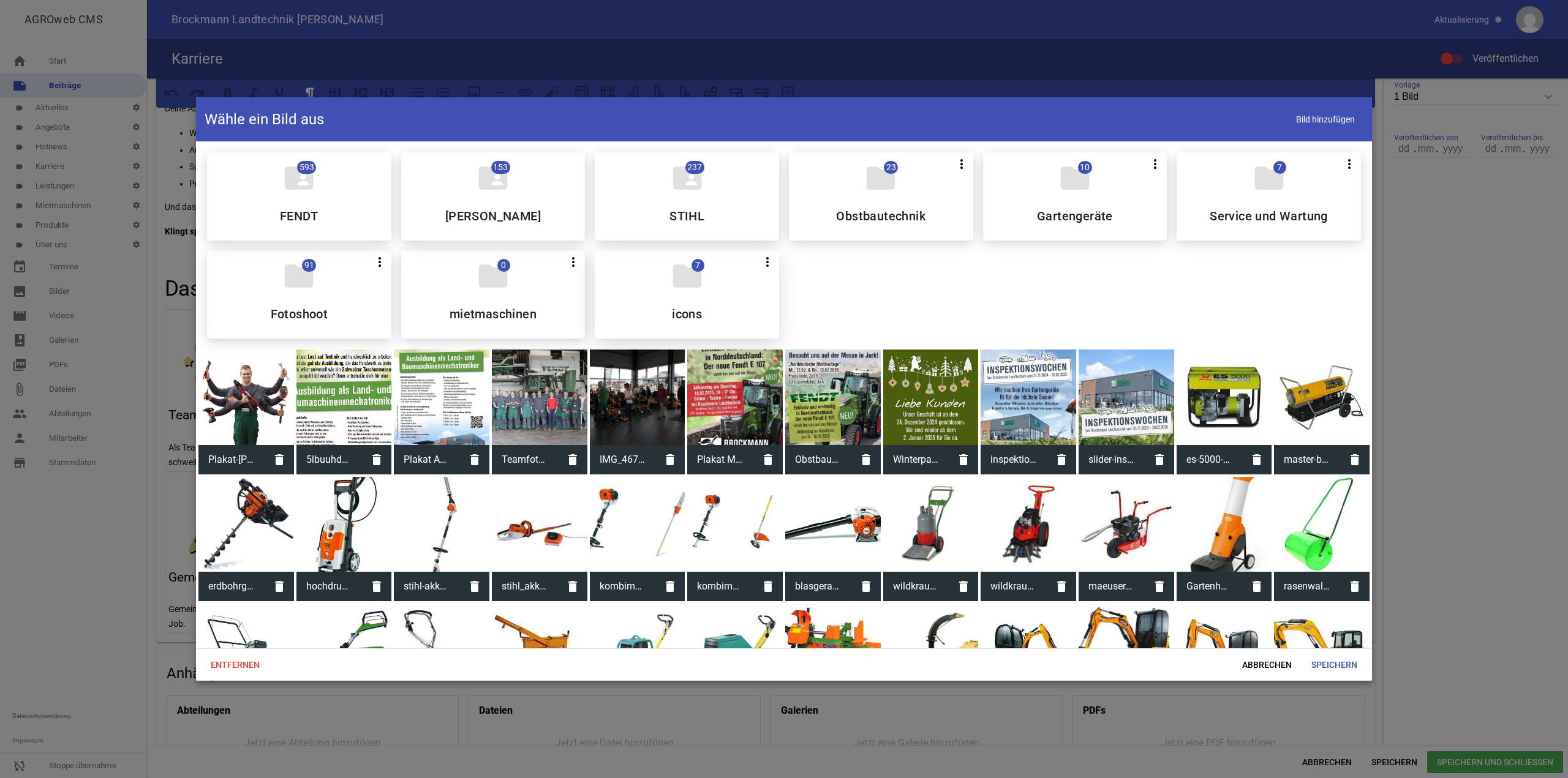
click at [675, 289] on icon "folder" at bounding box center [687, 276] width 34 height 34
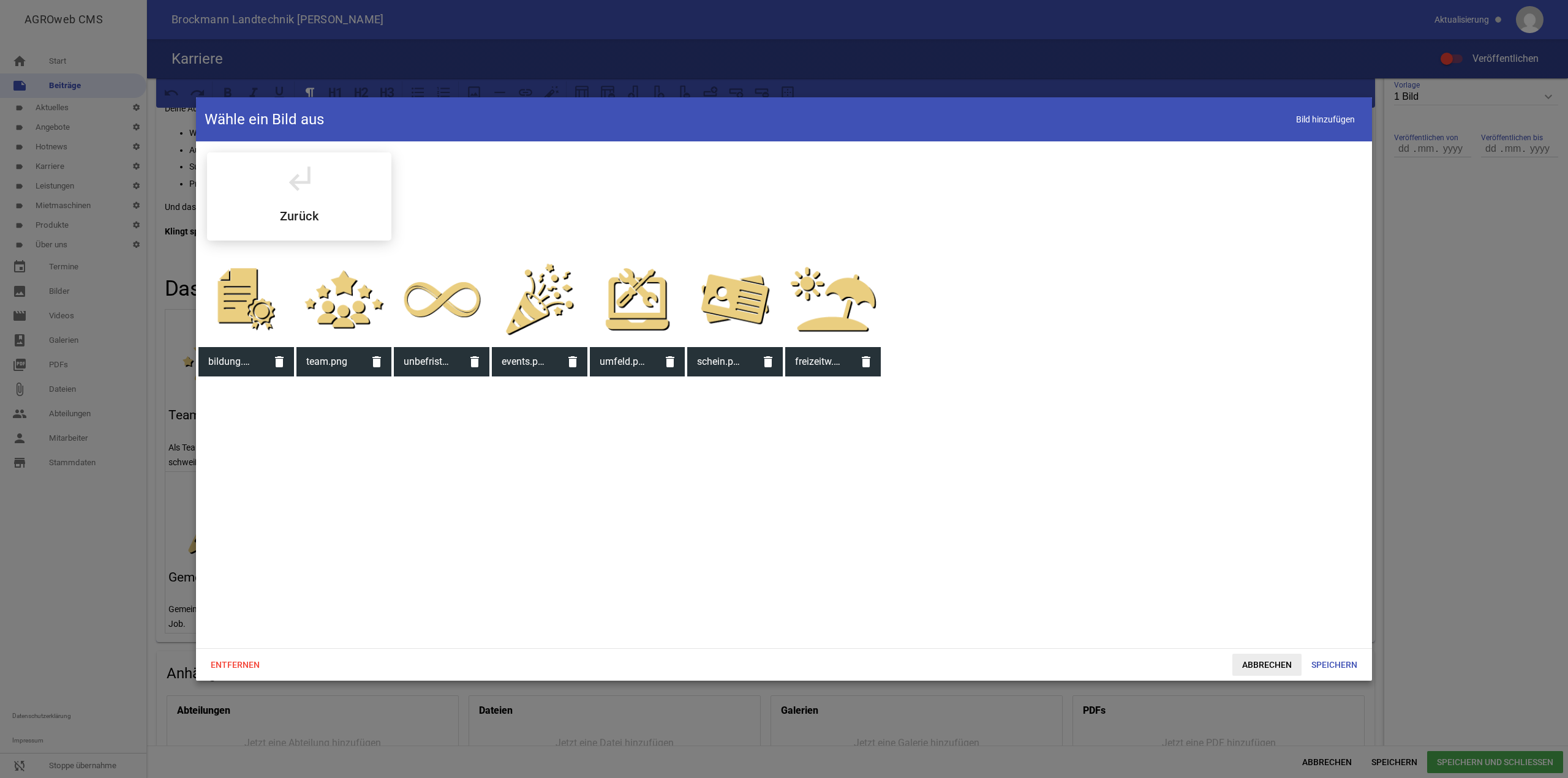
click at [1257, 662] on span "Abbrechen" at bounding box center [1267, 665] width 69 height 22
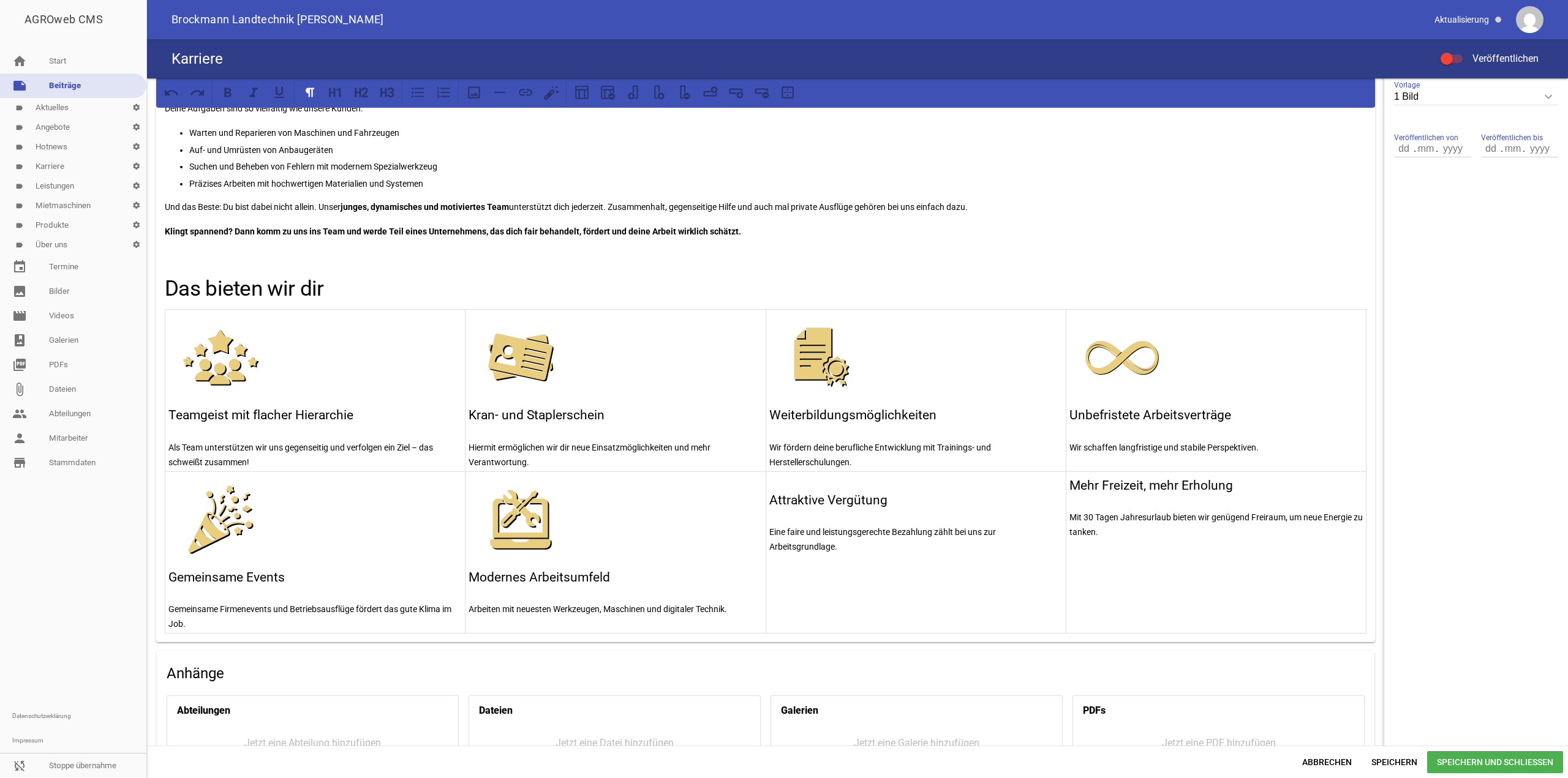
click at [770, 478] on p at bounding box center [916, 481] width 293 height 15
click at [468, 96] on icon at bounding box center [474, 92] width 16 height 16
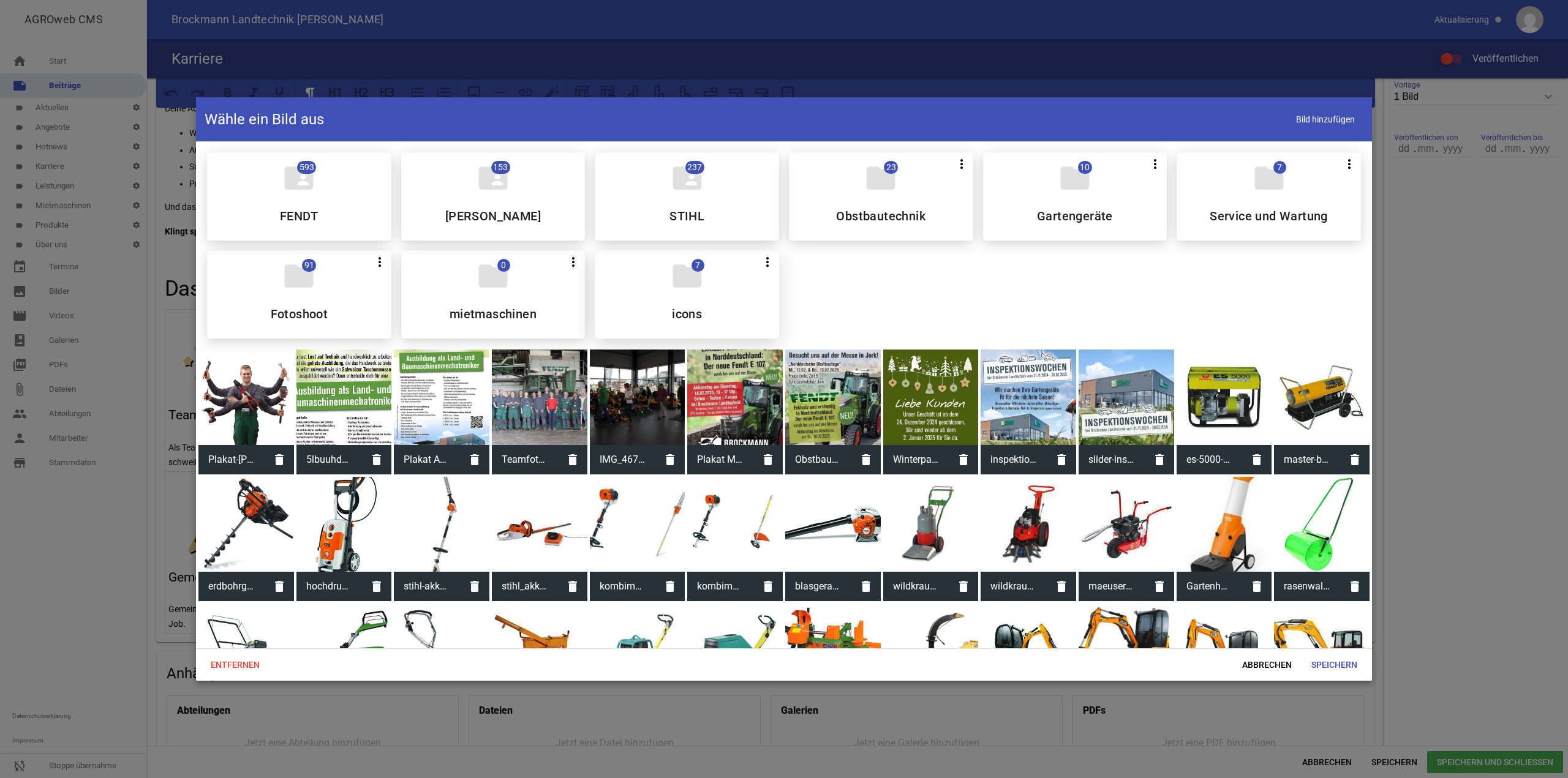
click at [683, 313] on h5 "icons" at bounding box center [687, 314] width 30 height 12
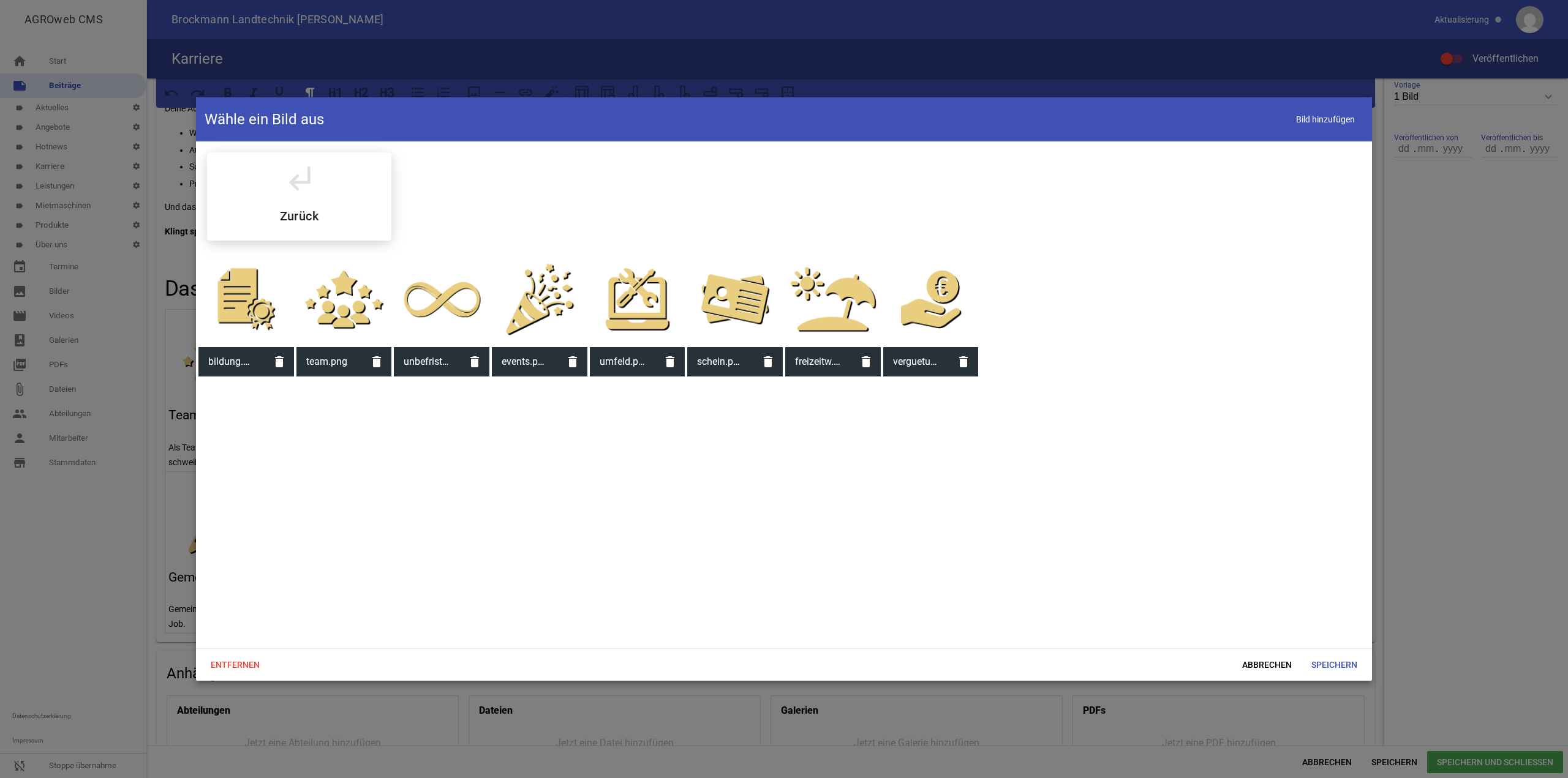
click at [964, 303] on div at bounding box center [931, 299] width 96 height 96
click at [1317, 655] on span "Speichern" at bounding box center [1334, 665] width 66 height 22
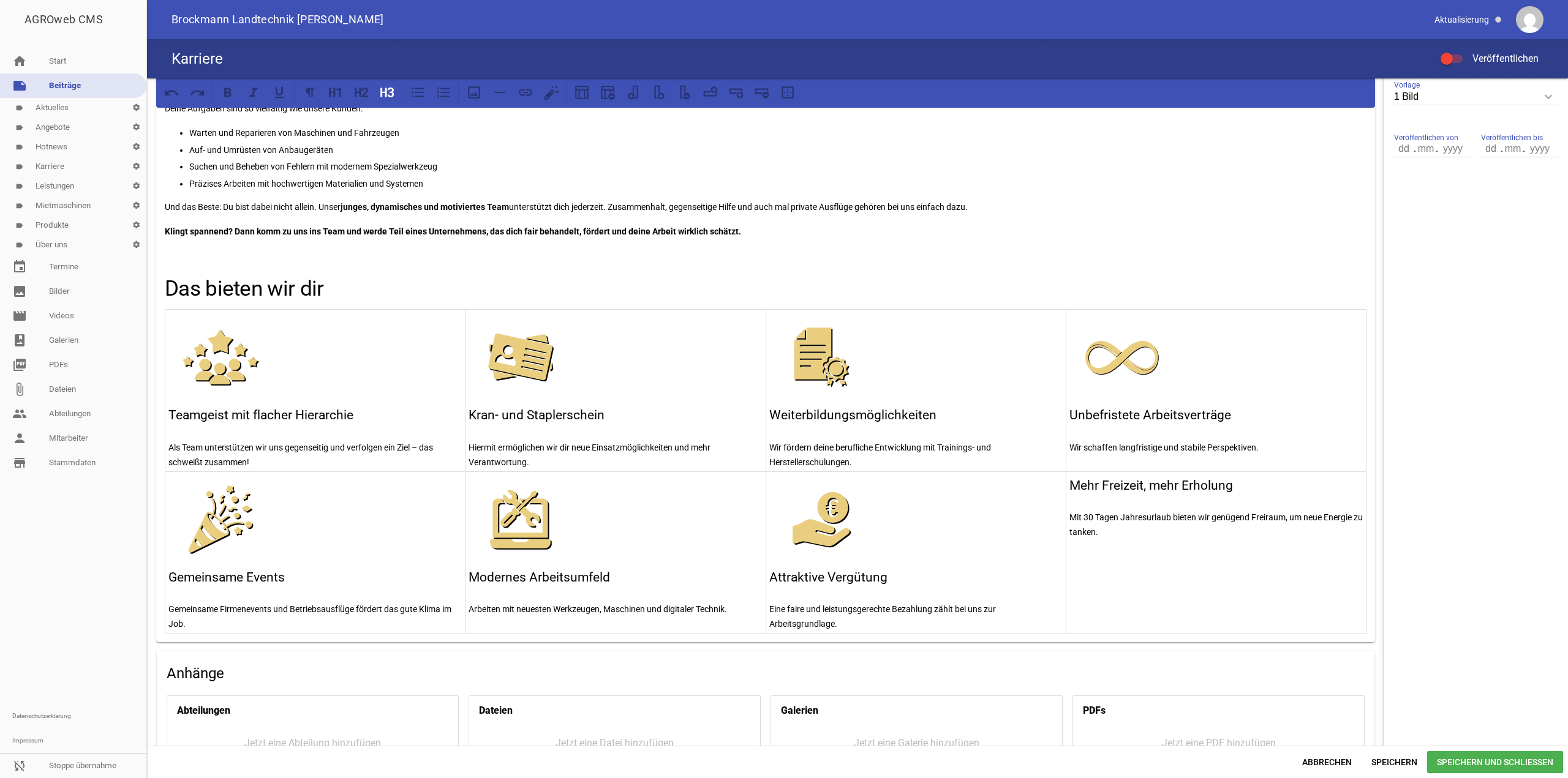
click at [1066, 482] on td "Mehr Freizeit, mehr Erholung Mit 30 Tagen Jahresurlaub bieten wir genügend Frei…" at bounding box center [1216, 552] width 300 height 162
click at [1108, 474] on p at bounding box center [1216, 481] width 293 height 15
drag, startPoint x: 465, startPoint y: 93, endPoint x: 457, endPoint y: 93, distance: 8.0
click at [460, 93] on div at bounding box center [766, 92] width 1210 height 22
click at [468, 92] on icon at bounding box center [474, 92] width 16 height 16
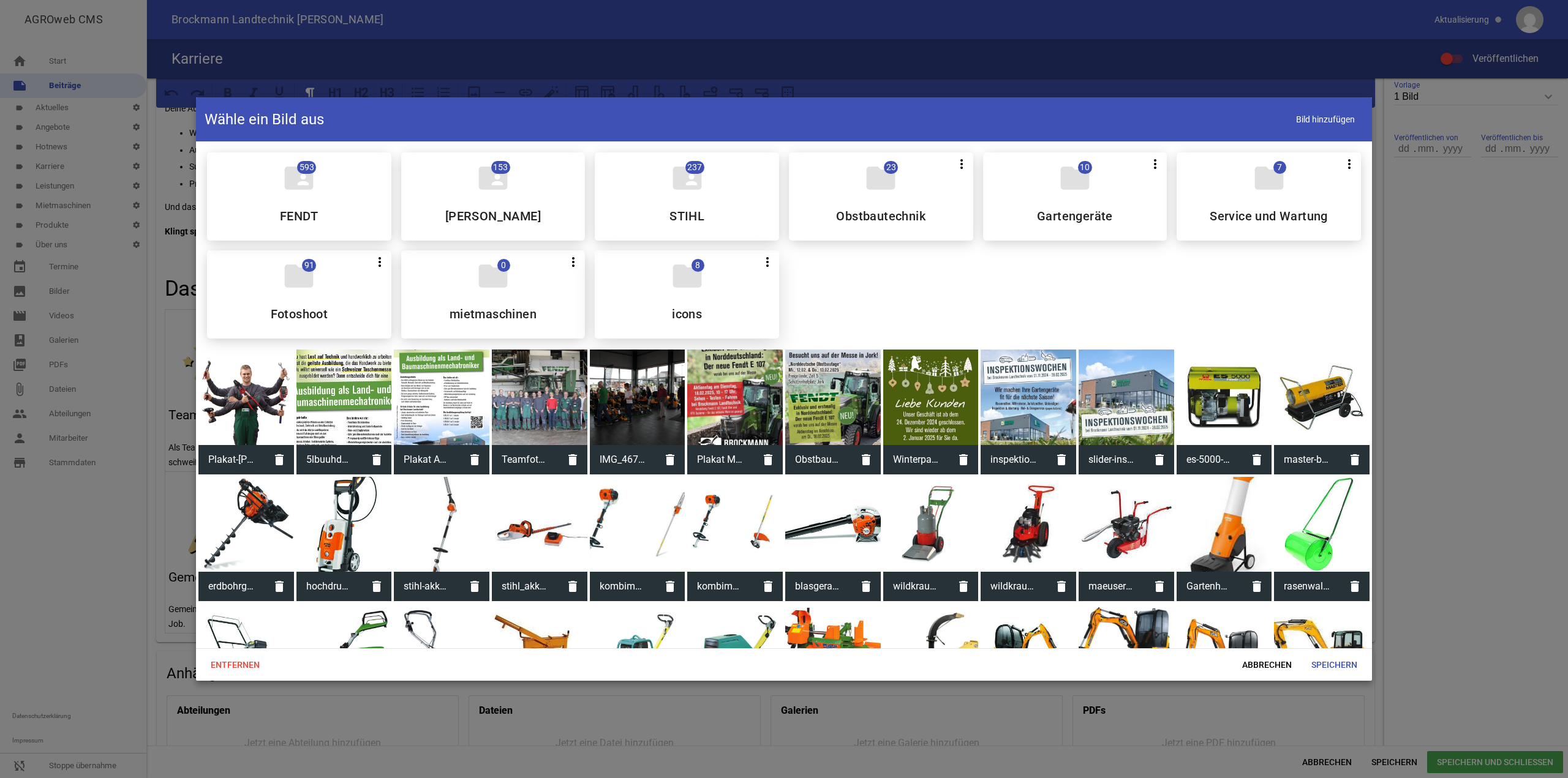
click at [728, 289] on div "folder 8 more_vert Teilen Bearbeiten Löschen icons" at bounding box center [687, 295] width 184 height 88
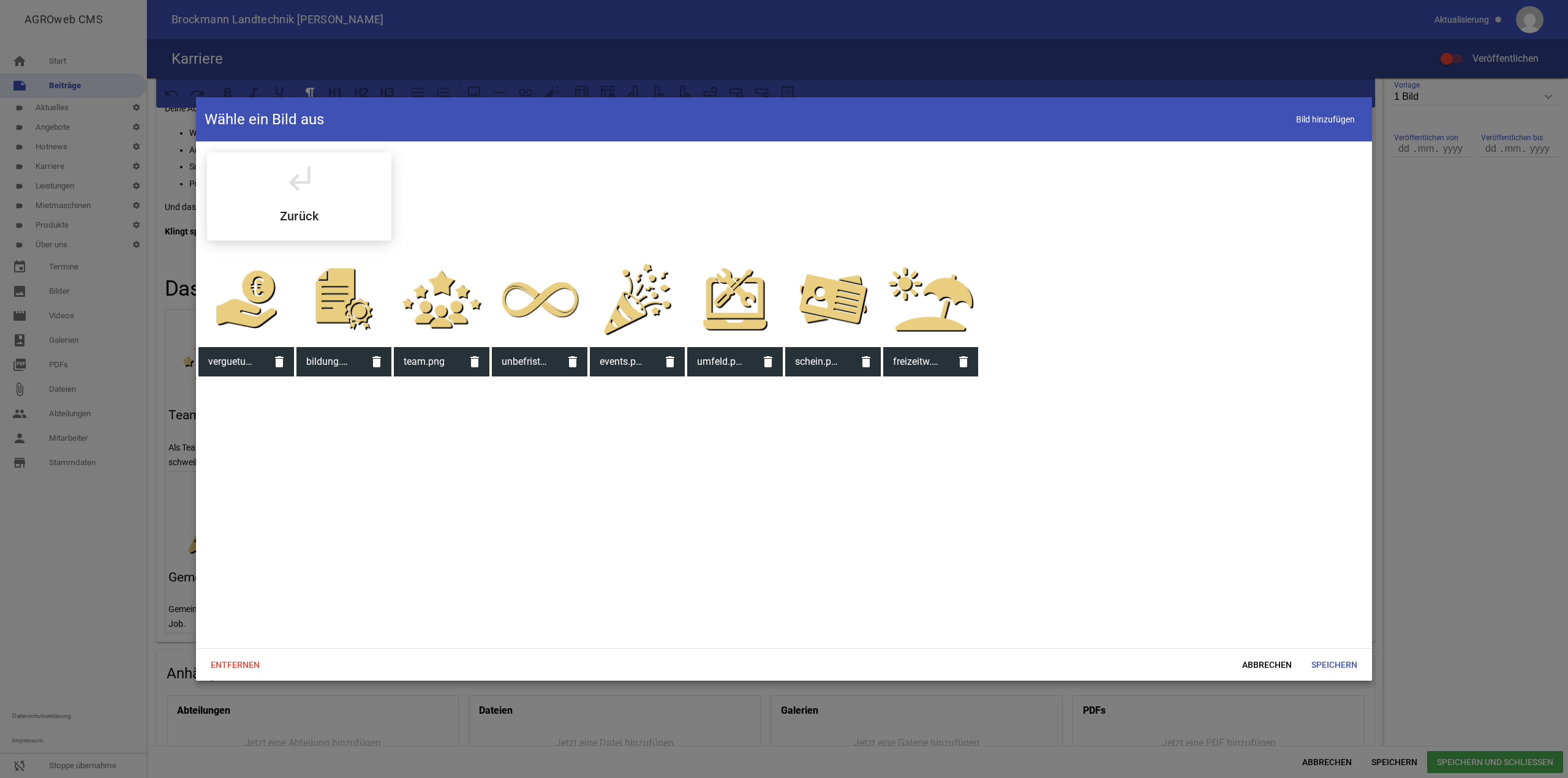
click at [912, 309] on div at bounding box center [931, 299] width 96 height 96
click at [1358, 670] on span "Speichern" at bounding box center [1334, 665] width 66 height 22
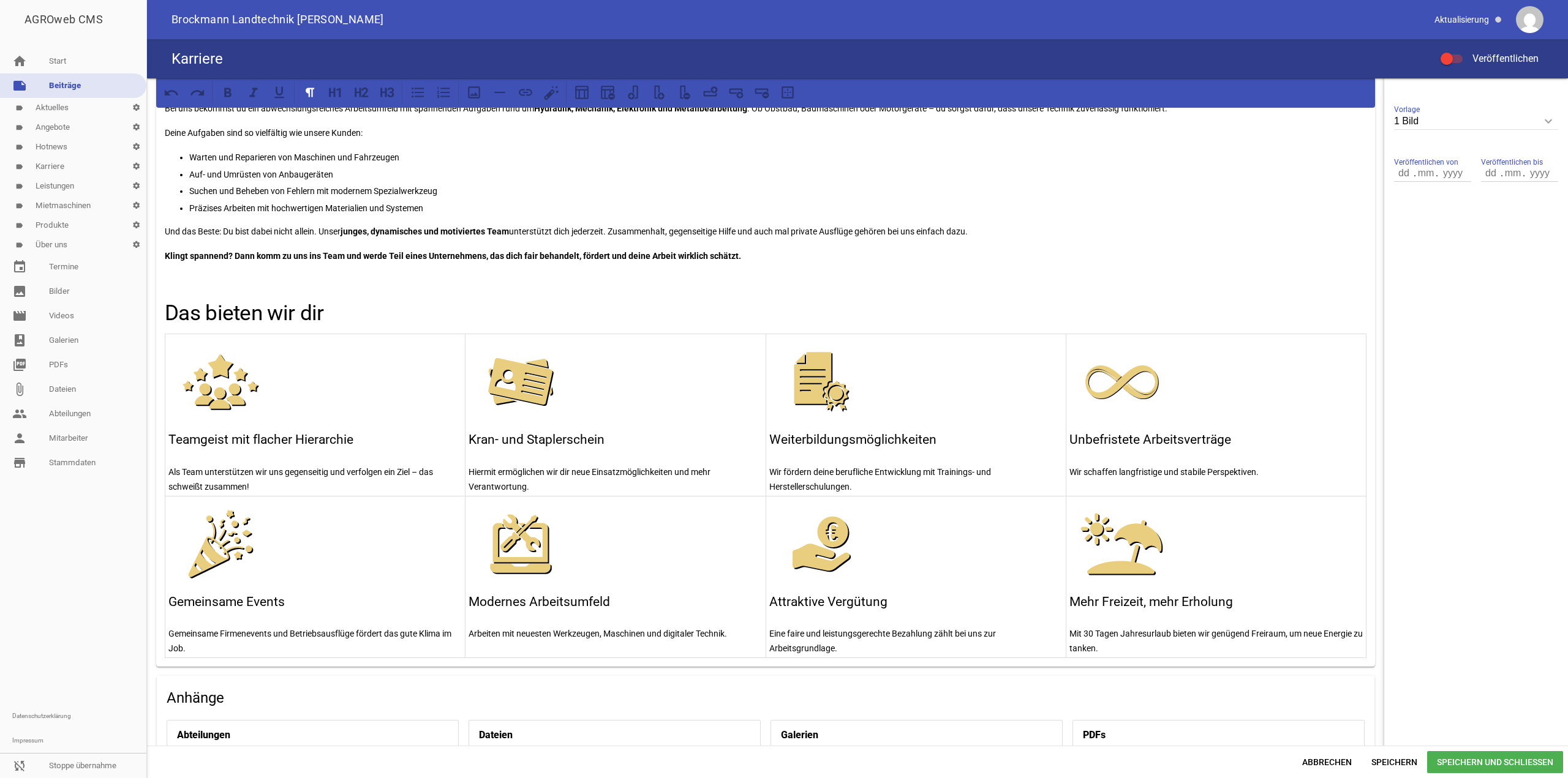
scroll to position [137, 0]
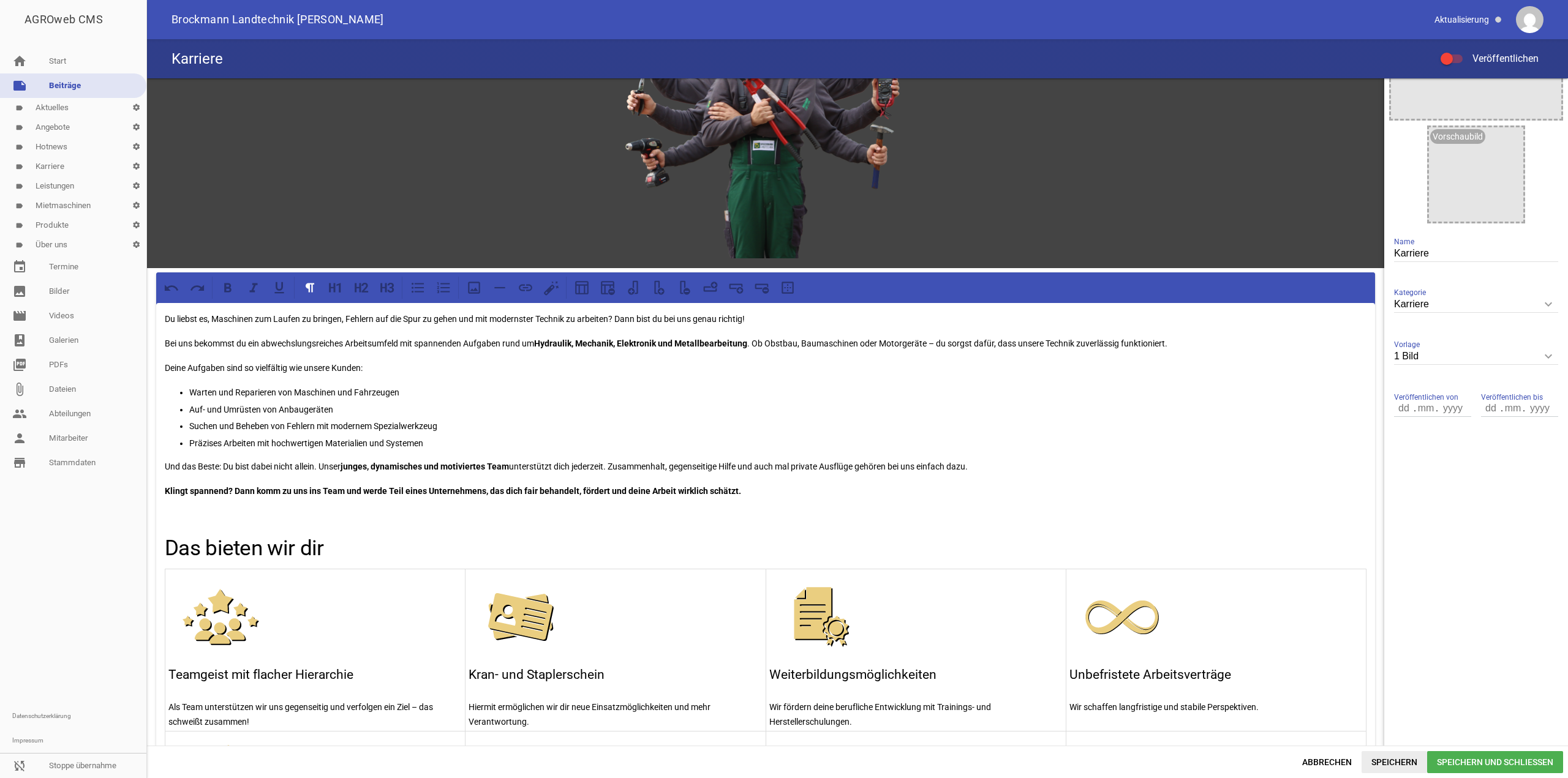
click at [1405, 769] on span "Speichern" at bounding box center [1395, 762] width 66 height 22
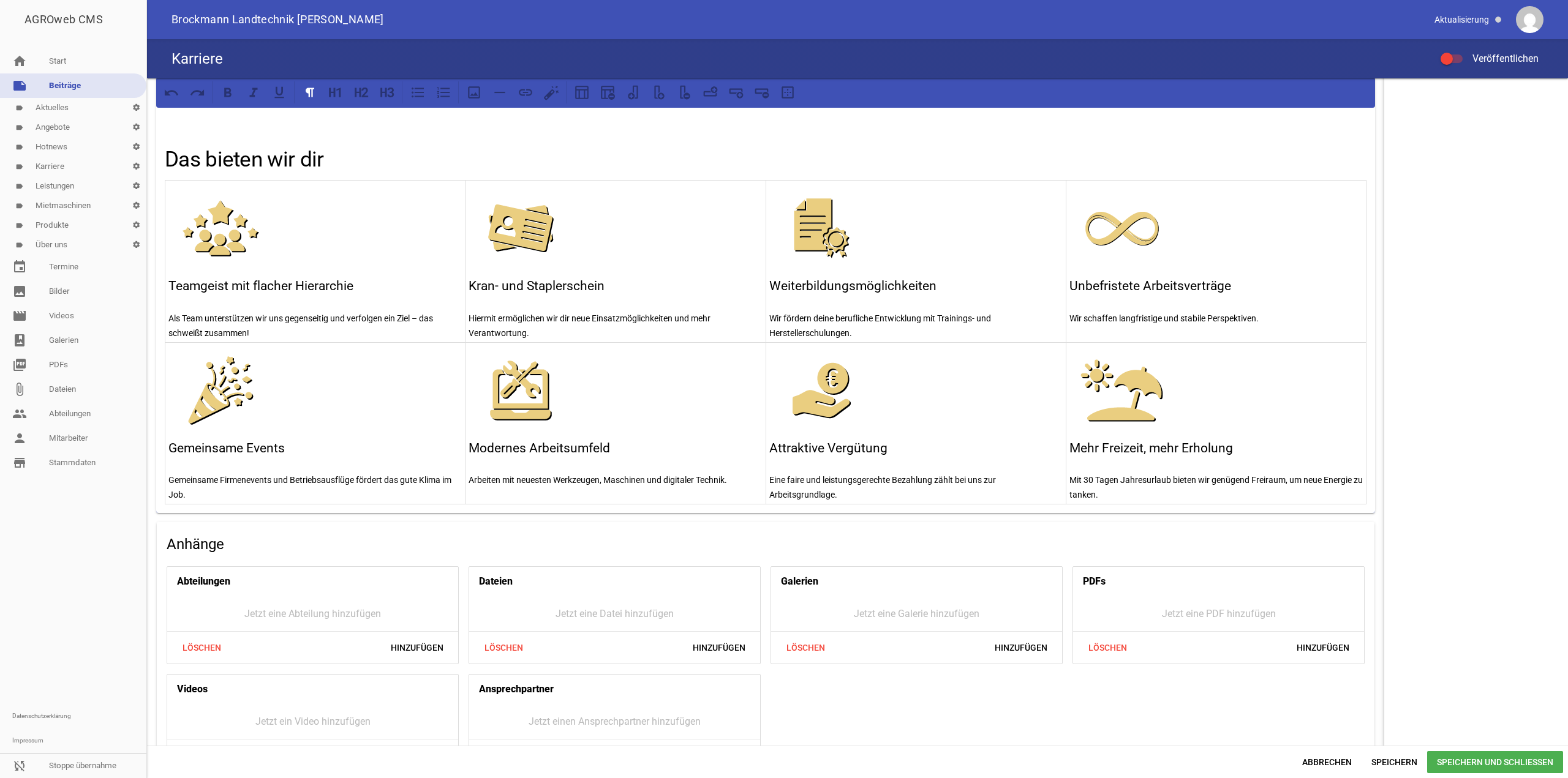
scroll to position [504, 0]
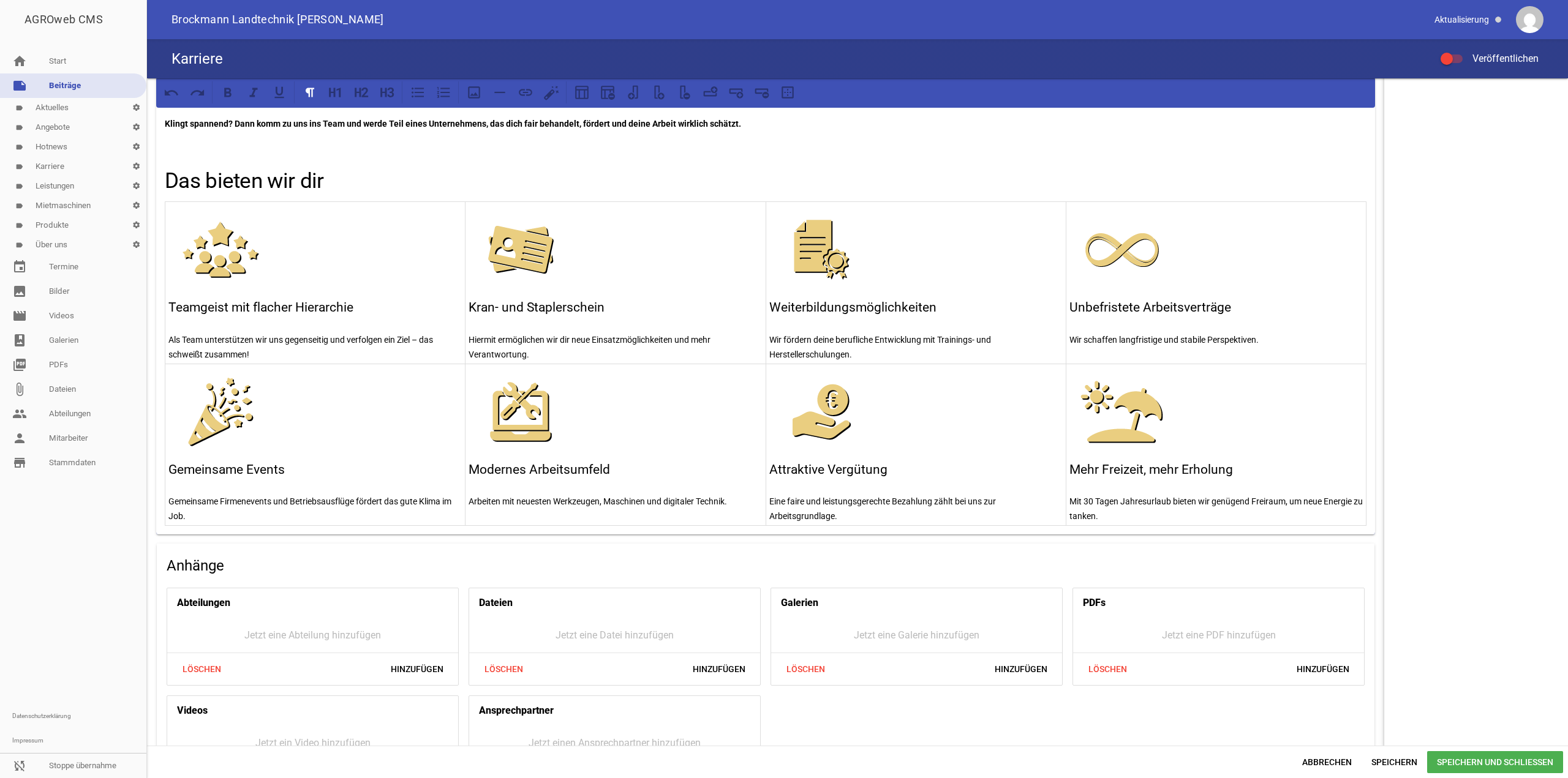
click at [1358, 518] on td "Mehr Freizeit, mehr Erholung Mit 30 Tagen Jahresurlaub bieten wir genügend Frei…" at bounding box center [1216, 445] width 300 height 162
click at [1368, 514] on div "Du liebst es, Maschinen zum Laufen zu bringen, Fehlern auf die Spur zu gehen un…" at bounding box center [766, 235] width 1219 height 599
click at [1361, 505] on div "Du liebst es, Maschinen zum Laufen zu bringen, Fehlern auf die Spur zu gehen un…" at bounding box center [766, 235] width 1219 height 599
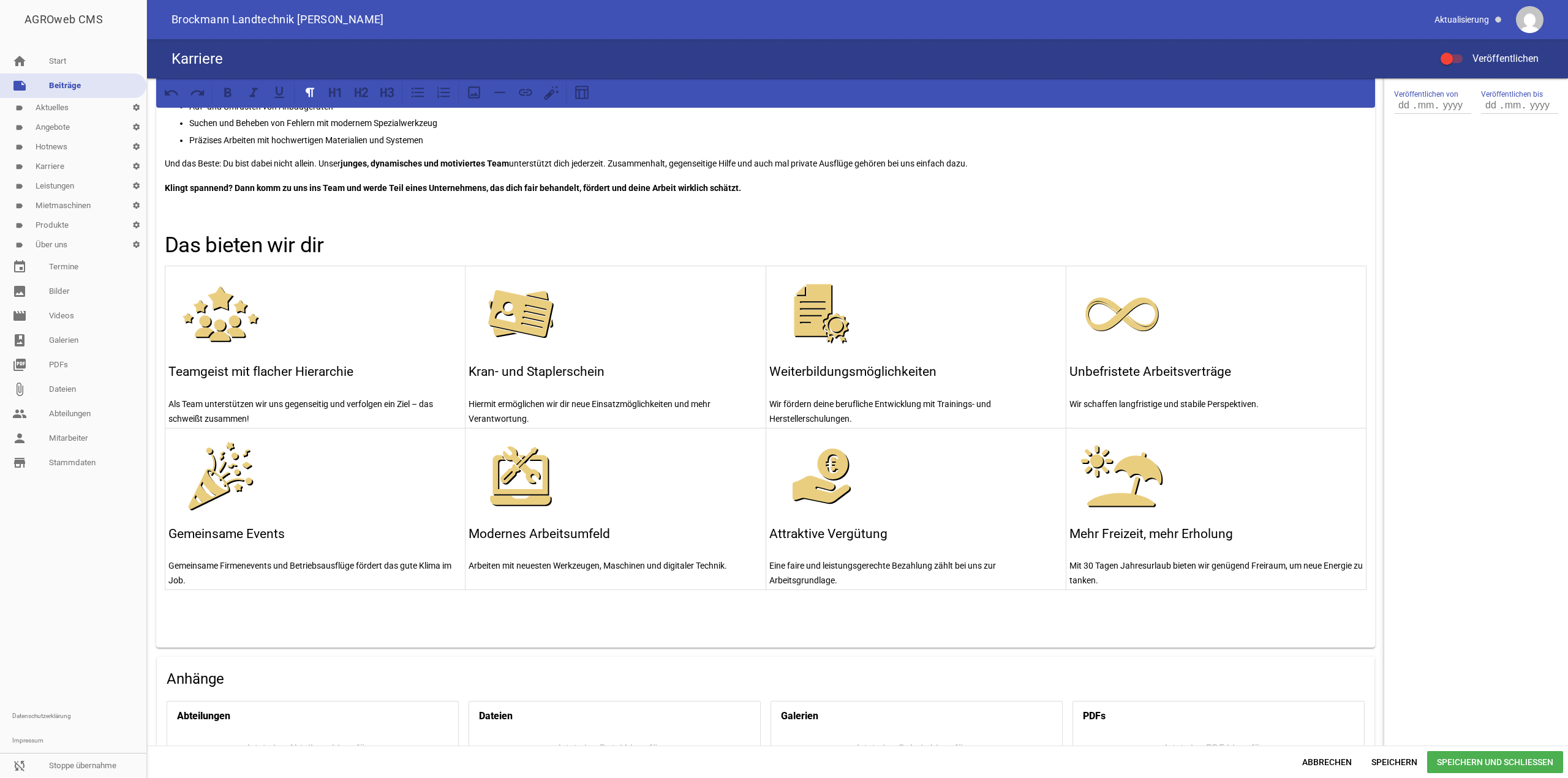
scroll to position [443, 0]
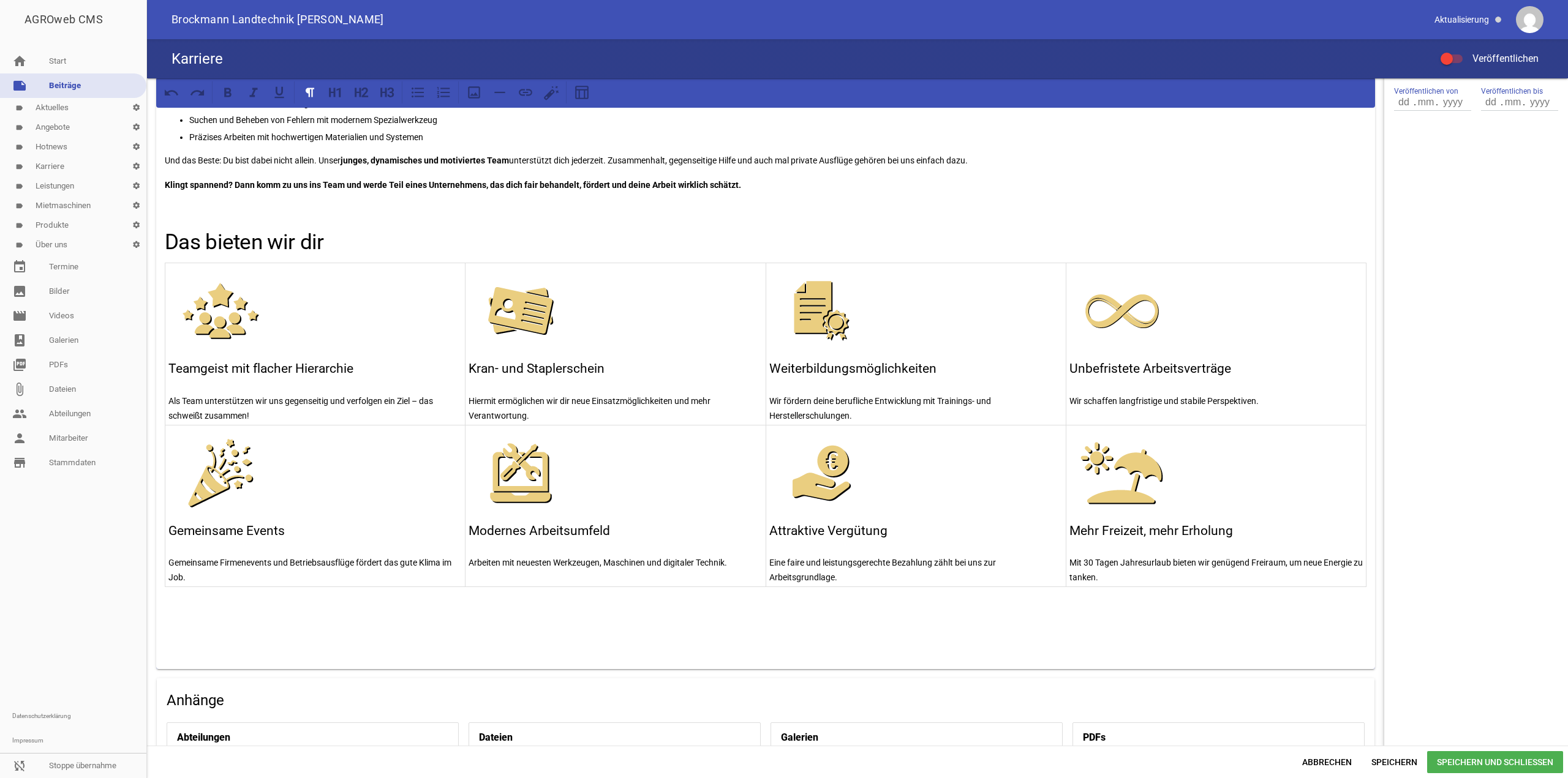
click at [281, 239] on h1 "Das bieten wir dir" at bounding box center [766, 242] width 1202 height 32
click at [284, 627] on div "Du liebst es, Maschinen zum Laufen zu bringen, Fehlern auf die Spur zu gehen un…" at bounding box center [766, 333] width 1219 height 672
paste div
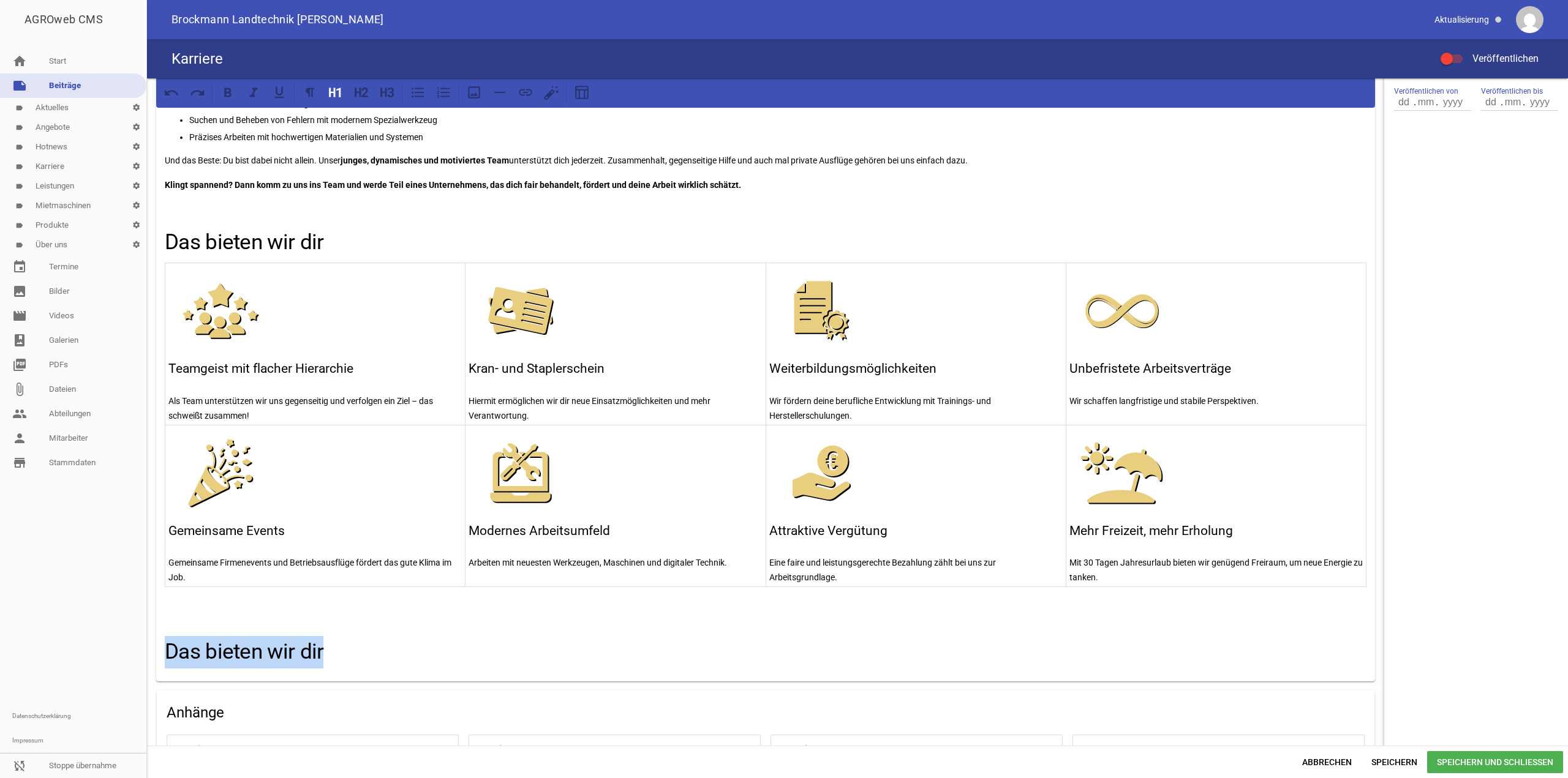
drag, startPoint x: 351, startPoint y: 641, endPoint x: 129, endPoint y: 655, distance: 222.4
click at [129, 655] on div "AGROweb CMS home Start note Beiträge label Aktuelles settings label Angebote se…" at bounding box center [784, 389] width 1568 height 778
click at [583, 91] on icon at bounding box center [582, 92] width 16 height 16
click at [343, 697] on p at bounding box center [365, 702] width 394 height 15
click at [763, 94] on icon at bounding box center [766, 95] width 7 height 7
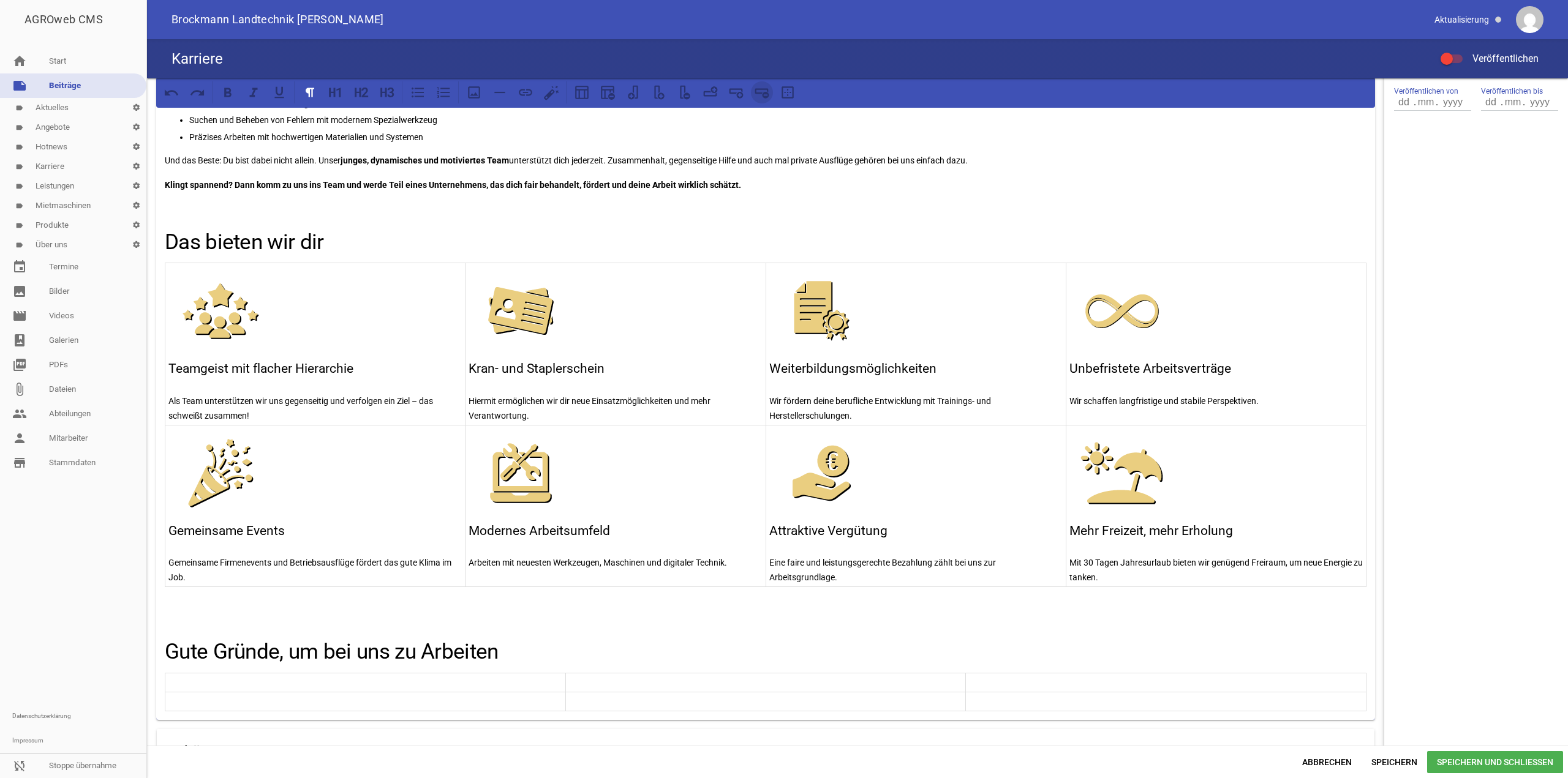
click at [763, 94] on icon at bounding box center [766, 95] width 7 height 7
click at [737, 97] on icon at bounding box center [740, 95] width 7 height 7
click at [774, 98] on div at bounding box center [699, 92] width 206 height 22
click at [766, 95] on icon at bounding box center [762, 92] width 16 height 16
click at [654, 92] on icon at bounding box center [659, 92] width 16 height 16
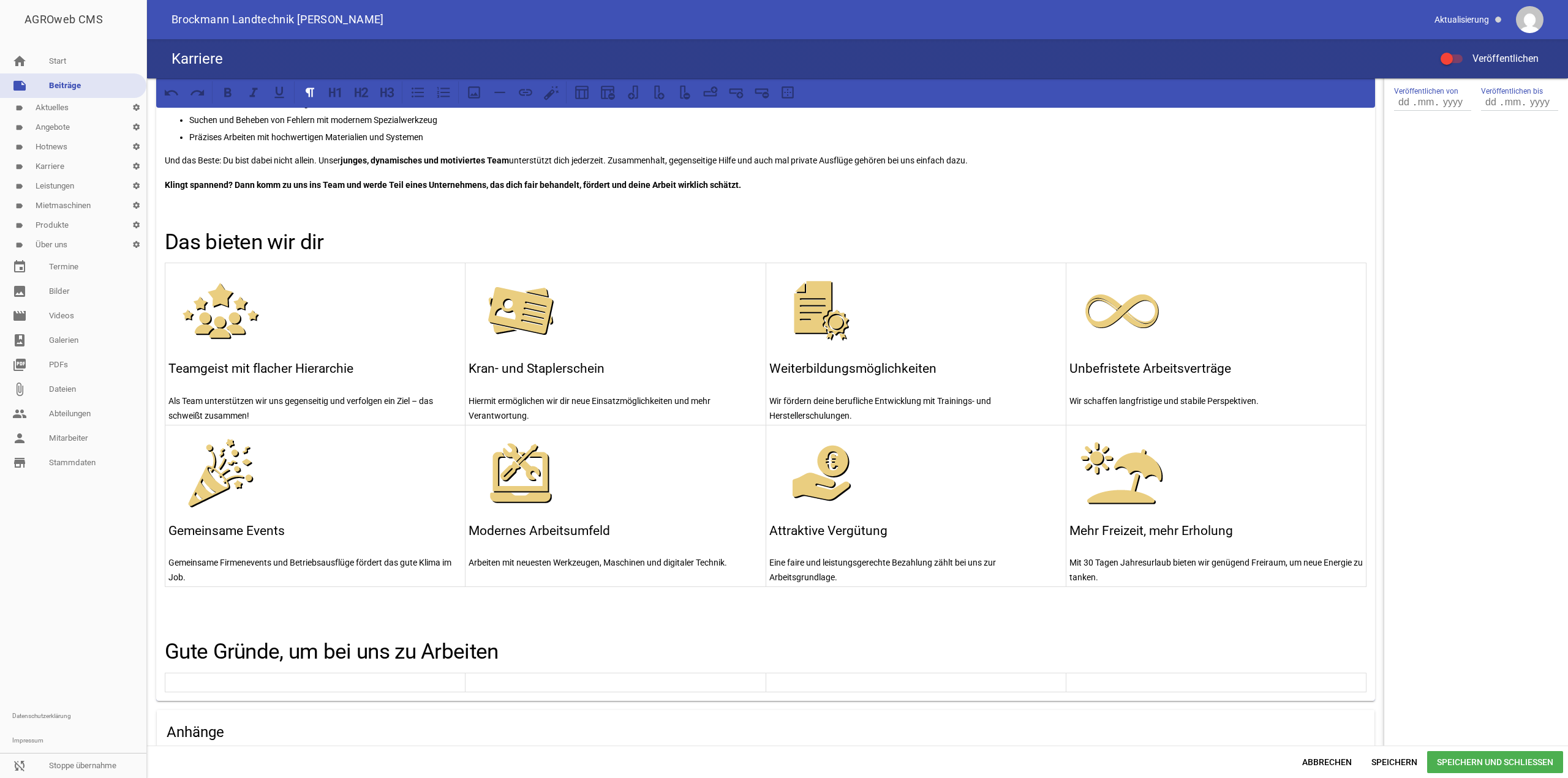
scroll to position [504, 0]
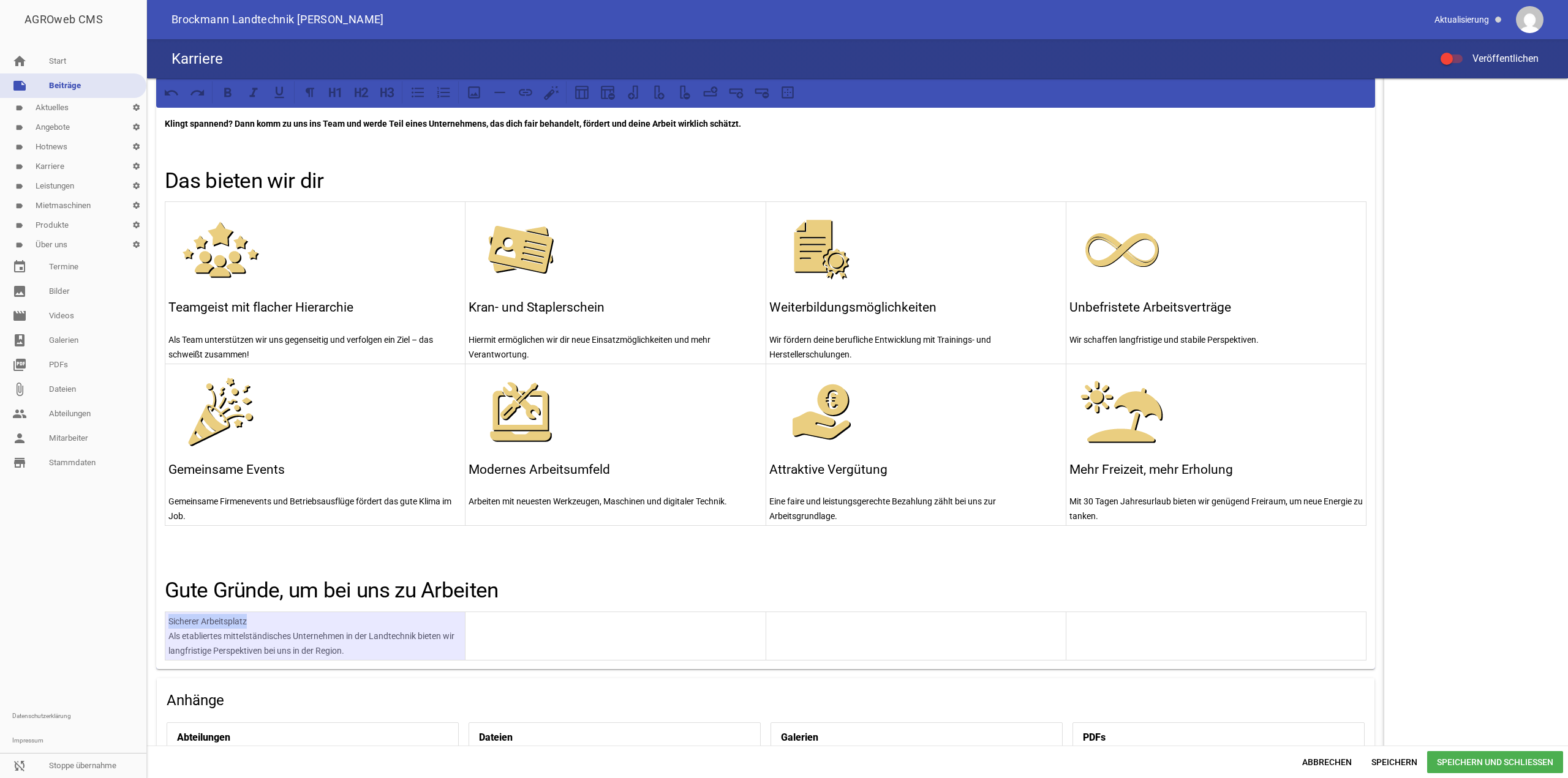
drag, startPoint x: 274, startPoint y: 616, endPoint x: 162, endPoint y: 612, distance: 112.1
click at [157, 612] on div "Du liebst es, Maschinen zum Laufen zu bringen, Fehlern auf die Spur zu gehen un…" at bounding box center [766, 303] width 1219 height 734
click at [181, 614] on p "Sicherer Arbeitsplatz" at bounding box center [315, 621] width 293 height 15
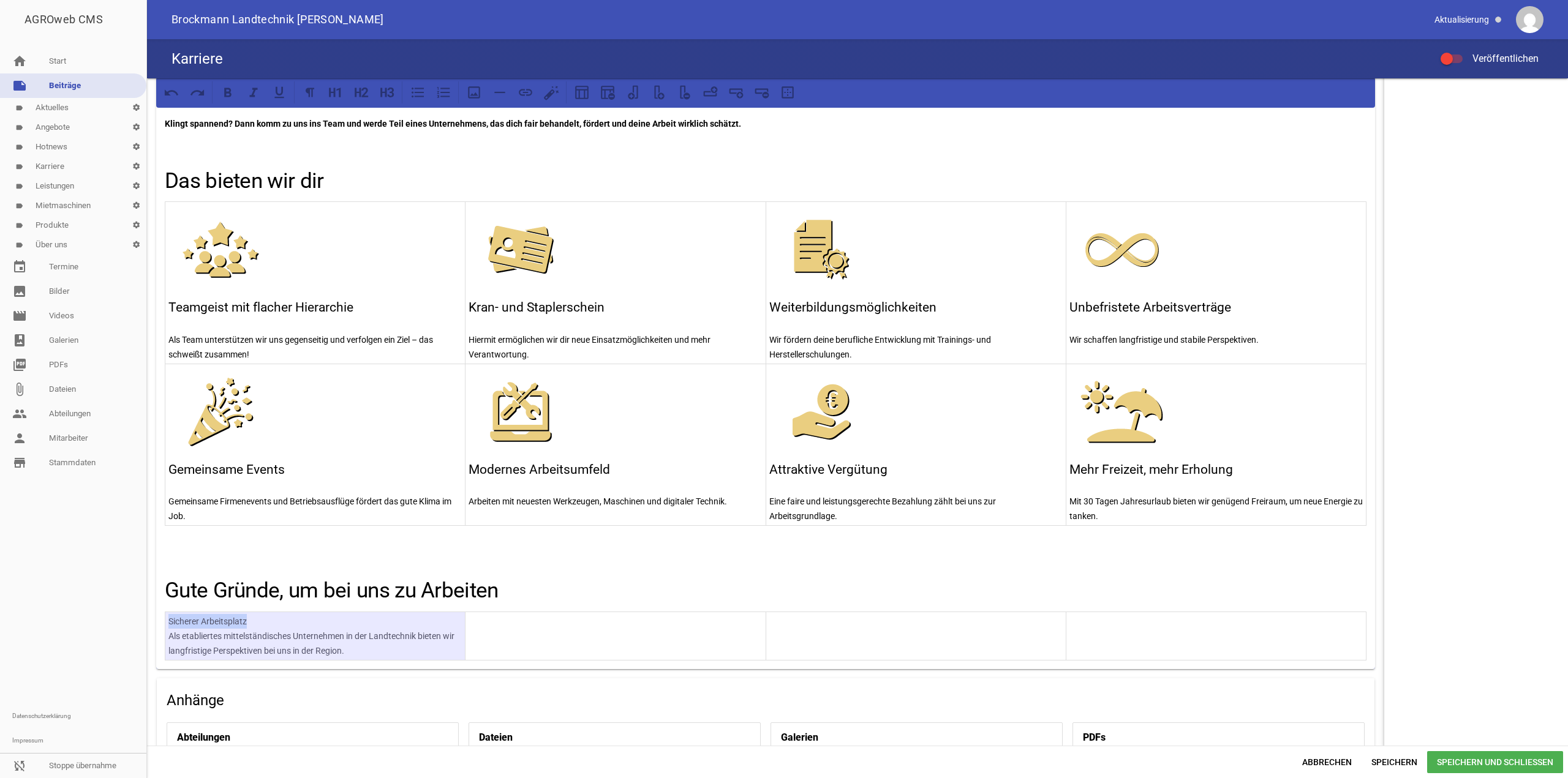
click at [234, 617] on p "Sicherer Arbeitsplatz" at bounding box center [315, 621] width 293 height 15
click at [251, 619] on p "Sicherer Arbeitsplatz" at bounding box center [315, 621] width 293 height 15
click at [674, 649] on td at bounding box center [616, 636] width 300 height 48
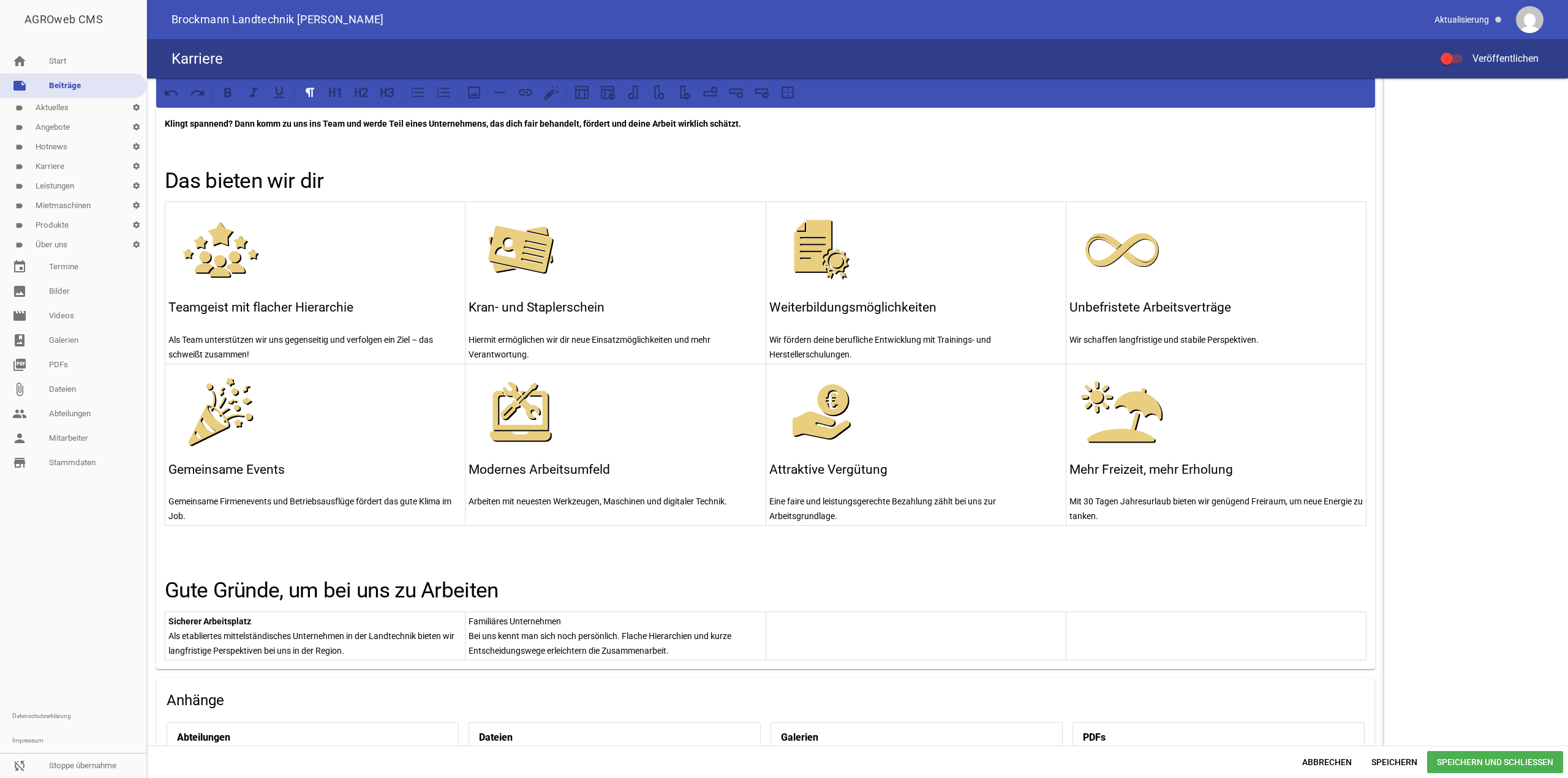
click at [555, 615] on p "Familiäres Unternehmen" at bounding box center [616, 621] width 293 height 15
click at [571, 616] on p "Familiäres Unternehmen" at bounding box center [616, 621] width 293 height 15
click at [559, 619] on p "Familiäres Unternehmen" at bounding box center [616, 621] width 293 height 15
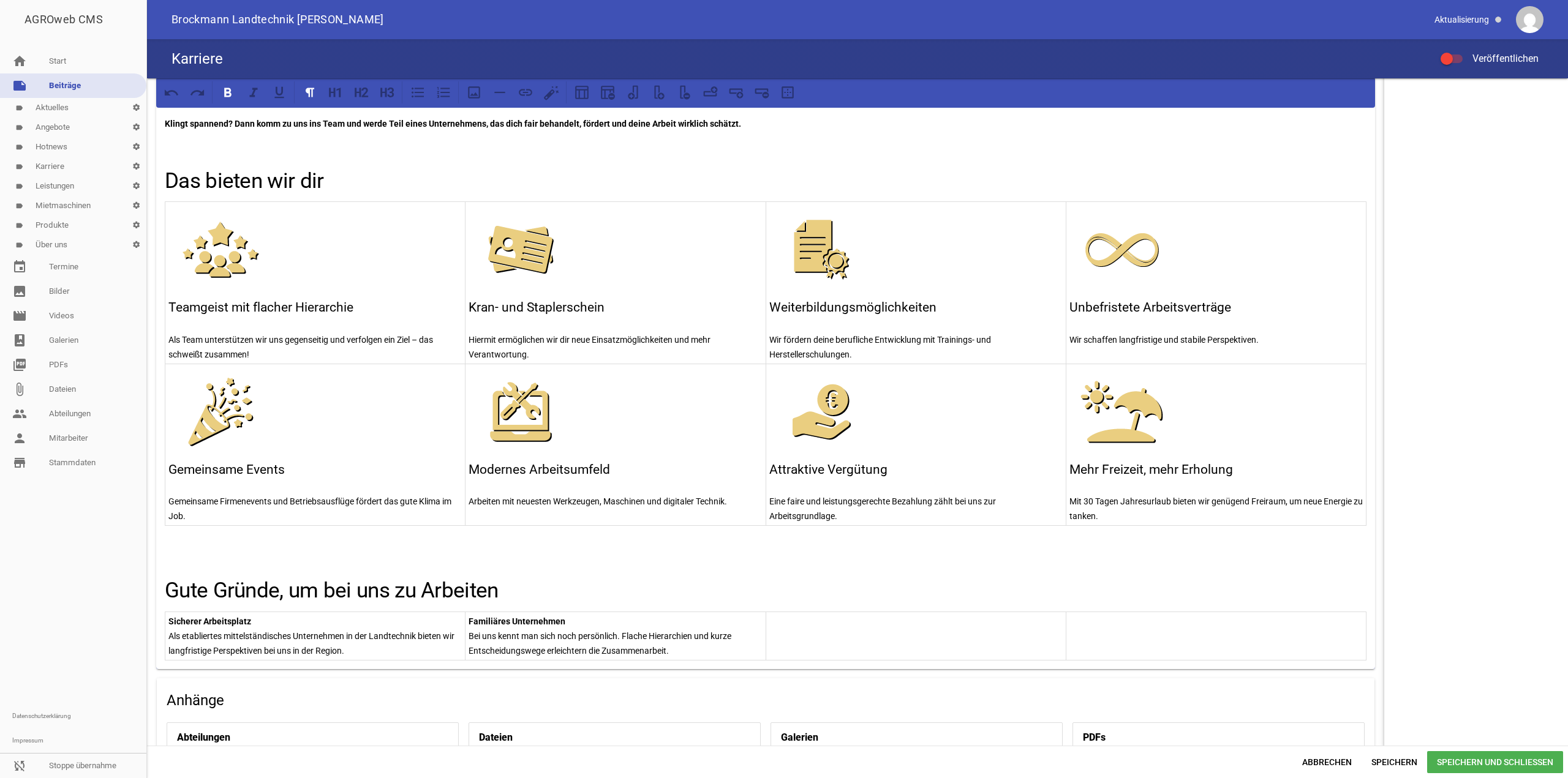
click at [1005, 773] on div "Abbrechen Speichern Speichern und Schließen" at bounding box center [857, 762] width 1421 height 32
click at [857, 658] on td at bounding box center [916, 636] width 300 height 48
click at [879, 634] on p "Wir arbeiten mit modernsten Maschinen, digitalen Lösungen und spannenden Zukun…" at bounding box center [916, 643] width 293 height 29
click at [1147, 643] on td at bounding box center [1216, 636] width 300 height 48
click at [1198, 635] on p "Leistung wird bei uns anerkannt: mit einer fairen Bezahlung, zusätz-lichen Be…" at bounding box center [1216, 643] width 293 height 29
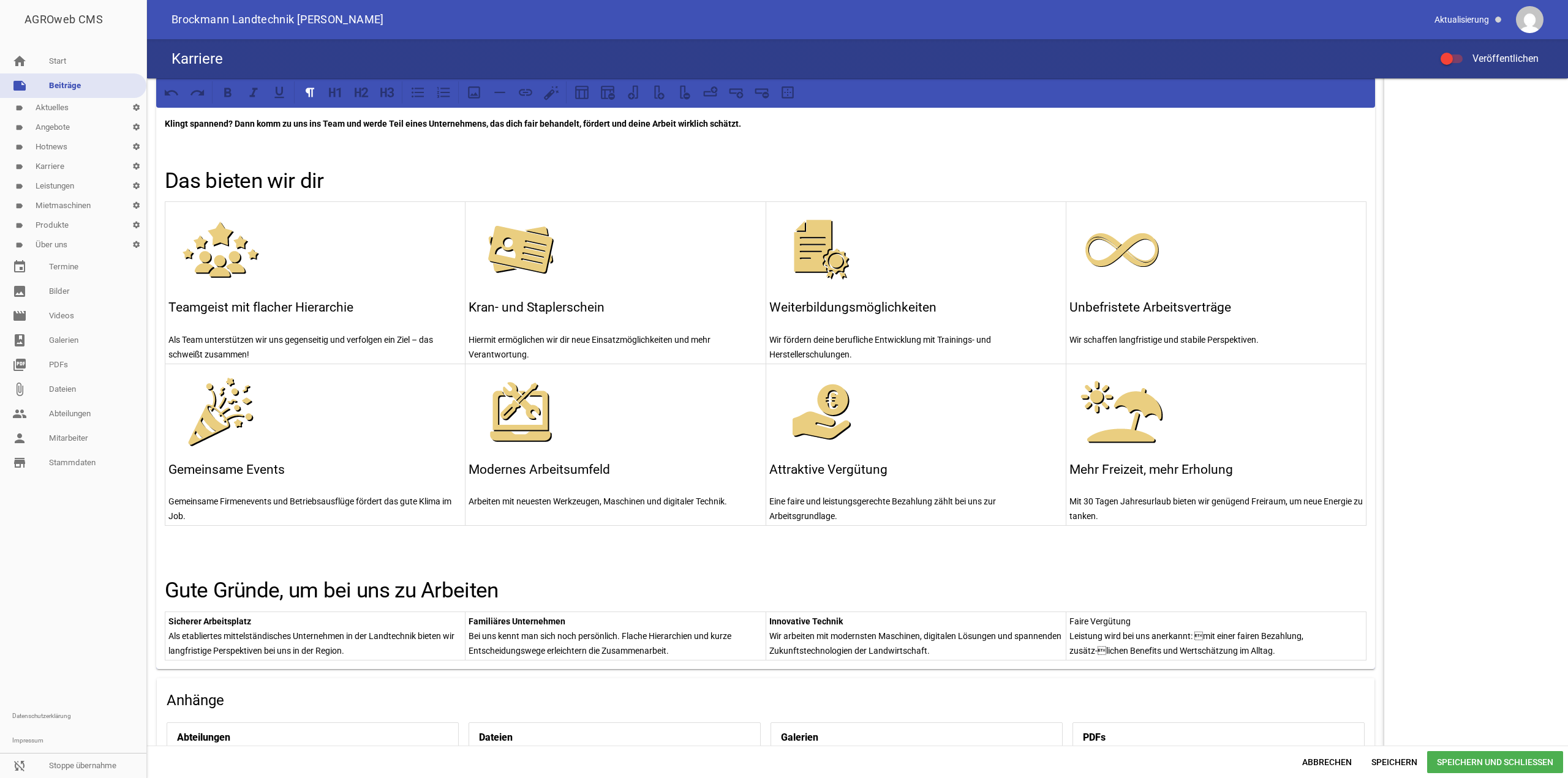
click at [1194, 635] on p "Leistung wird bei uns anerkannt: mit einer fairen Bezahlung, zusätz-lichen Be…" at bounding box center [1216, 643] width 293 height 29
click at [1324, 633] on p "Leistung wird bei uns anerkannt: mit einer fairen Bezahlung, zusätz-lichen Ben…" at bounding box center [1216, 643] width 293 height 29
click at [1153, 616] on p "Faire Vergütung" at bounding box center [1216, 621] width 293 height 15
click at [1395, 754] on span "Speichern" at bounding box center [1395, 762] width 66 height 22
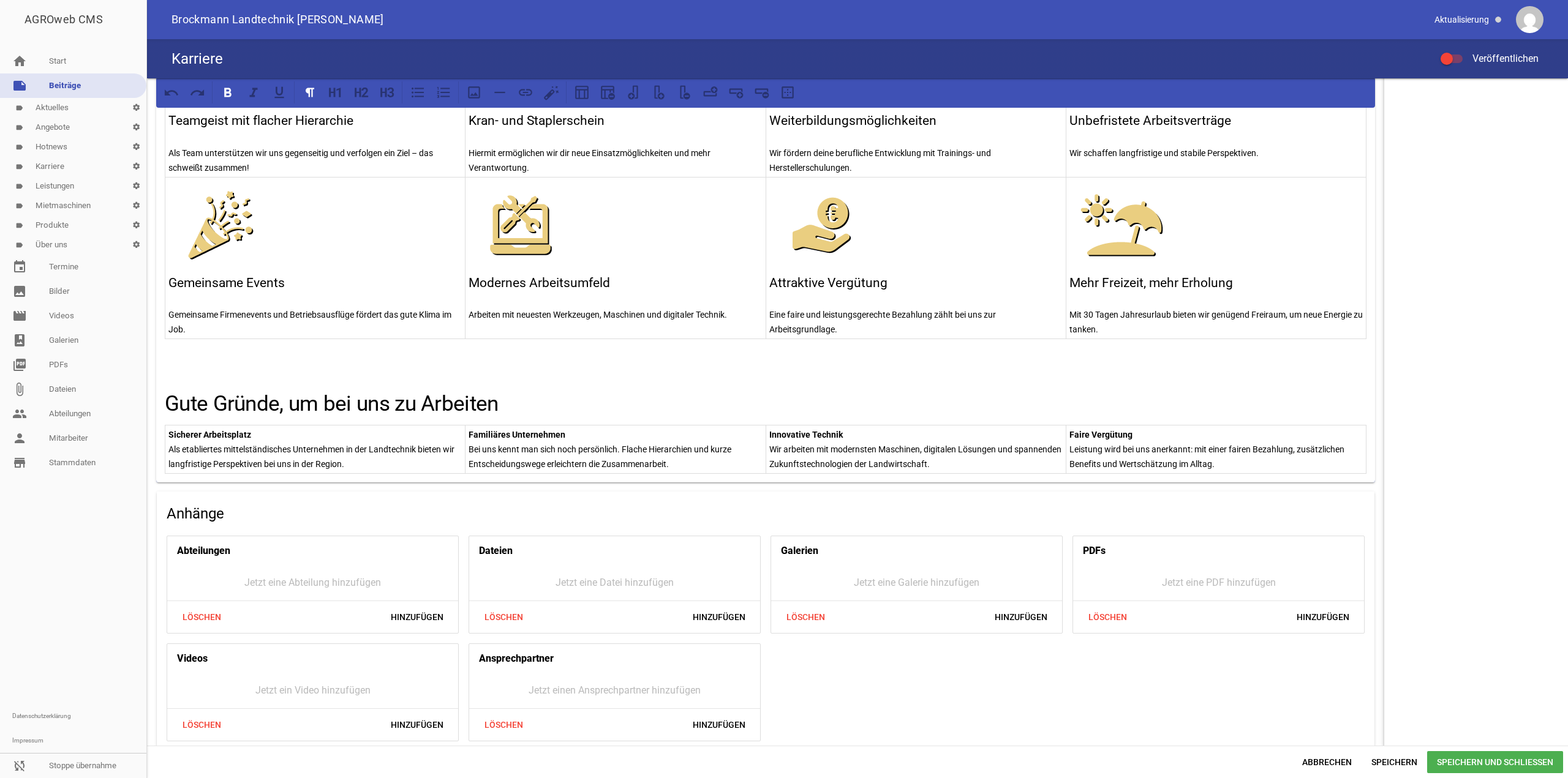
scroll to position [699, 0]
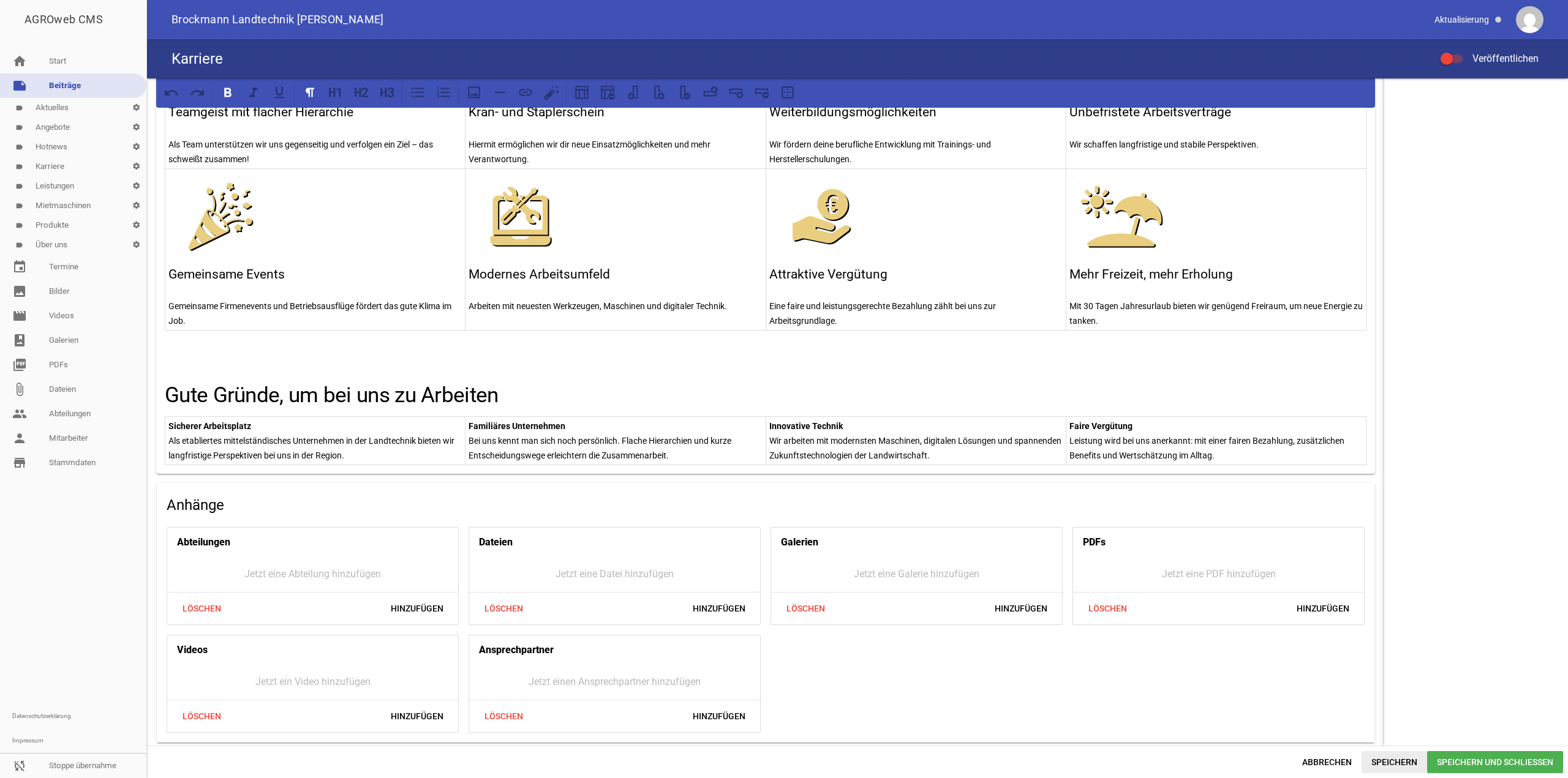
click at [1417, 763] on span "Speichern" at bounding box center [1395, 762] width 66 height 22
click at [67, 299] on link "image Bilder" at bounding box center [73, 291] width 147 height 25
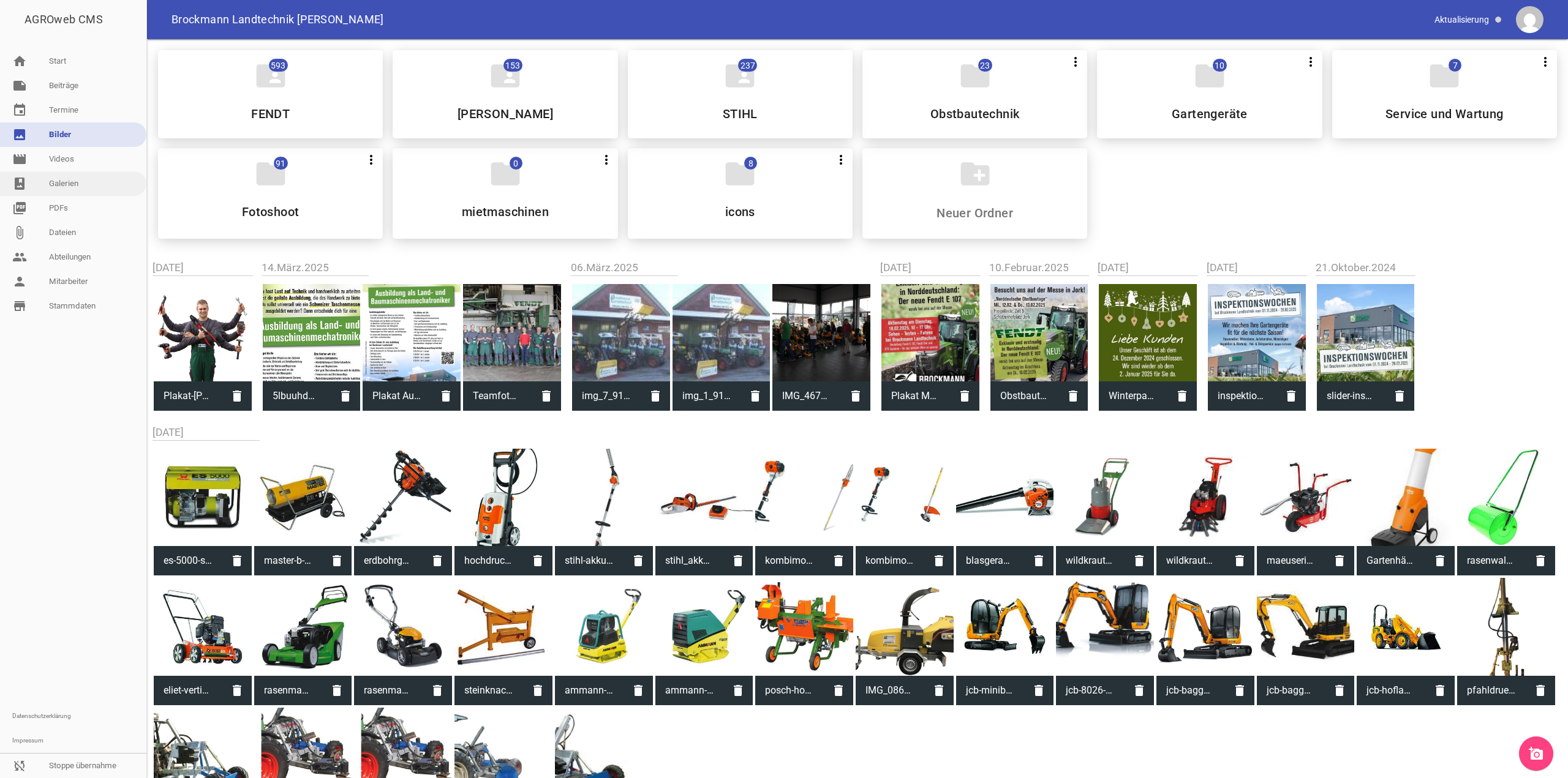
click at [70, 177] on link "photo_album Galerien" at bounding box center [73, 183] width 147 height 25
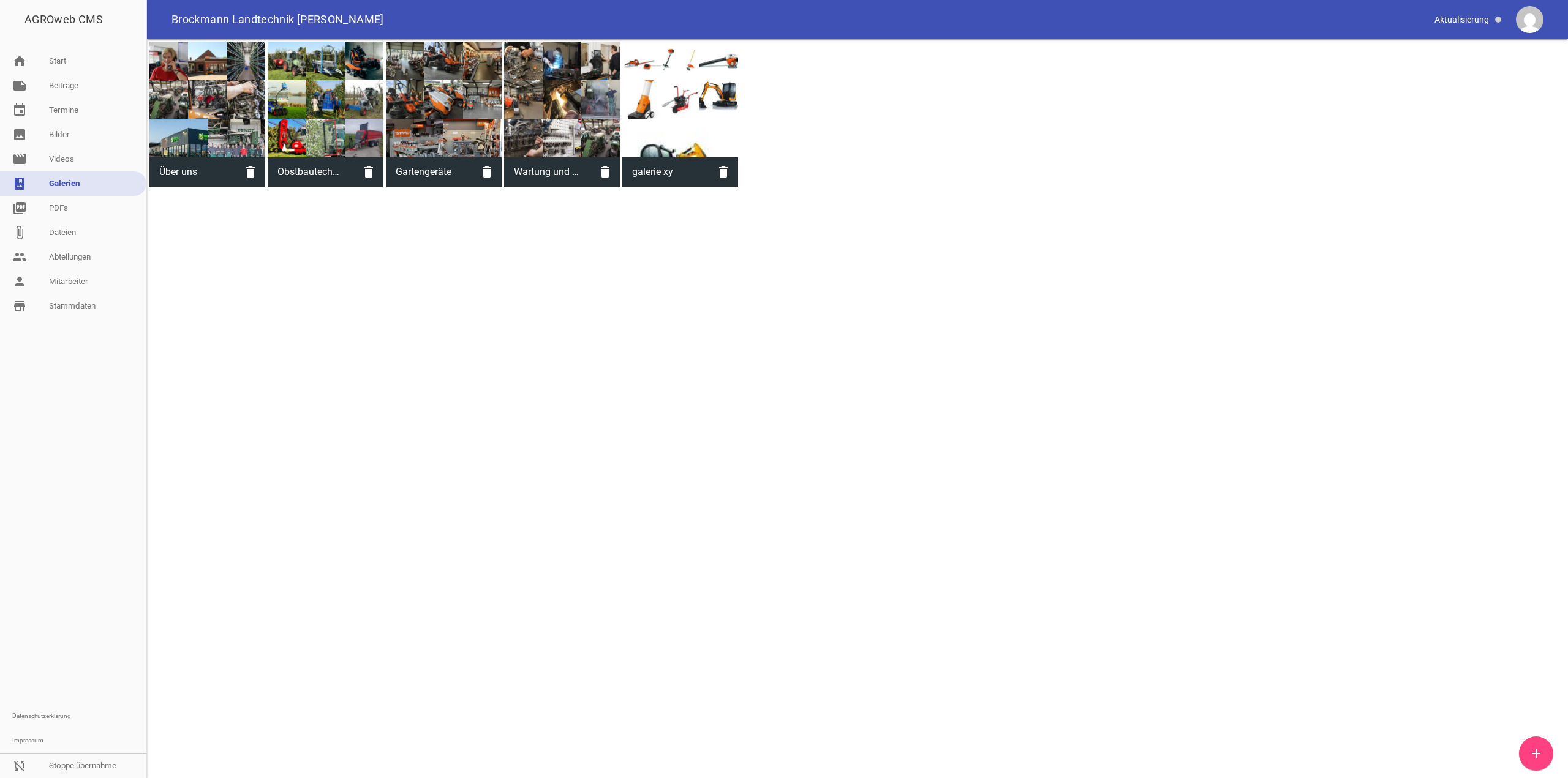
click at [216, 116] on div at bounding box center [207, 99] width 116 height 116
